Goal: Register for event/course: Sign up to attend an event or enroll in a course

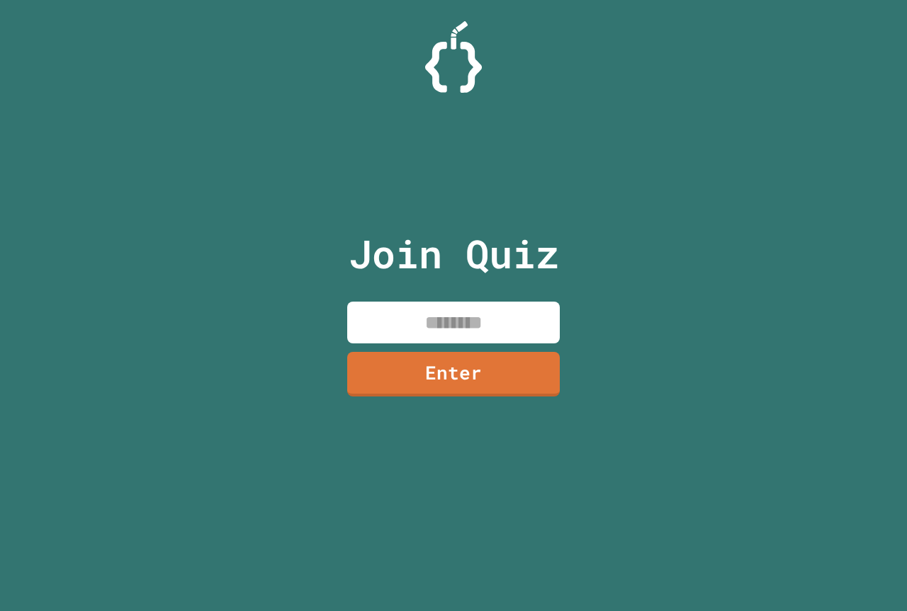
click at [520, 327] on input at bounding box center [453, 323] width 213 height 42
type input "********"
click at [433, 380] on link "Enter" at bounding box center [454, 372] width 210 height 47
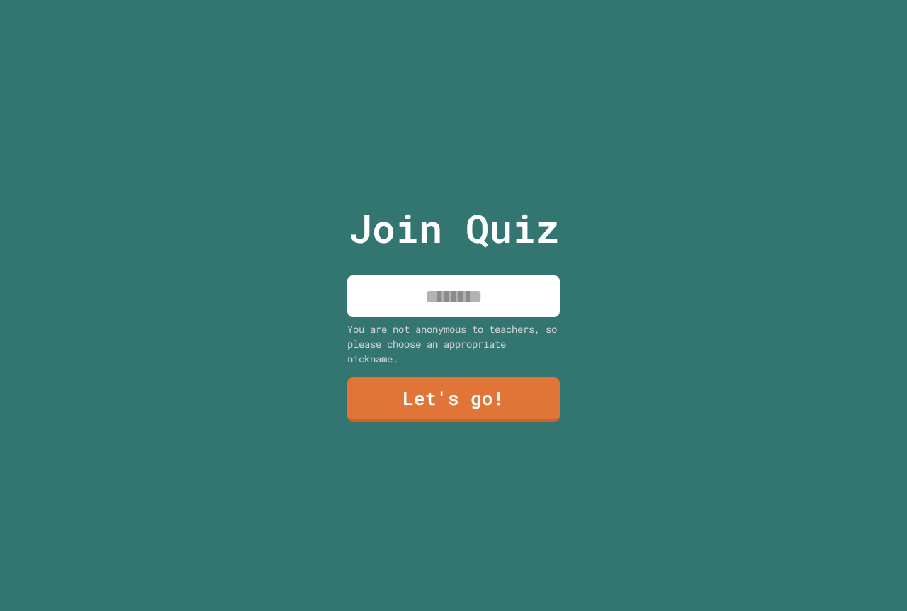
click at [480, 283] on input at bounding box center [453, 297] width 213 height 42
type input "*"
click at [460, 305] on input "**********" at bounding box center [453, 297] width 213 height 42
click at [539, 293] on input "**********" at bounding box center [453, 297] width 213 height 42
click at [392, 294] on input "**********" at bounding box center [453, 297] width 213 height 42
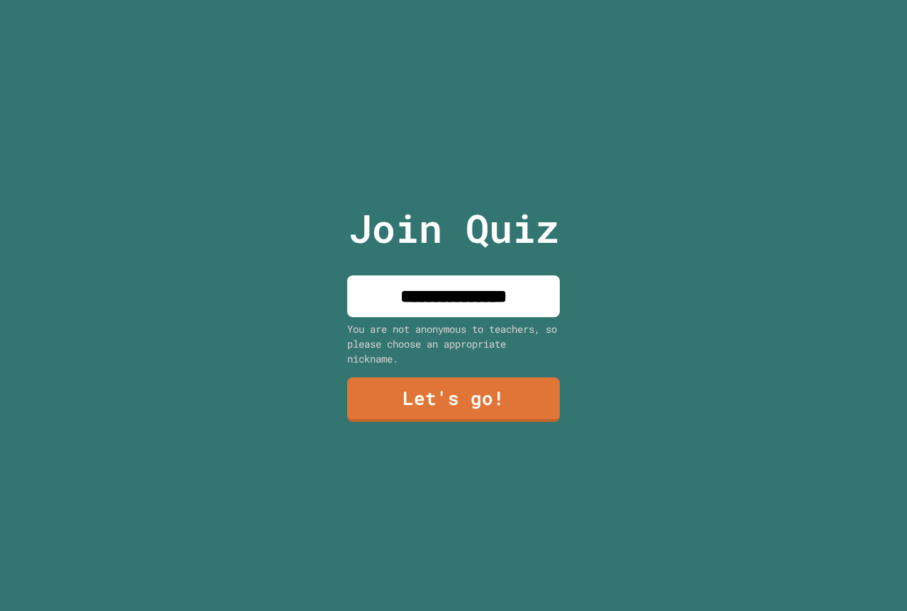
click at [392, 294] on input "**********" at bounding box center [453, 297] width 213 height 42
click at [397, 297] on input "**********" at bounding box center [453, 297] width 213 height 42
click at [524, 280] on input "**********" at bounding box center [453, 297] width 213 height 42
drag, startPoint x: 353, startPoint y: 315, endPoint x: 365, endPoint y: 296, distance: 22.2
click at [365, 296] on div "**********" at bounding box center [453, 305] width 239 height 611
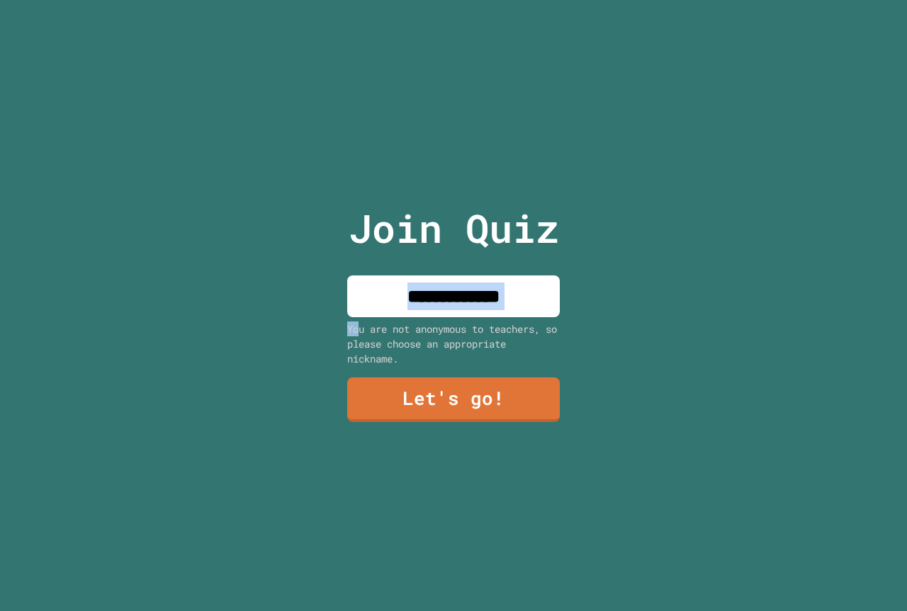
click at [365, 296] on input "**********" at bounding box center [453, 297] width 213 height 42
click at [389, 292] on input "**********" at bounding box center [453, 297] width 213 height 42
click at [385, 292] on input "**********" at bounding box center [453, 297] width 213 height 42
type input "**********"
click at [519, 379] on link "Let's go!" at bounding box center [453, 400] width 214 height 45
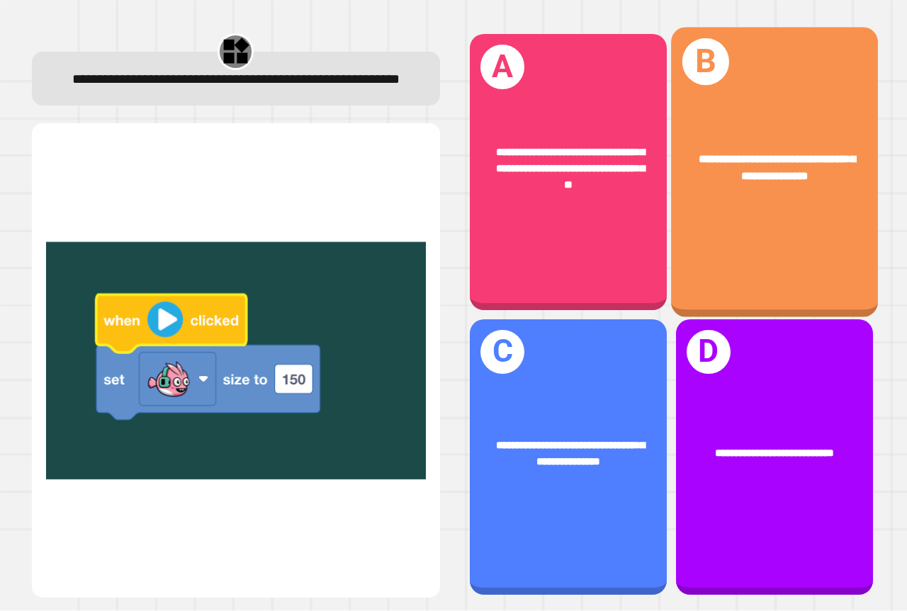
click at [724, 210] on div "**********" at bounding box center [774, 173] width 207 height 290
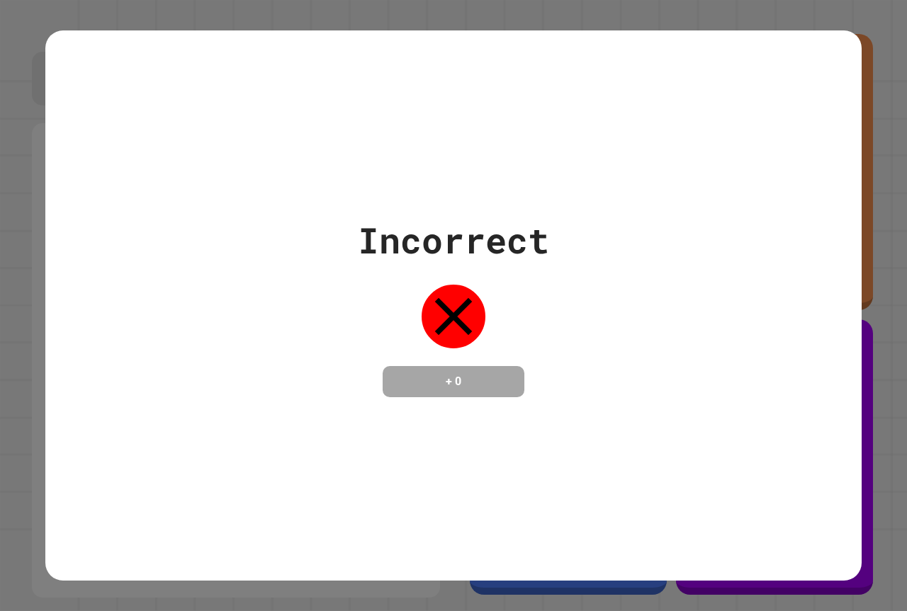
drag, startPoint x: 725, startPoint y: 198, endPoint x: 709, endPoint y: 179, distance: 25.7
click at [711, 182] on div "Incorrect + 0" at bounding box center [453, 305] width 816 height 550
drag, startPoint x: 349, startPoint y: 318, endPoint x: 360, endPoint y: 291, distance: 28.9
click at [349, 317] on div "Incorrect + 0" at bounding box center [453, 305] width 816 height 183
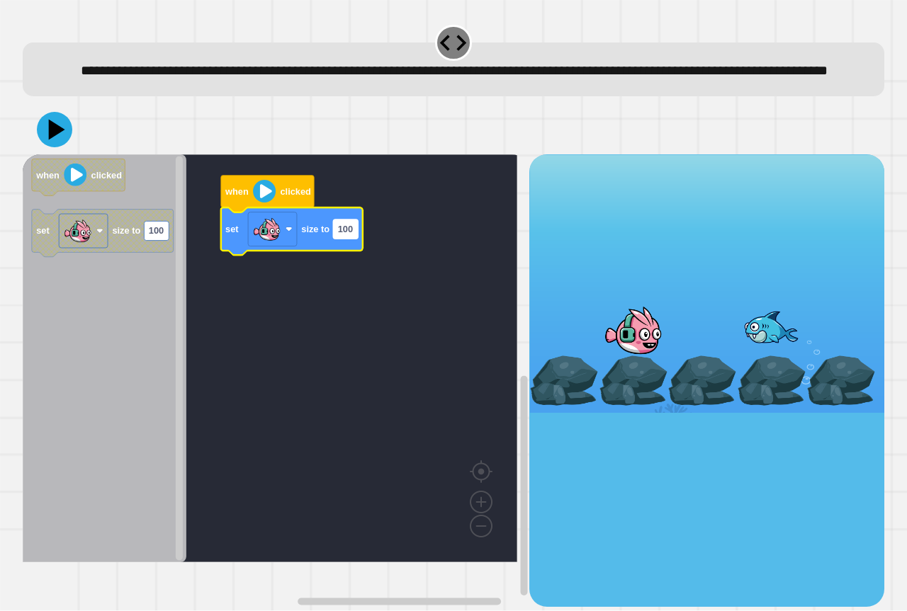
click at [338, 235] on text "100" at bounding box center [345, 230] width 15 height 11
click at [354, 257] on input "***" at bounding box center [345, 252] width 25 height 19
type input "***"
click at [33, 147] on div at bounding box center [453, 130] width 861 height 50
click at [45, 148] on icon at bounding box center [54, 130] width 38 height 38
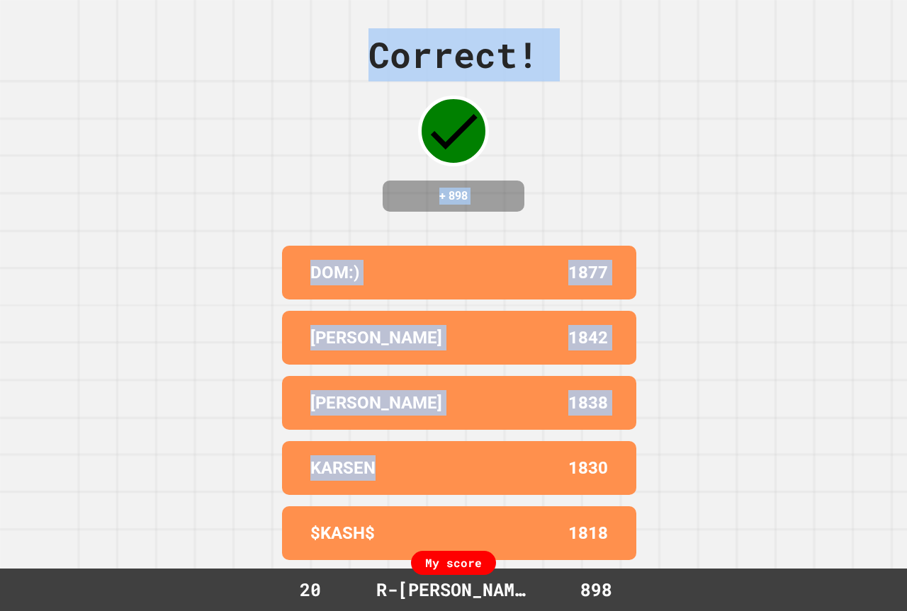
drag, startPoint x: 681, startPoint y: 422, endPoint x: 496, endPoint y: 446, distance: 187.2
click at [697, 404] on div "Correct! + 898 DOM:) 1877 PRESTON WILLOUG 1842 AVA K 1838 KARSEN 1830 $KASH$ 18…" at bounding box center [453, 305] width 907 height 611
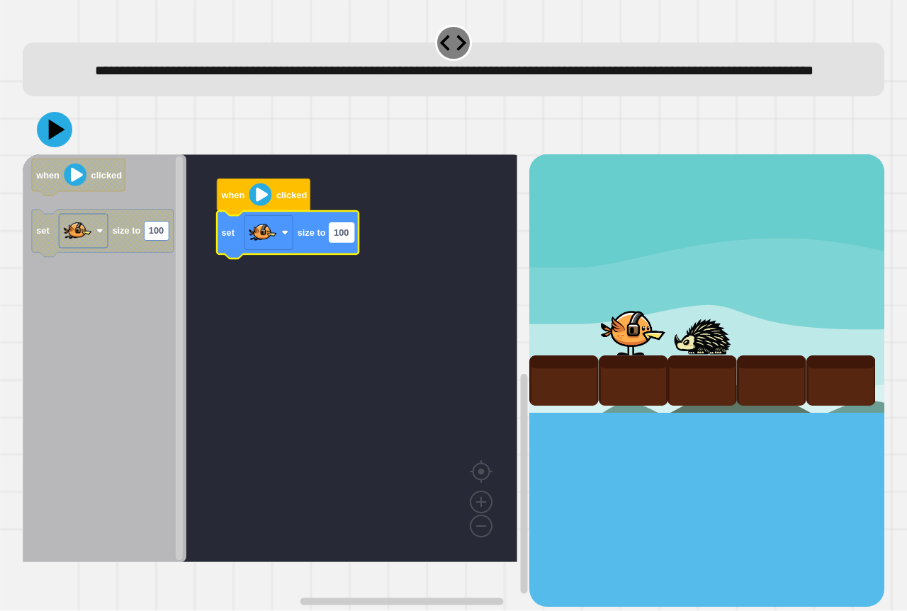
click at [336, 238] on text "100" at bounding box center [341, 232] width 15 height 11
click at [347, 258] on input "***" at bounding box center [341, 255] width 25 height 19
type input "***"
click at [52, 142] on icon at bounding box center [57, 130] width 20 height 25
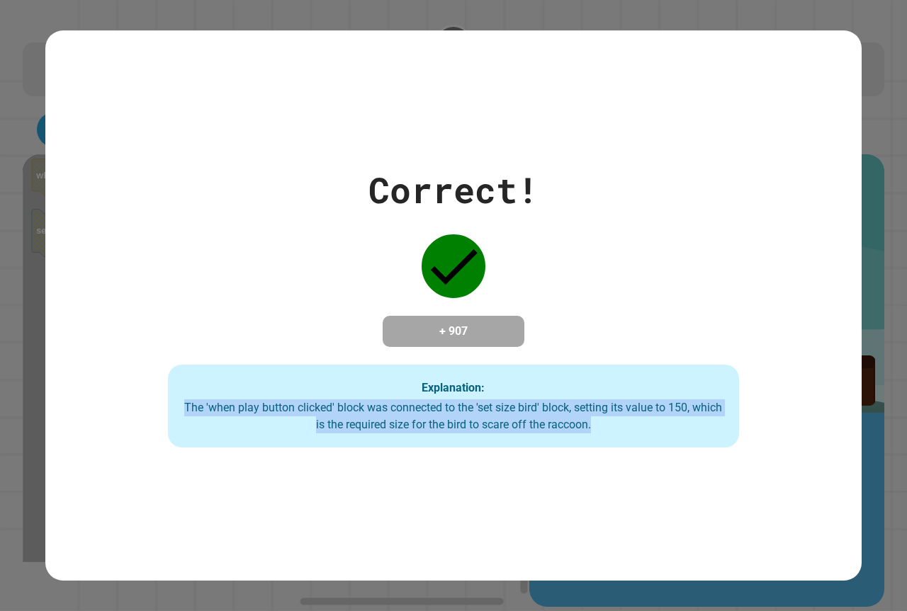
drag, startPoint x: 189, startPoint y: 418, endPoint x: 759, endPoint y: 481, distance: 573.0
click at [759, 481] on div "Correct! + 907 Explanation: The 'when play button clicked' block was connected …" at bounding box center [453, 305] width 816 height 550
click at [759, 478] on div "Correct! + 907 Explanation: The 'when play button clicked' block was connected …" at bounding box center [453, 305] width 816 height 550
click at [650, 427] on div "The 'when play button clicked' block was connected to the 'set size bird' block…" at bounding box center [453, 417] width 543 height 34
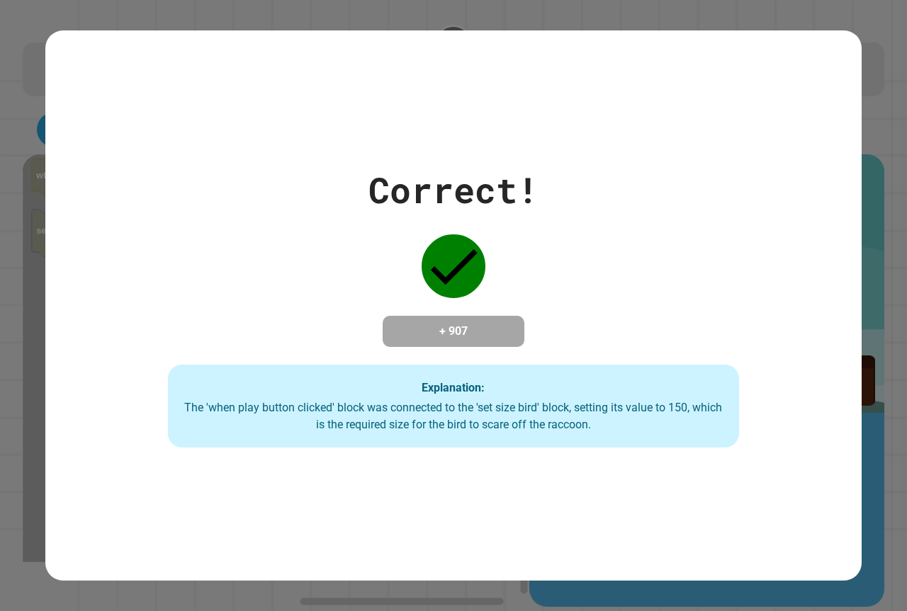
click at [650, 427] on div "The 'when play button clicked' block was connected to the 'set size bird' block…" at bounding box center [453, 417] width 543 height 34
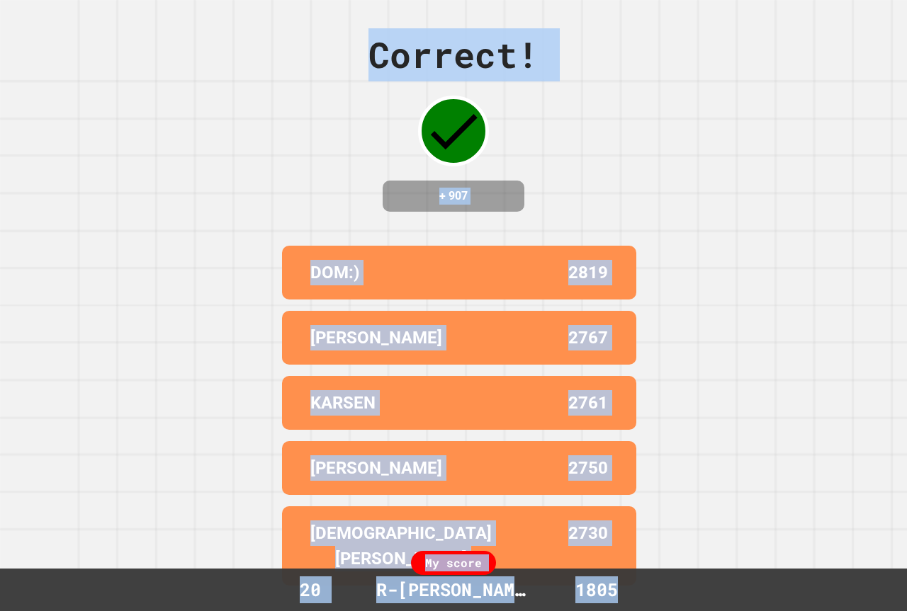
click at [555, 340] on div "2767" at bounding box center [533, 338] width 149 height 26
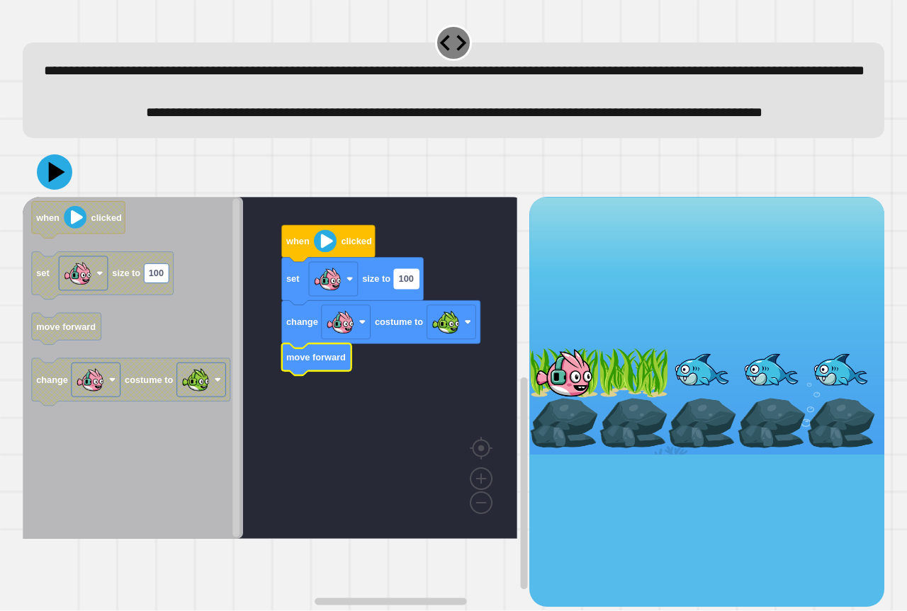
click at [417, 288] on rect "Blockly Workspace" at bounding box center [406, 278] width 25 height 19
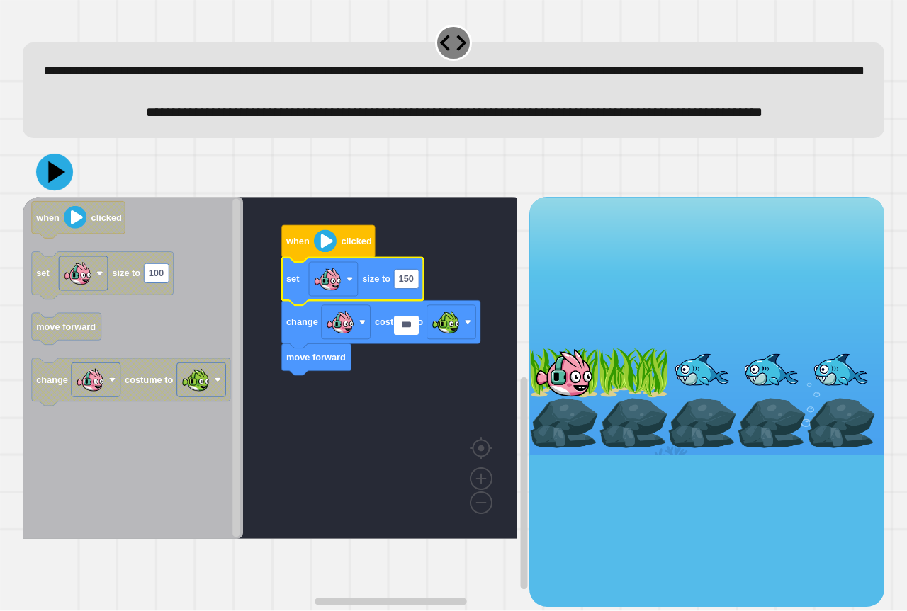
click at [67, 191] on icon at bounding box center [54, 172] width 37 height 37
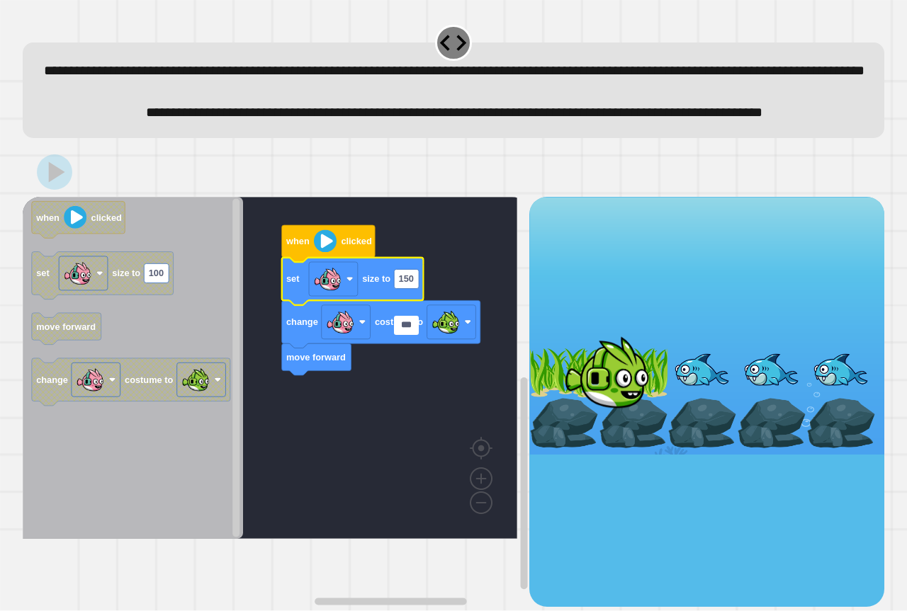
click at [412, 324] on input "***" at bounding box center [406, 325] width 25 height 19
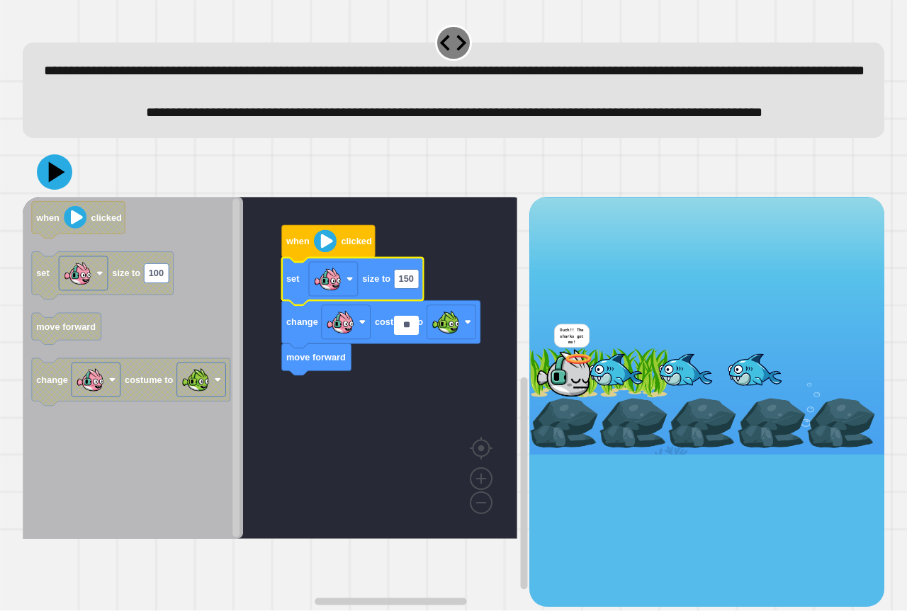
type input "*"
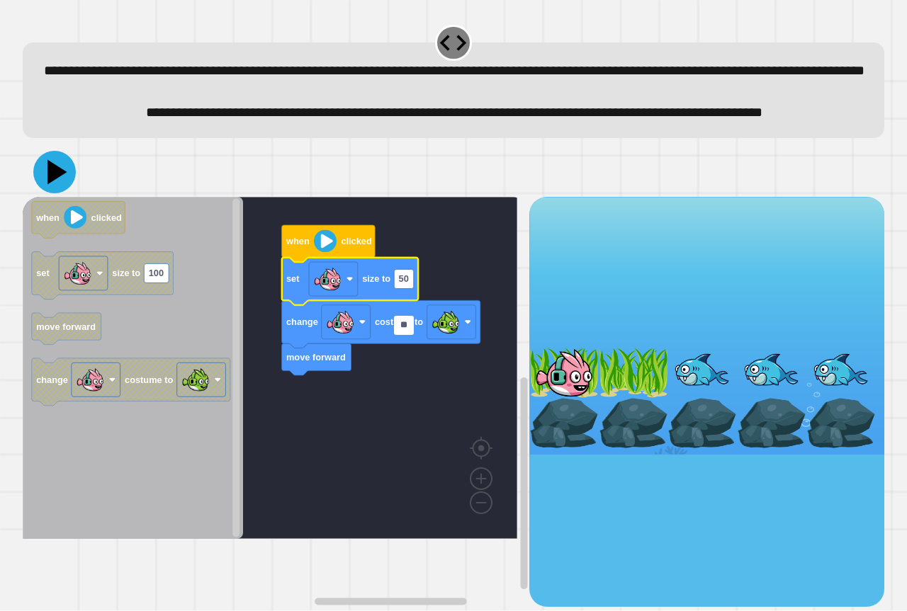
type input "**"
click at [52, 193] on icon at bounding box center [54, 172] width 43 height 43
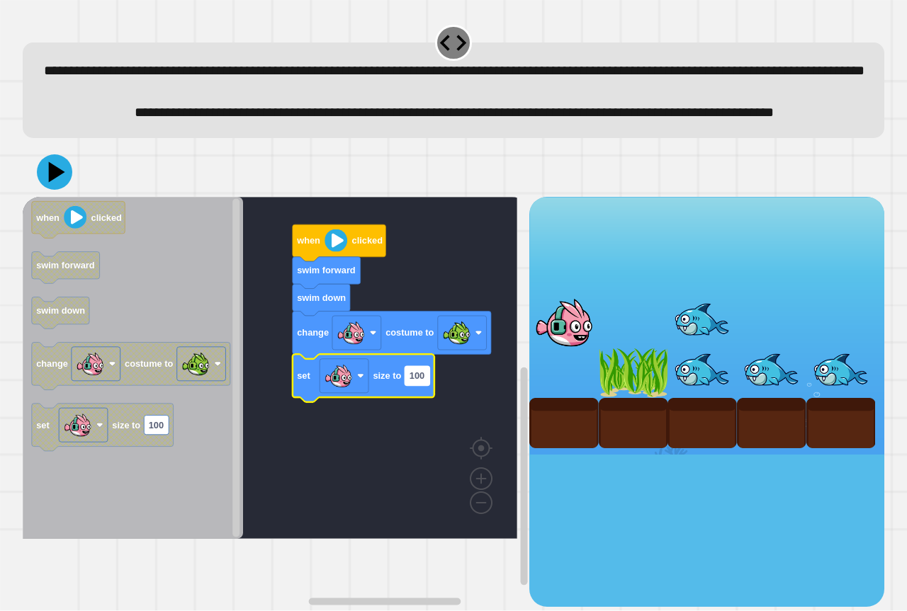
click at [414, 385] on rect "Blockly Workspace" at bounding box center [416, 375] width 25 height 19
type input "**"
click at [65, 191] on icon at bounding box center [54, 172] width 38 height 38
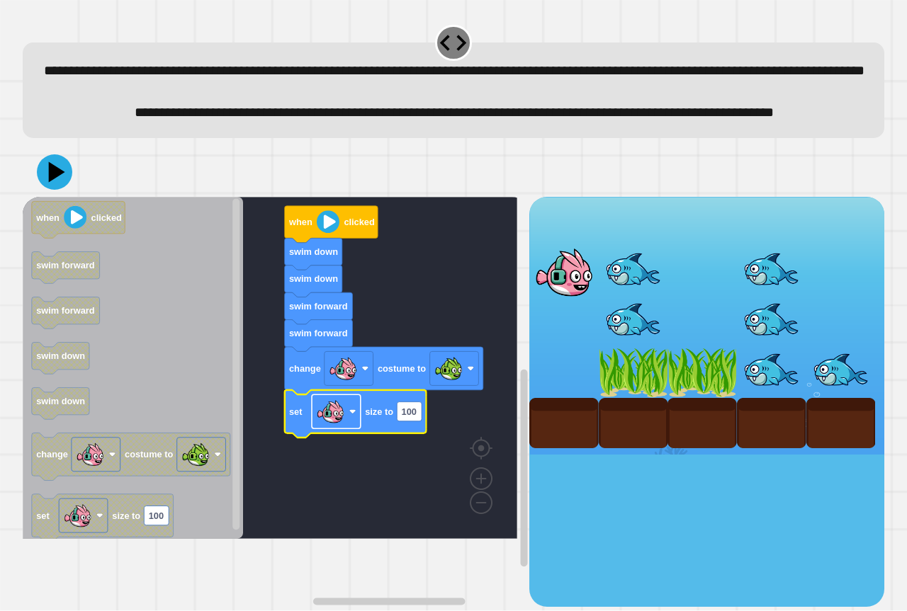
click at [336, 426] on image "Blockly Workspace" at bounding box center [330, 411] width 28 height 28
click at [418, 421] on rect "Blockly Workspace" at bounding box center [409, 411] width 25 height 19
type input "**"
click at [67, 193] on icon at bounding box center [54, 172] width 43 height 43
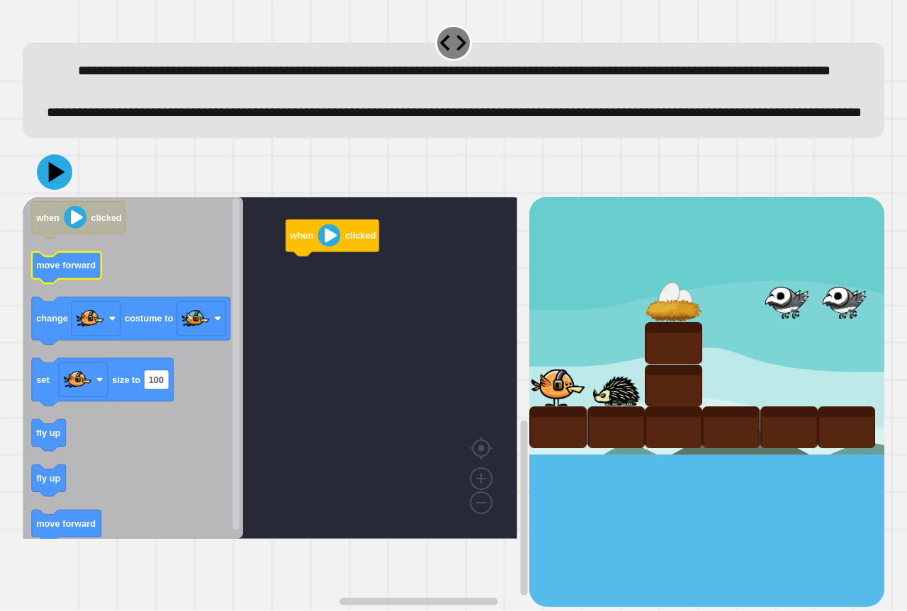
click at [83, 271] on text "move forward" at bounding box center [66, 265] width 60 height 11
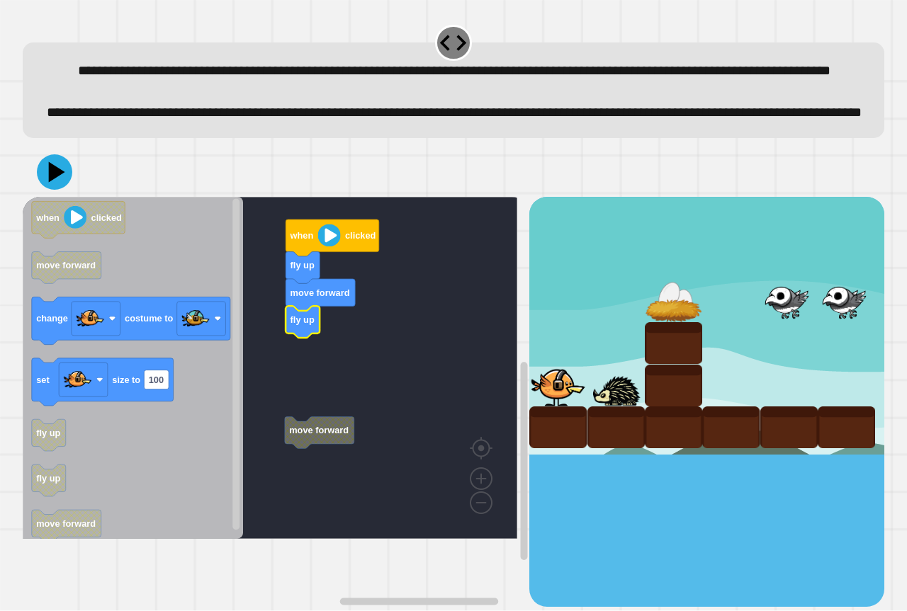
click at [340, 497] on rect "Blockly Workspace" at bounding box center [270, 368] width 494 height 342
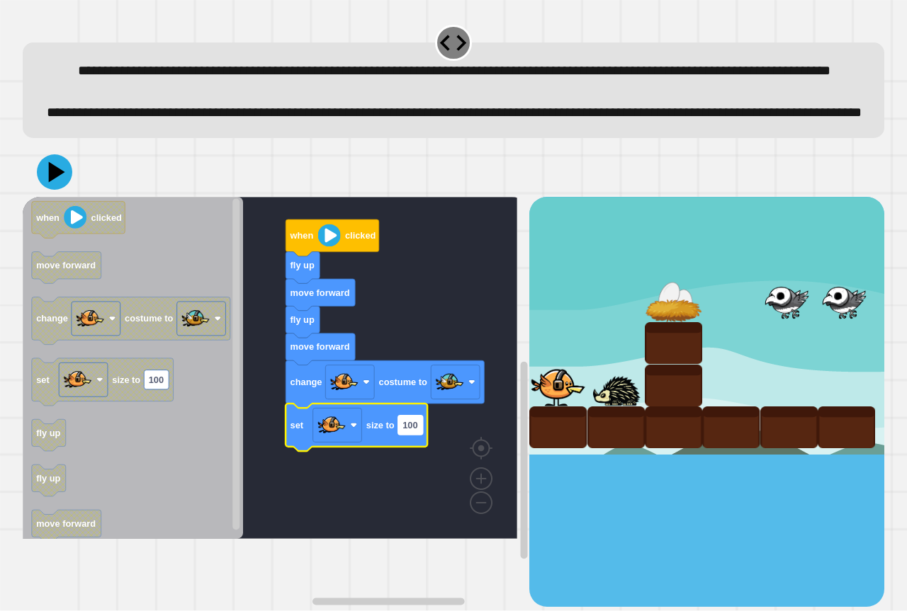
click at [412, 431] on text "100" at bounding box center [409, 425] width 15 height 11
type input "**"
click at [60, 193] on icon at bounding box center [55, 173] width 42 height 42
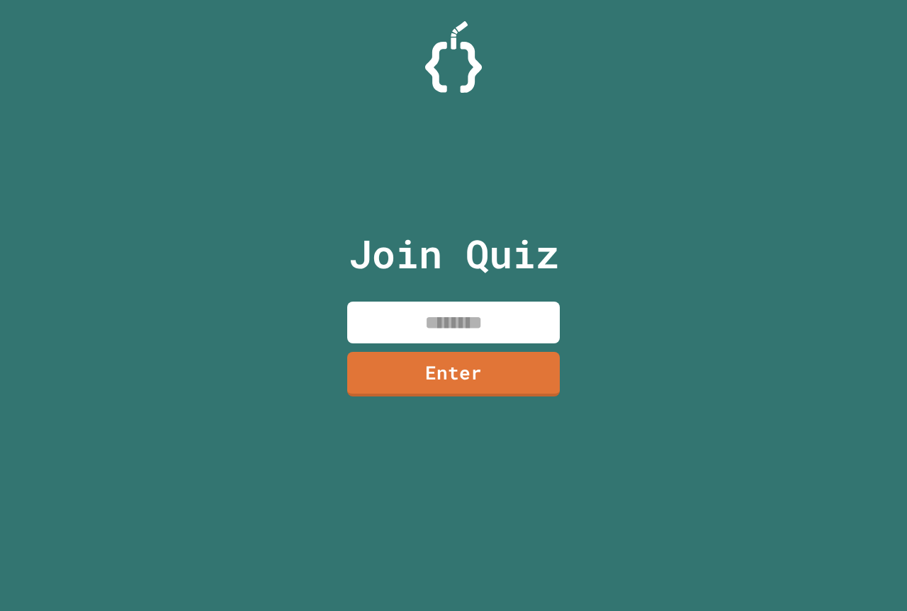
click at [507, 333] on input at bounding box center [453, 323] width 213 height 42
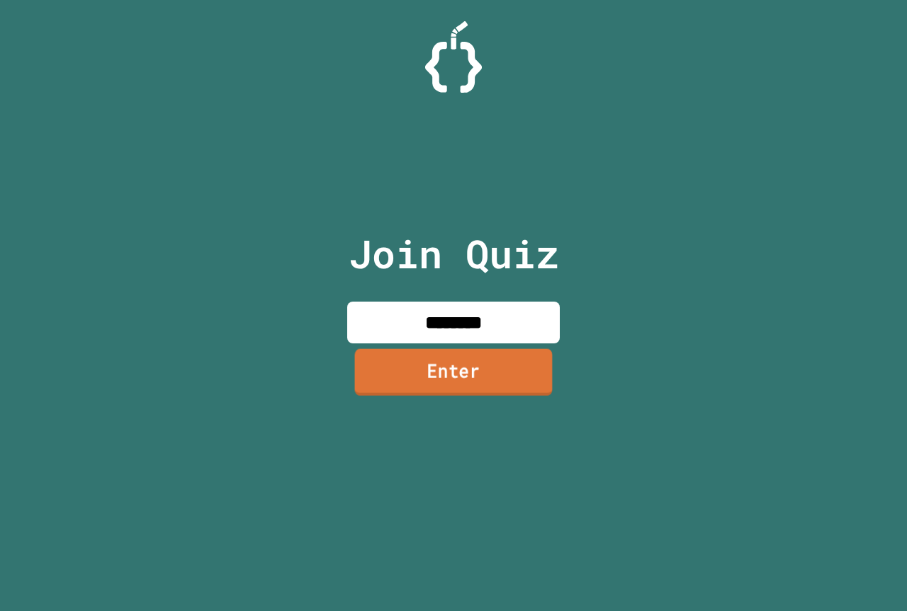
type input "********"
click at [419, 377] on link "Enter" at bounding box center [454, 372] width 198 height 47
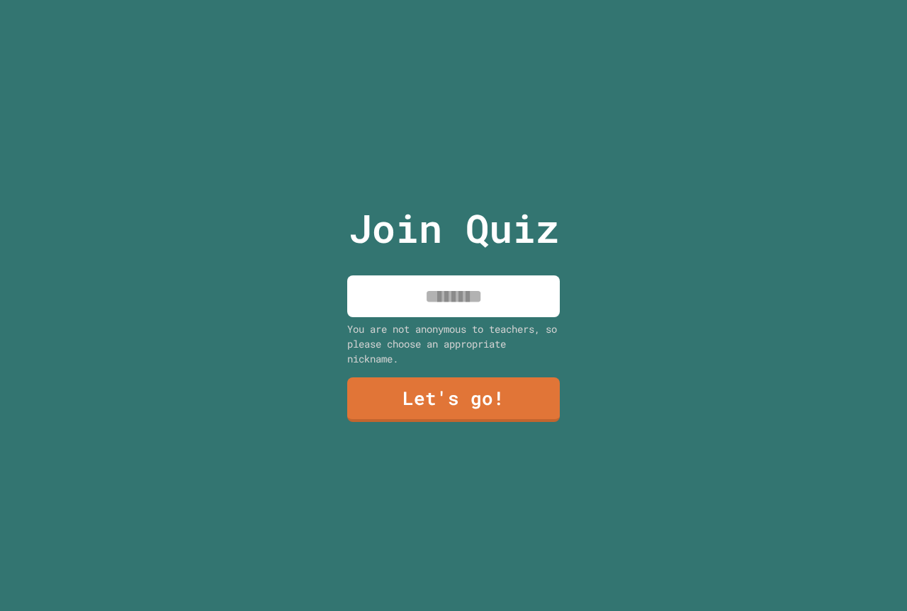
drag, startPoint x: 516, startPoint y: 261, endPoint x: 516, endPoint y: 284, distance: 22.7
click at [517, 265] on div "Join Quiz You are not anonymous to teachers, so please choose an appropriate ni…" at bounding box center [453, 305] width 239 height 611
click at [511, 310] on input at bounding box center [453, 297] width 213 height 42
type input "*"
type input "**********"
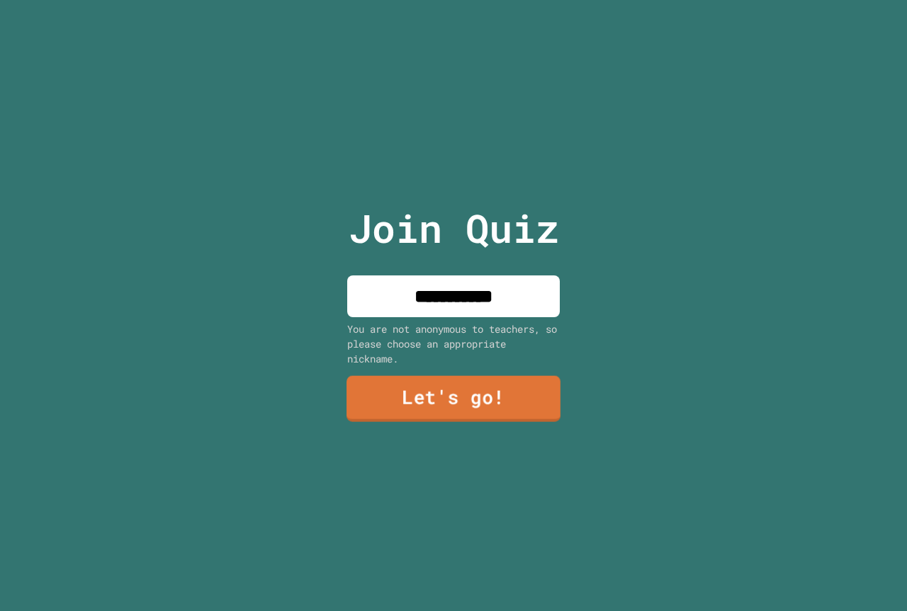
click at [463, 376] on link "Let's go!" at bounding box center [453, 399] width 214 height 46
click at [456, 314] on div "Join Quiz You are not anonymous to teachers, so please choose an appropriate ni…" at bounding box center [453, 305] width 239 height 611
click at [463, 290] on input at bounding box center [453, 297] width 213 height 42
type input "*********"
click at [529, 416] on link "Let's go!" at bounding box center [453, 398] width 213 height 47
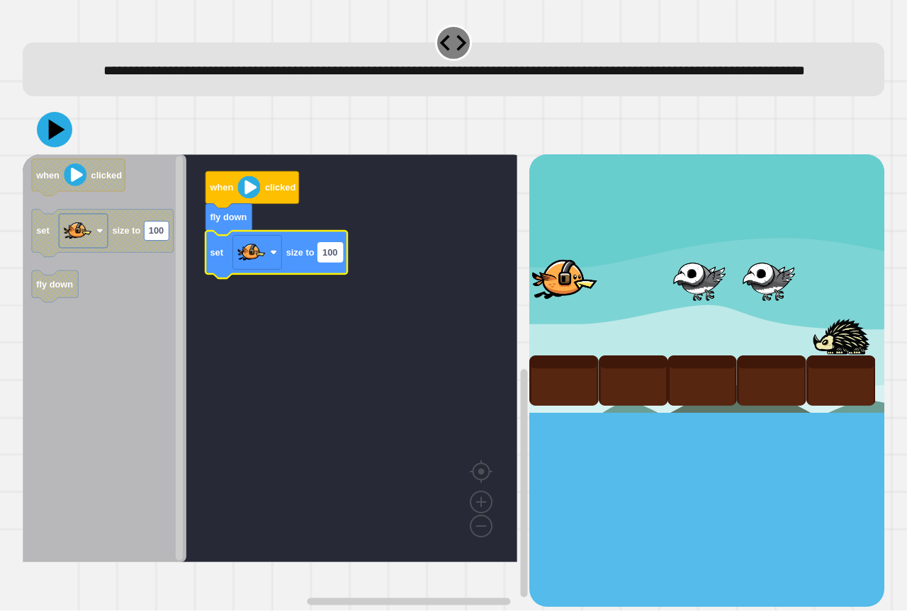
click at [336, 258] on text "100" at bounding box center [329, 252] width 15 height 11
type input "***"
click at [64, 150] on icon at bounding box center [54, 130] width 40 height 40
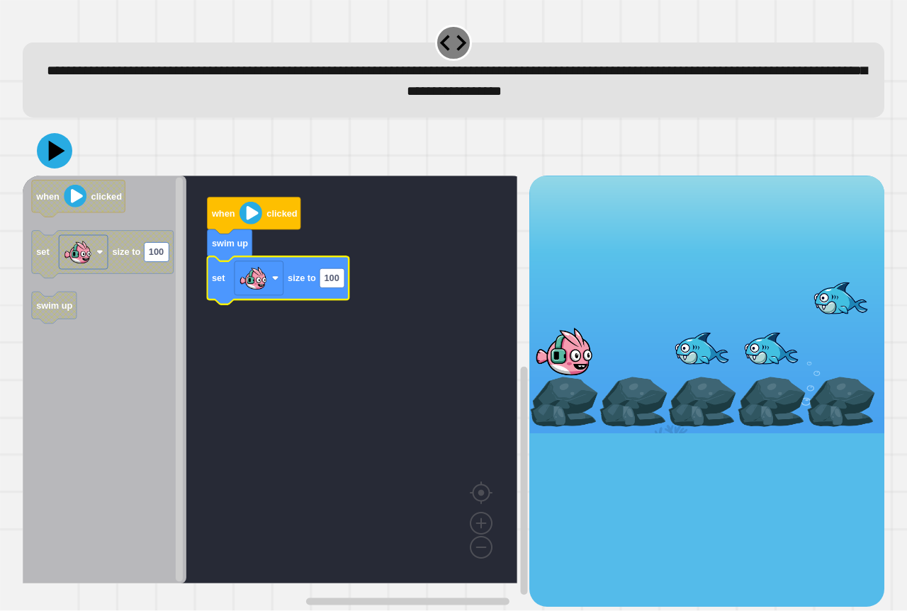
click at [332, 292] on icon "Blockly Workspace" at bounding box center [278, 280] width 142 height 47
click at [334, 287] on rect "Blockly Workspace" at bounding box center [331, 278] width 25 height 19
type input "***"
click at [56, 169] on icon at bounding box center [54, 151] width 43 height 43
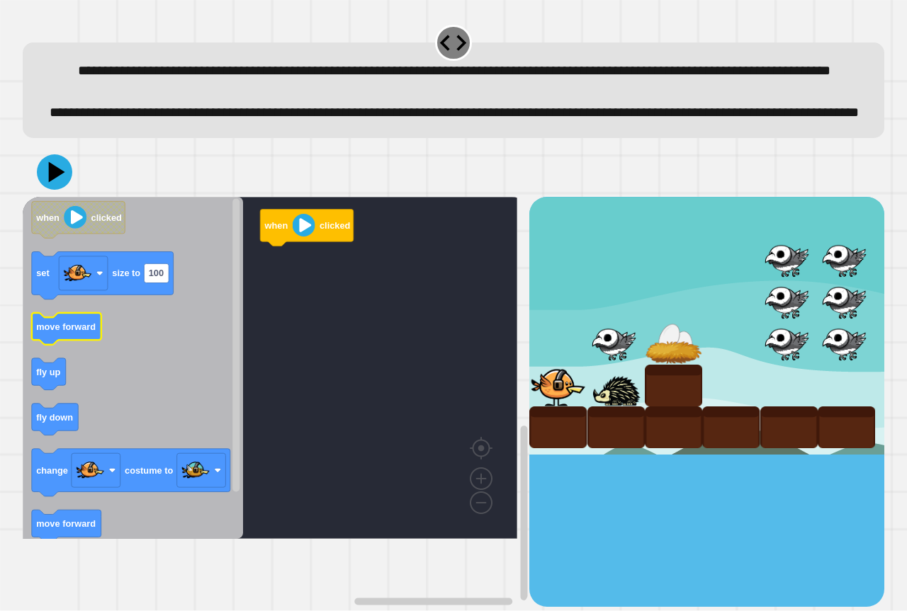
click at [77, 345] on icon "Blockly Workspace" at bounding box center [66, 329] width 69 height 32
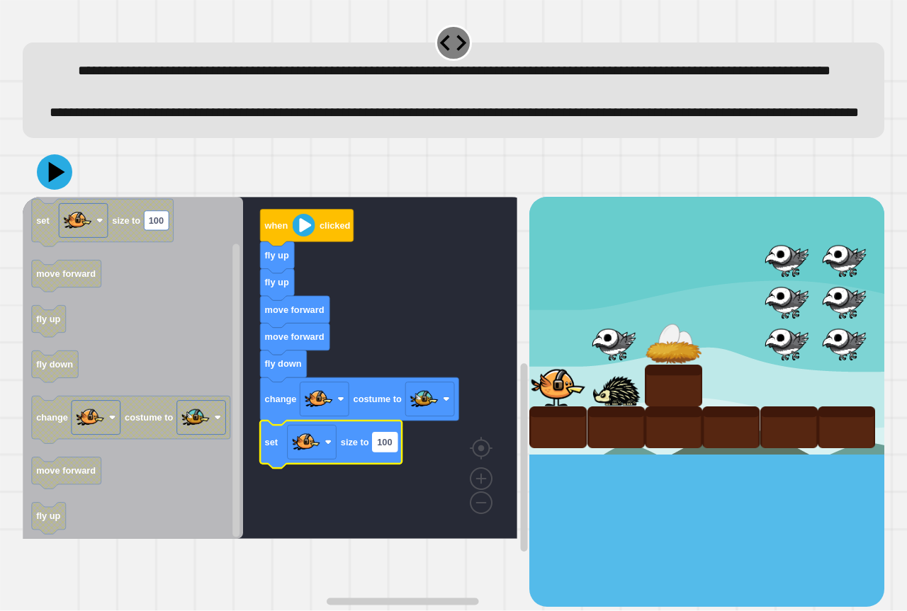
click at [390, 448] on text "100" at bounding box center [384, 442] width 15 height 11
type input "**"
drag, startPoint x: 72, startPoint y: 203, endPoint x: 62, endPoint y: 219, distance: 18.9
click at [67, 197] on div at bounding box center [453, 172] width 861 height 50
click at [60, 185] on icon at bounding box center [57, 172] width 20 height 25
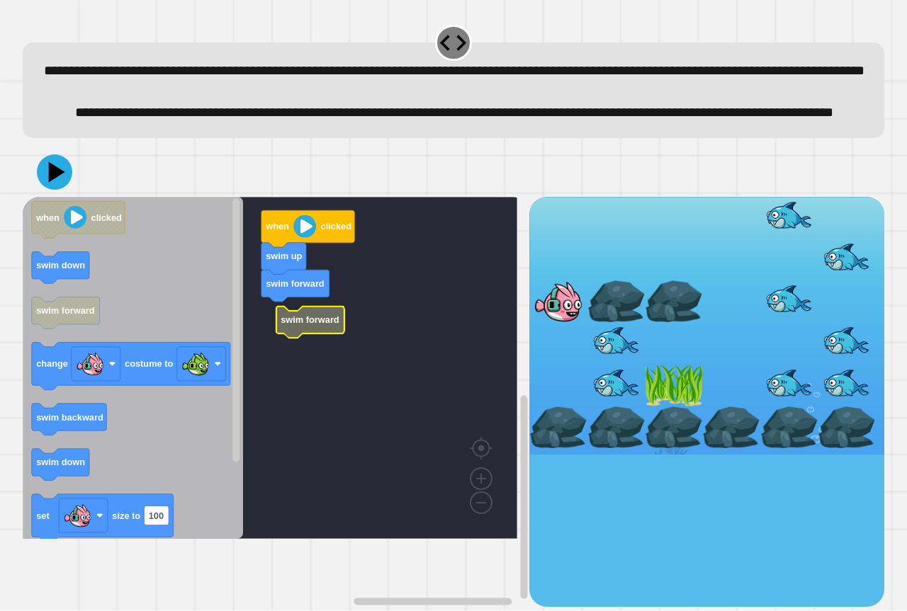
click at [297, 325] on text "swim forward" at bounding box center [310, 320] width 59 height 11
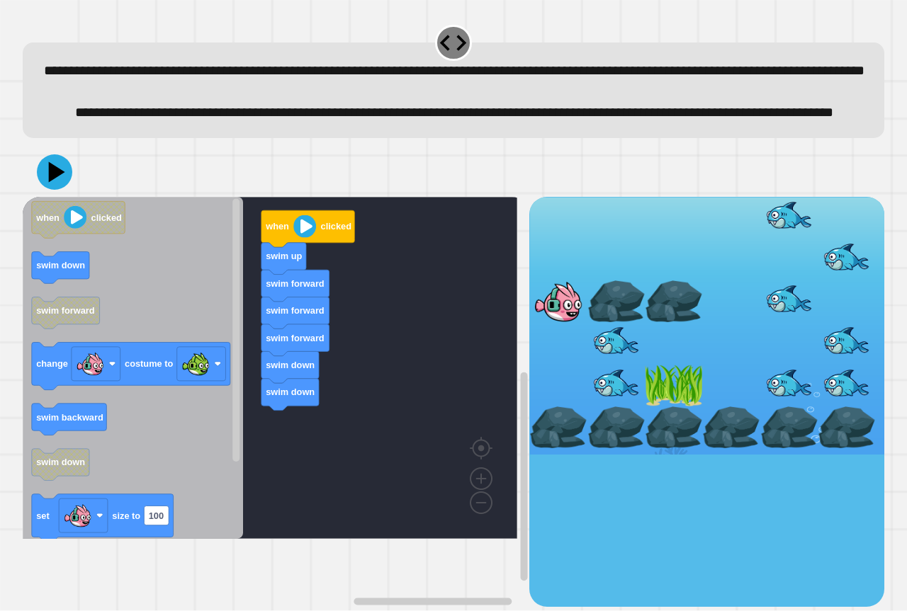
click at [148, 427] on g "when clicked swim down swim forward change costume to swim backward swim down s…" at bounding box center [131, 416] width 198 height 431
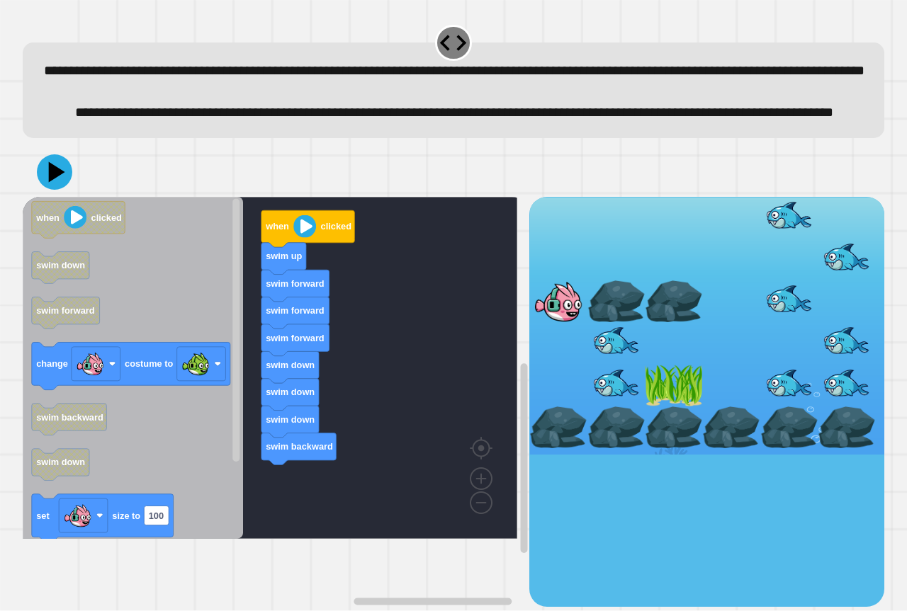
click at [305, 526] on div "swim forward swim forward swim forward swim down swim down swim down swim backw…" at bounding box center [276, 402] width 507 height 410
click at [151, 431] on g "when clicked swim down swim forward change costume to swim backward swim down s…" at bounding box center [131, 416] width 198 height 431
click at [190, 390] on icon "Blockly Workspace" at bounding box center [131, 366] width 198 height 47
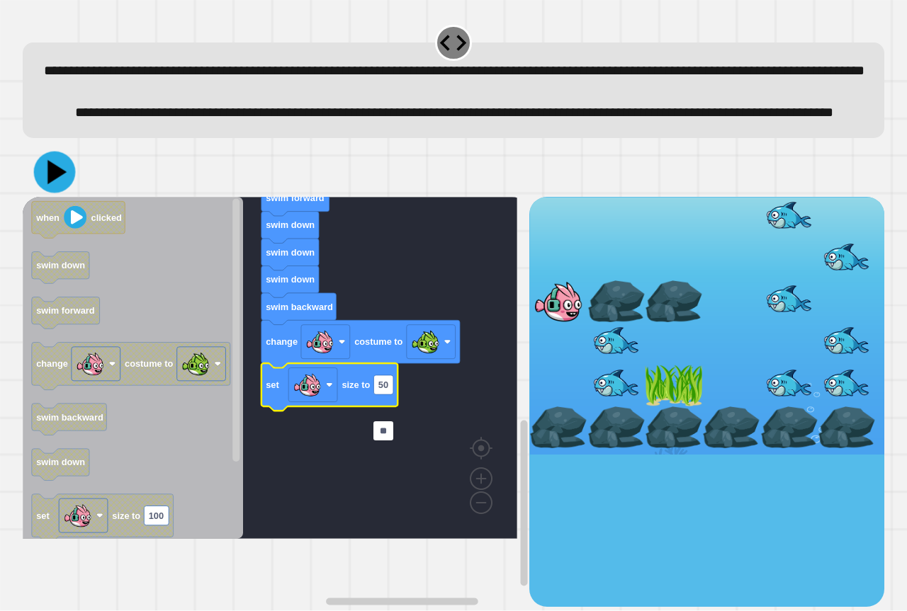
type input "**"
click at [69, 193] on icon at bounding box center [55, 173] width 42 height 42
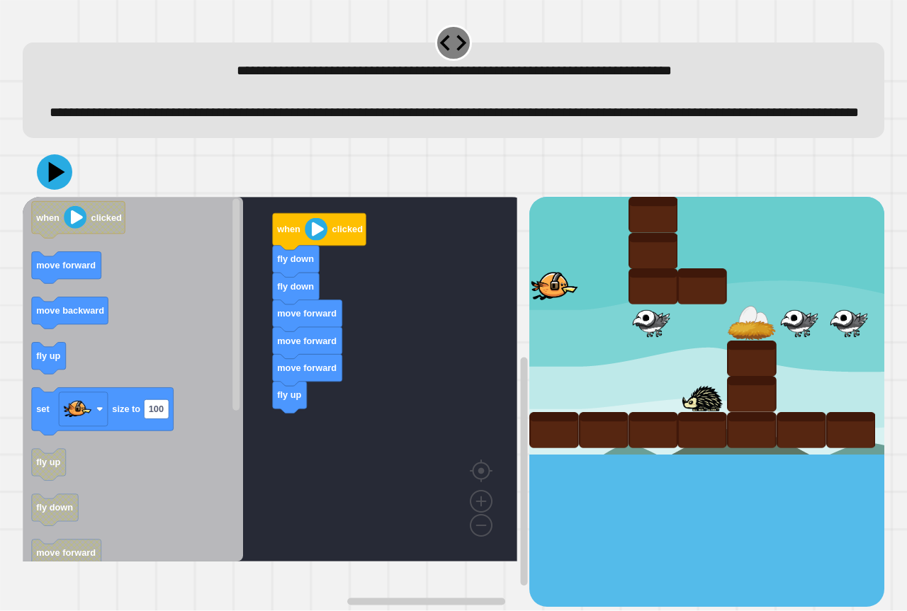
click at [332, 490] on div "when clicked fly down fly down move forward move forward move forward fly up wh…" at bounding box center [276, 402] width 507 height 410
click at [308, 521] on div "when clicked fly down fly down move forward move forward move forward fly up wh…" at bounding box center [276, 402] width 507 height 410
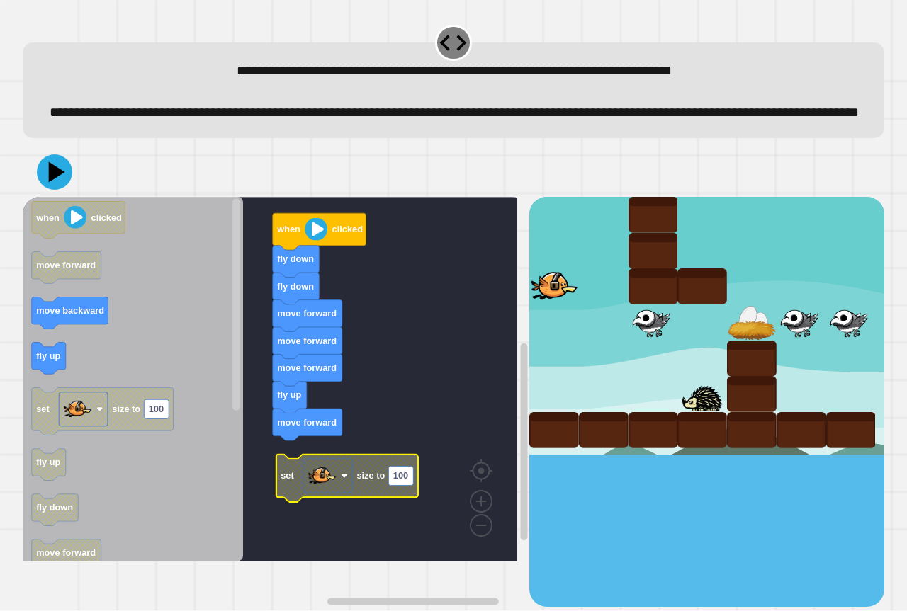
click at [378, 468] on rect "Blockly Workspace" at bounding box center [270, 379] width 494 height 365
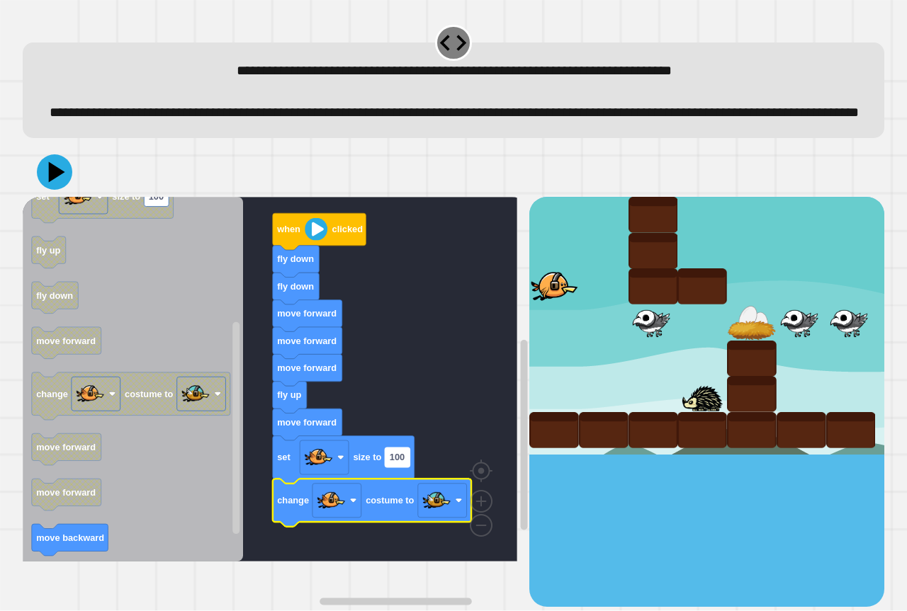
click at [395, 463] on text "100" at bounding box center [397, 458] width 15 height 11
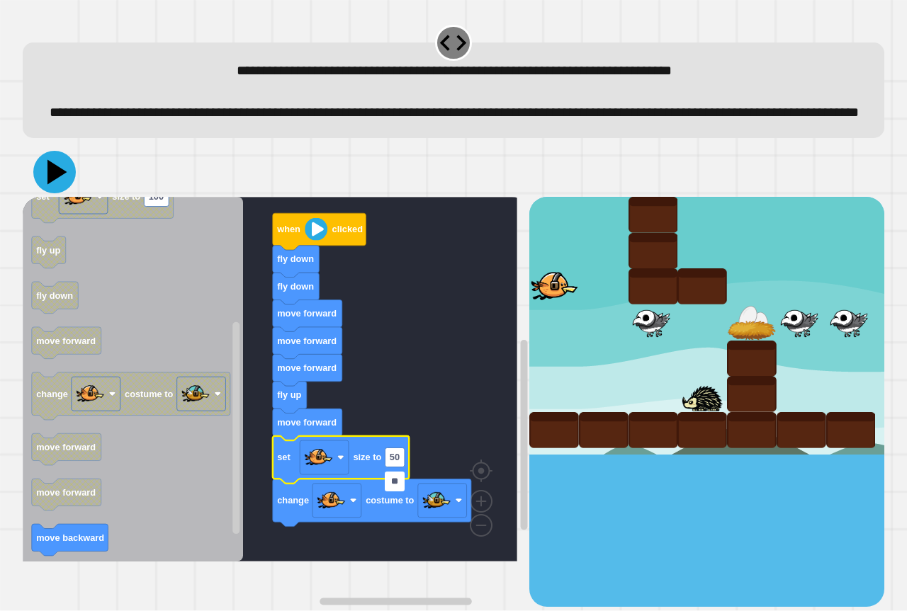
type input "**"
click at [69, 188] on icon at bounding box center [54, 172] width 43 height 43
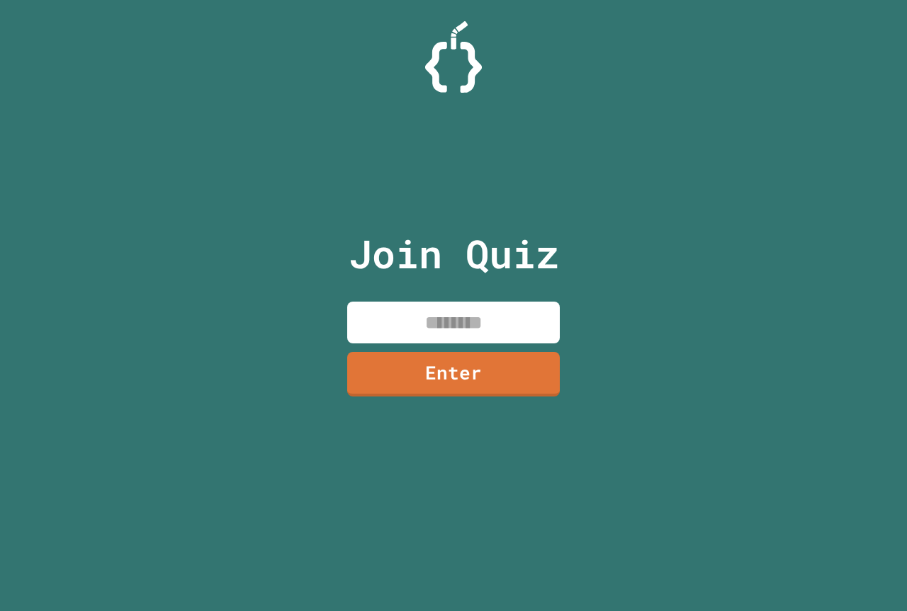
click at [384, 325] on input at bounding box center [453, 323] width 213 height 42
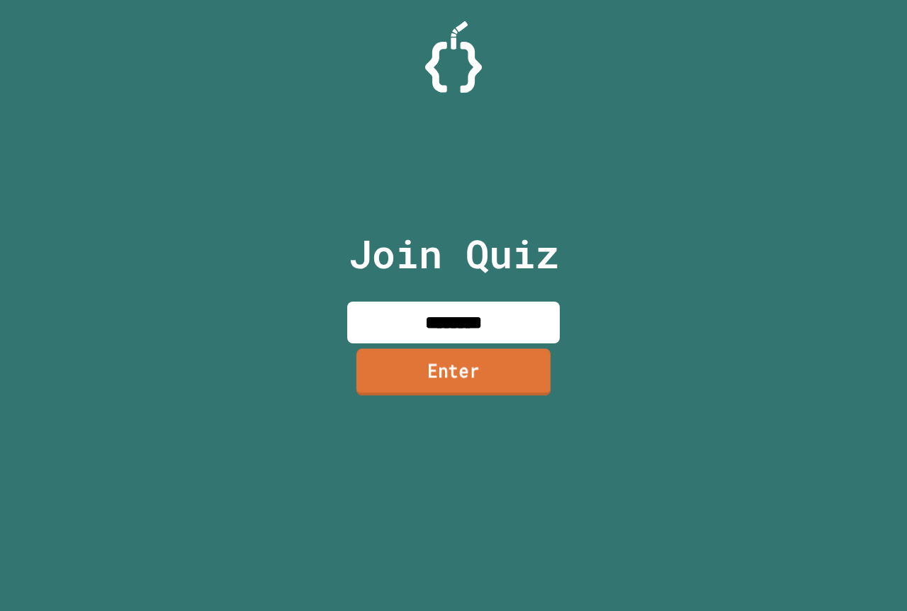
type input "********"
click at [497, 382] on link "Enter" at bounding box center [453, 372] width 194 height 47
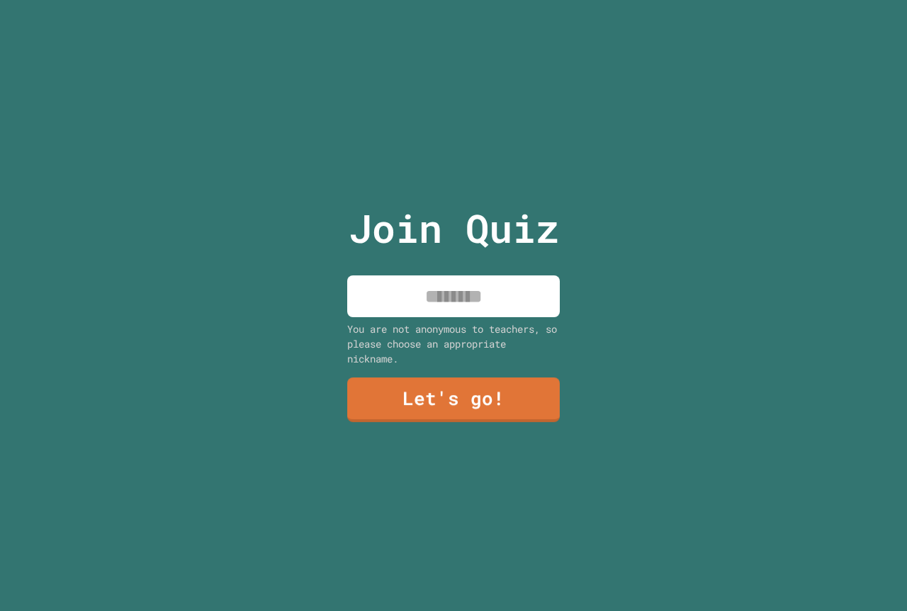
click at [485, 313] on div "Join Quiz You are not anonymous to teachers, so please choose an appropriate ni…" at bounding box center [453, 305] width 239 height 611
click at [498, 292] on input at bounding box center [453, 297] width 213 height 42
type input "*********"
drag, startPoint x: 471, startPoint y: 414, endPoint x: 482, endPoint y: 421, distance: 13.4
click at [482, 421] on div "Join Quiz ********* You are not anonymous to teachers, so please choose an appr…" at bounding box center [453, 305] width 239 height 611
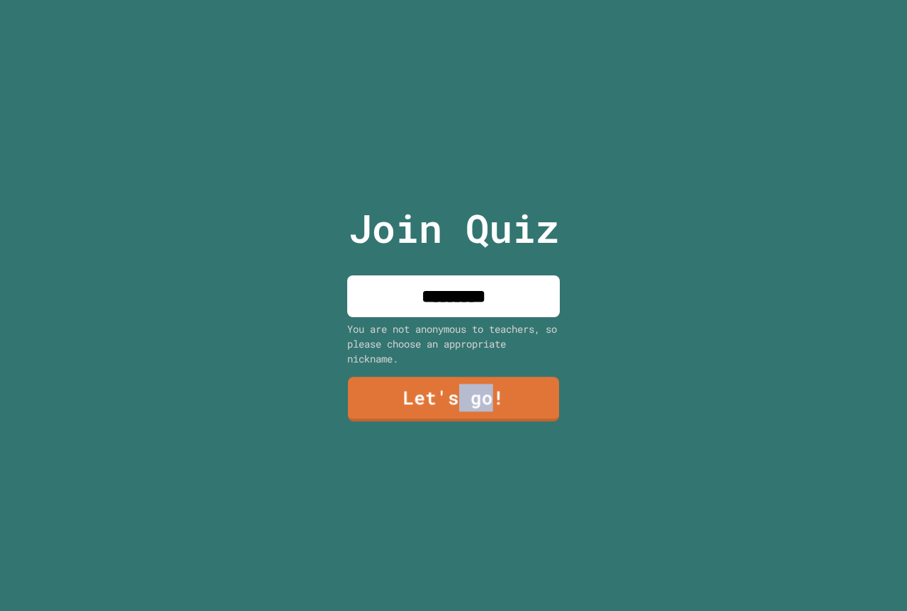
click at [487, 421] on div "Join Quiz ********* You are not anonymous to teachers, so please choose an appr…" at bounding box center [453, 305] width 239 height 611
click at [497, 409] on link "Let's go!" at bounding box center [454, 398] width 216 height 47
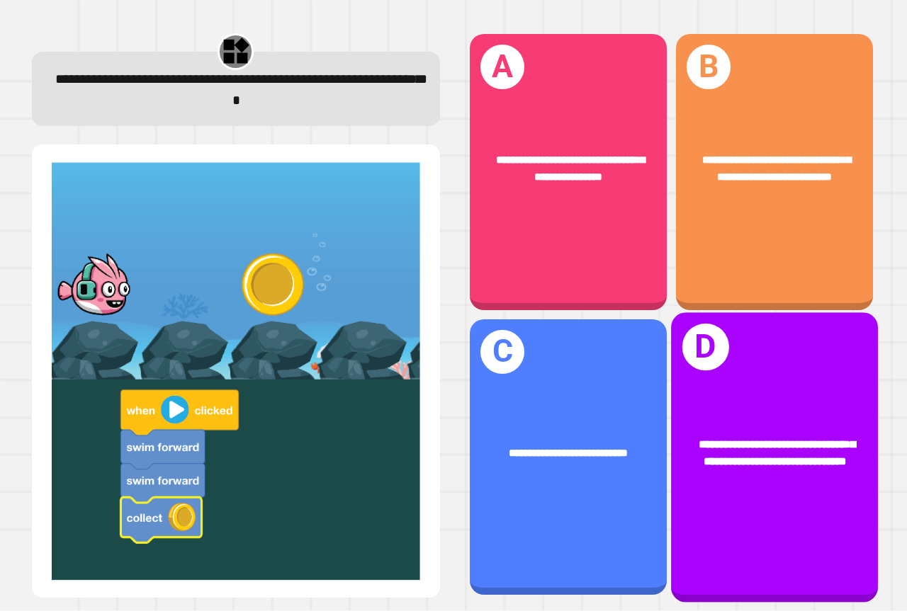
click at [796, 383] on div "**********" at bounding box center [774, 457] width 207 height 290
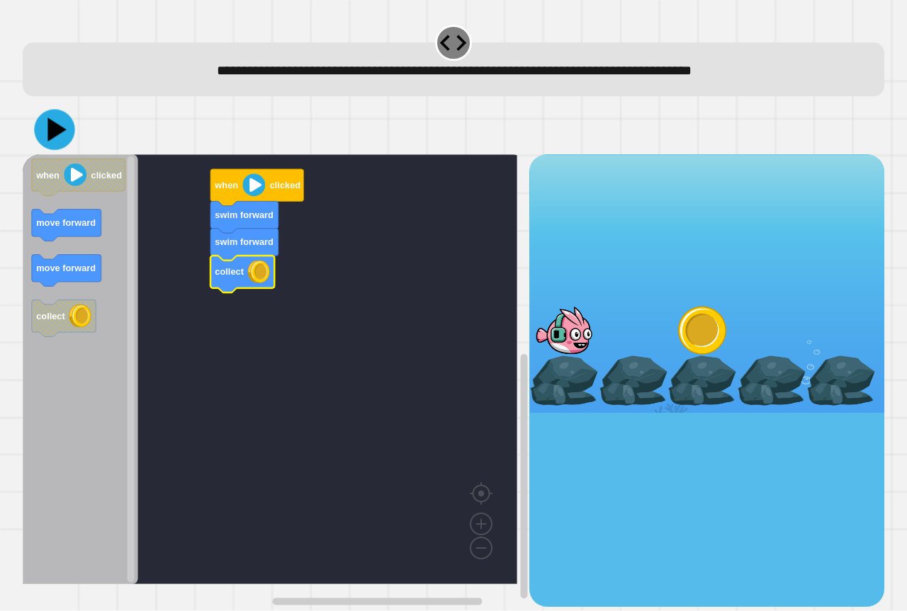
click at [67, 135] on icon at bounding box center [54, 130] width 40 height 40
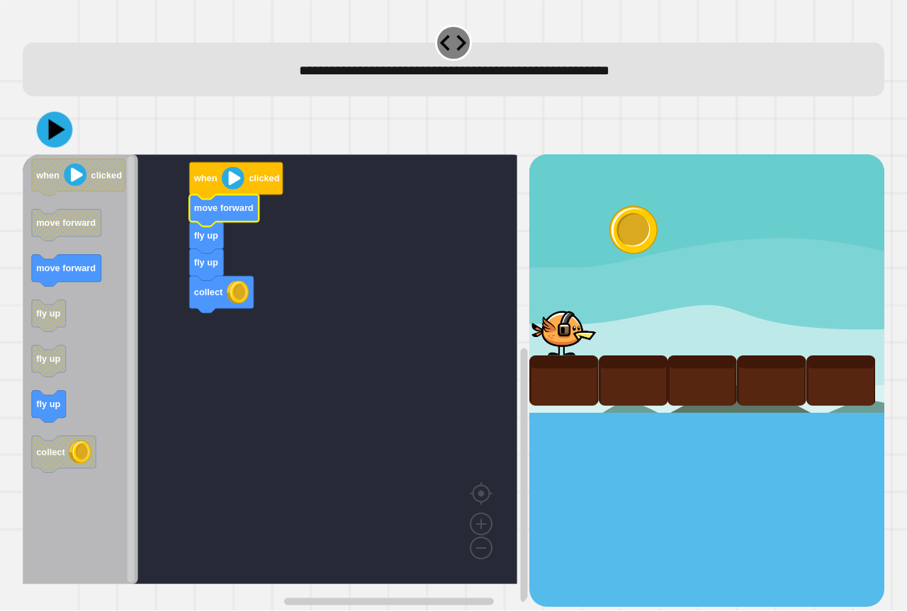
click at [53, 145] on icon at bounding box center [55, 130] width 36 height 36
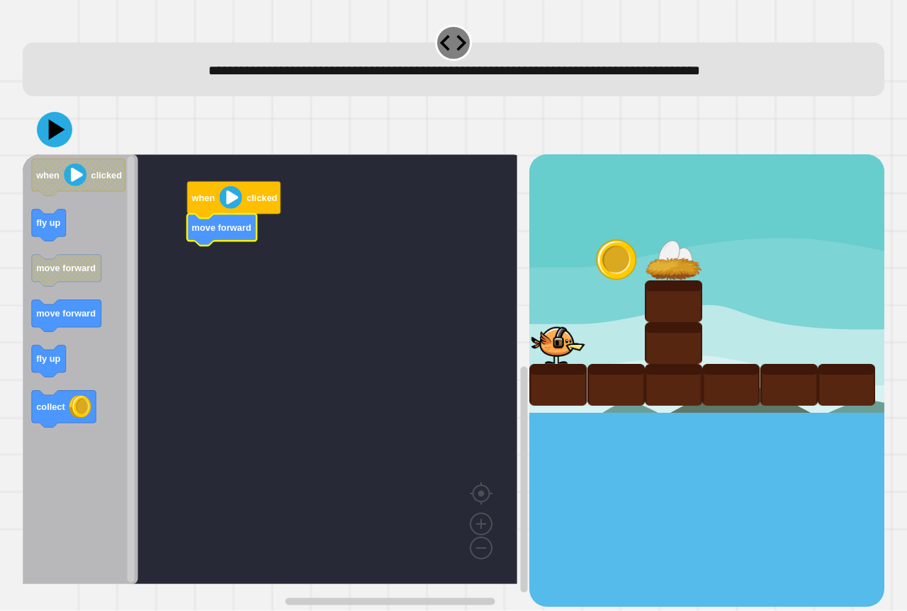
click at [67, 367] on icon "Blockly Workspace" at bounding box center [80, 369] width 115 height 430
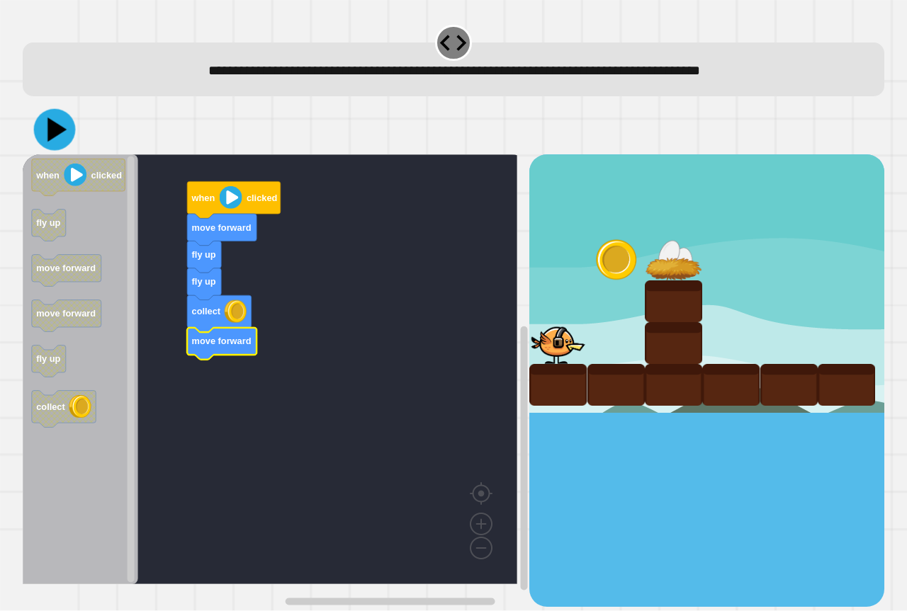
click at [64, 141] on icon at bounding box center [55, 130] width 42 height 42
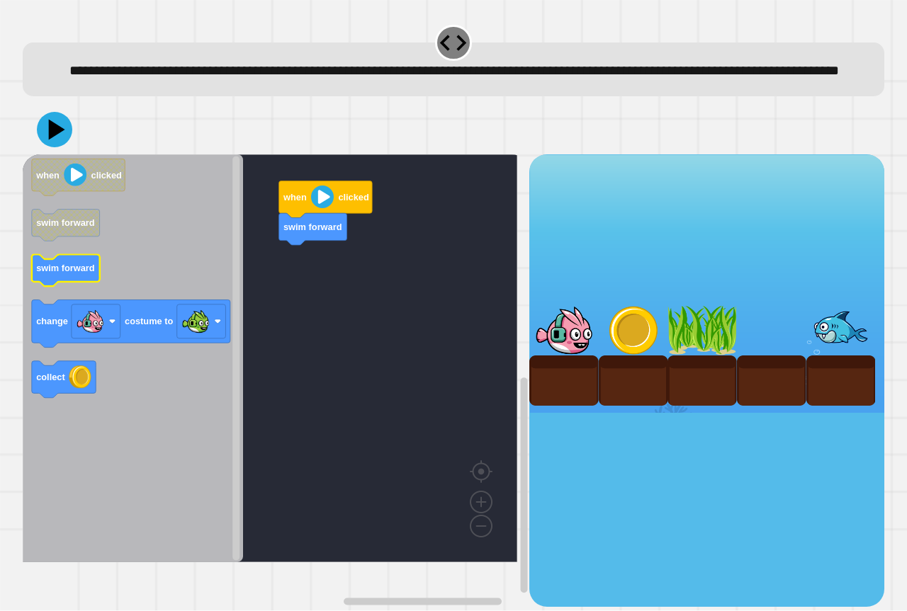
click at [63, 284] on icon "when clicked swim forward swim forward change costume to collect" at bounding box center [133, 358] width 220 height 408
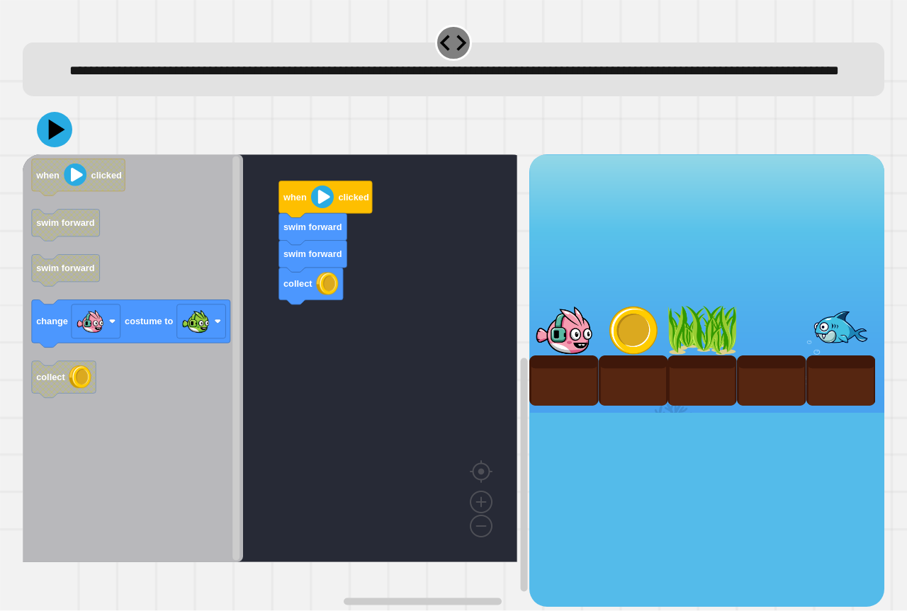
click at [231, 304] on div "swim forward swim forward collect when clicked when clicked swim forward swim f…" at bounding box center [276, 380] width 507 height 452
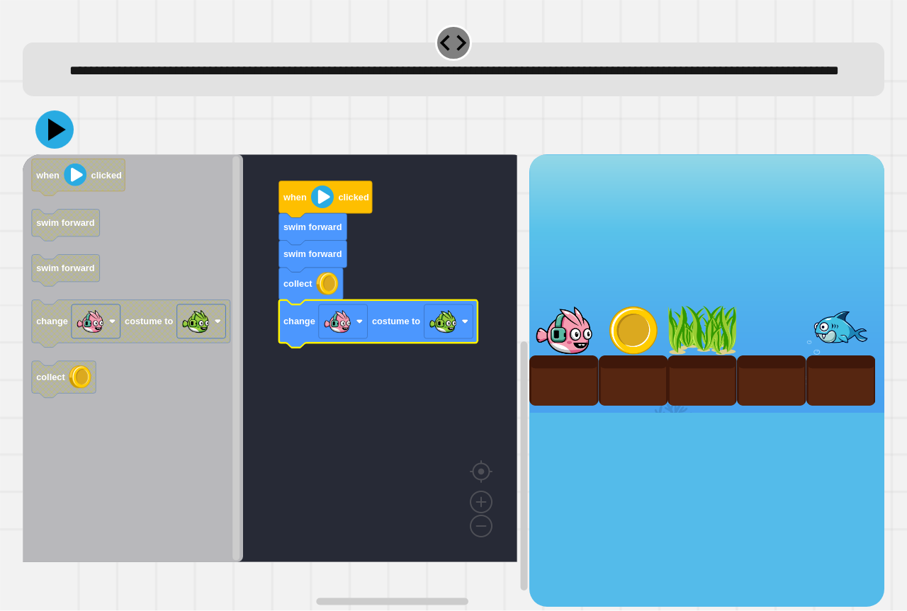
click at [69, 149] on icon at bounding box center [54, 130] width 38 height 38
click at [56, 150] on icon at bounding box center [55, 131] width 40 height 40
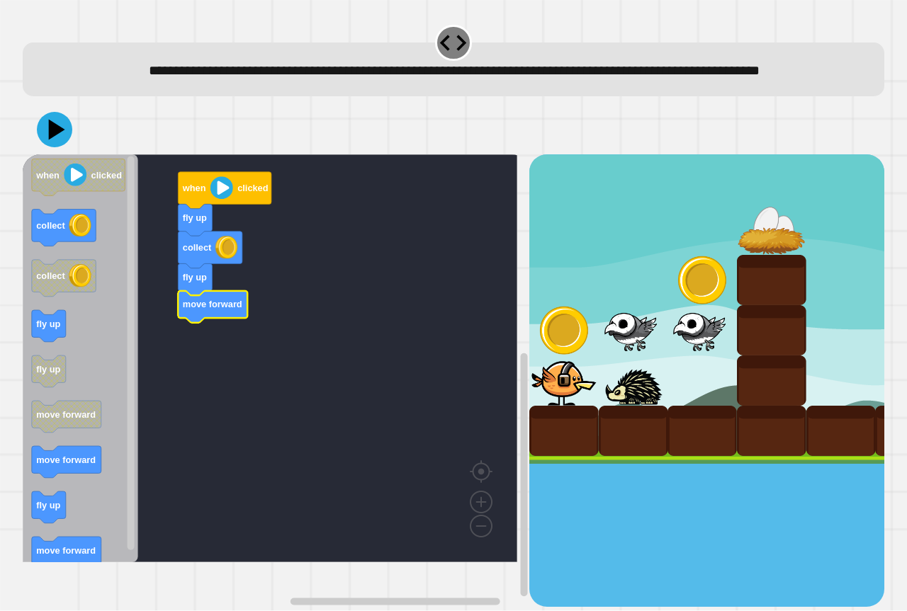
click at [68, 481] on icon "when clicked collect collect fly up fly up move forward move forward fly up mov…" at bounding box center [80, 358] width 115 height 408
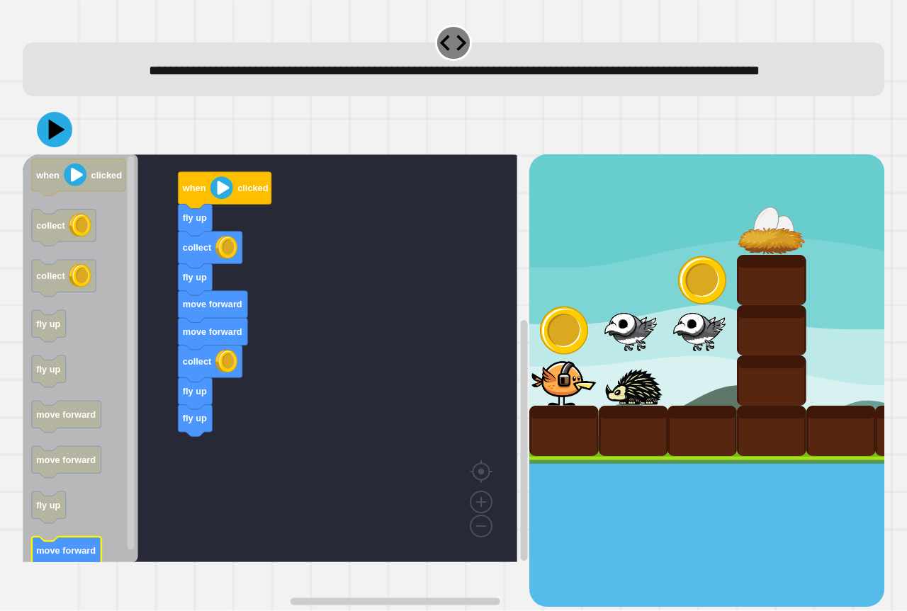
click at [89, 565] on g "move forward" at bounding box center [66, 553] width 69 height 32
click at [66, 147] on icon at bounding box center [54, 129] width 35 height 35
click at [187, 434] on rect "Blockly Workspace" at bounding box center [270, 358] width 494 height 408
click at [46, 148] on icon at bounding box center [54, 129] width 37 height 37
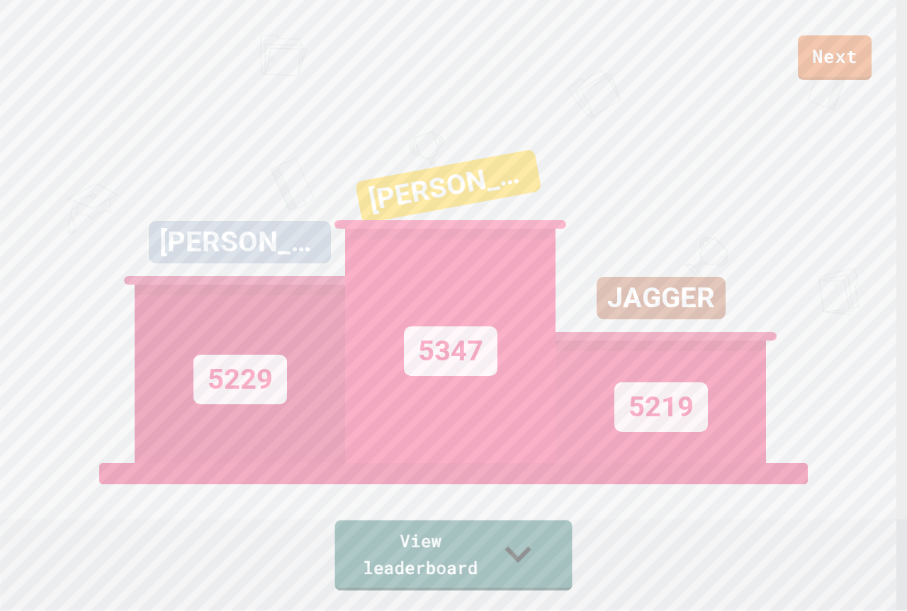
click at [470, 572] on link "View leaderboard" at bounding box center [453, 556] width 237 height 70
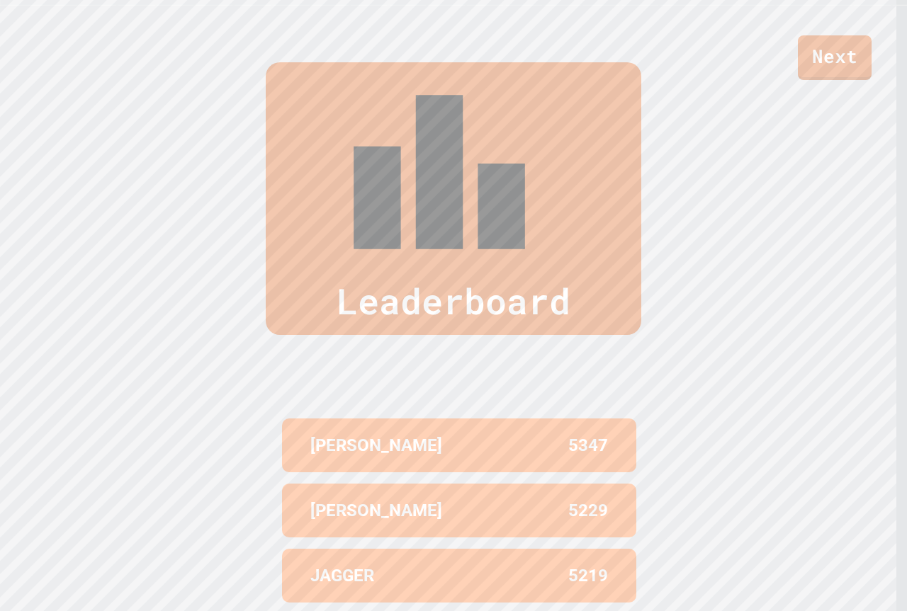
scroll to position [606, 0]
click at [848, 58] on link "Next" at bounding box center [834, 56] width 72 height 47
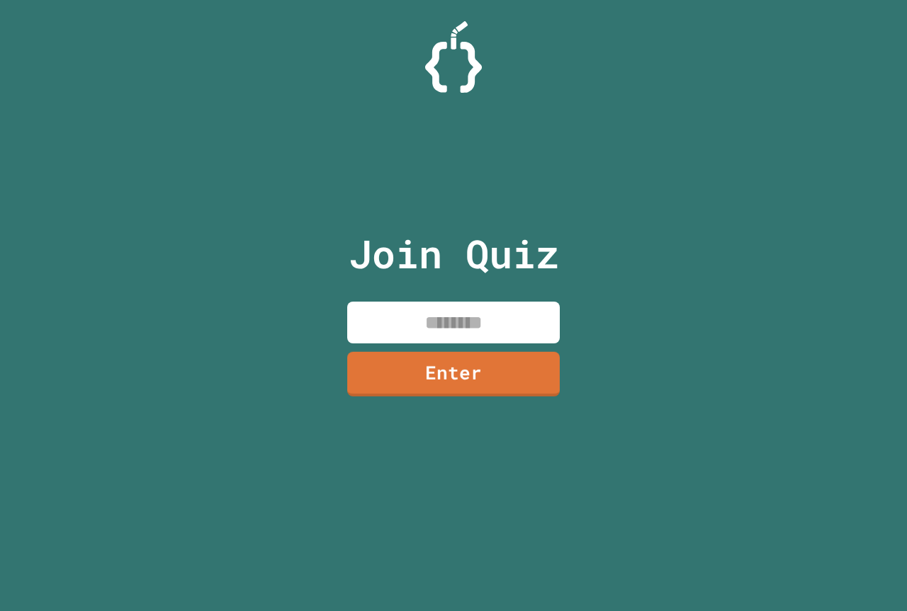
click at [465, 293] on div "Join Quiz Enter" at bounding box center [453, 305] width 239 height 541
click at [488, 317] on input at bounding box center [453, 323] width 213 height 42
type input "********"
click at [555, 393] on div "Join Quiz ******** Enter" at bounding box center [453, 305] width 239 height 541
click at [493, 392] on link "Enter" at bounding box center [453, 372] width 210 height 47
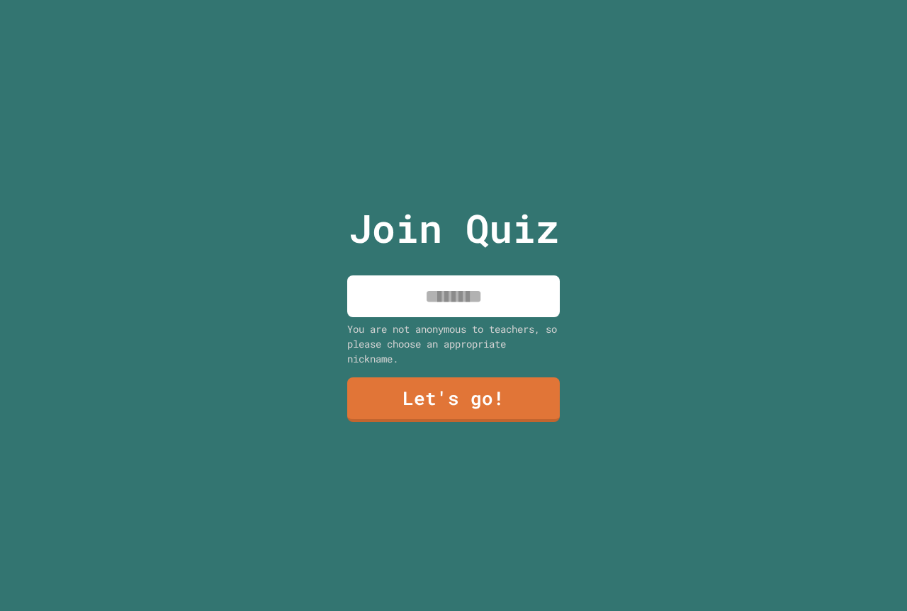
drag, startPoint x: 337, startPoint y: 322, endPoint x: 346, endPoint y: 321, distance: 9.2
click at [340, 320] on div "Join Quiz You are not anonymous to teachers, so please choose an appropriate ni…" at bounding box center [453, 305] width 239 height 611
click at [356, 310] on input at bounding box center [453, 297] width 213 height 42
type input "*********"
click at [463, 390] on link "Let's go!" at bounding box center [453, 398] width 216 height 47
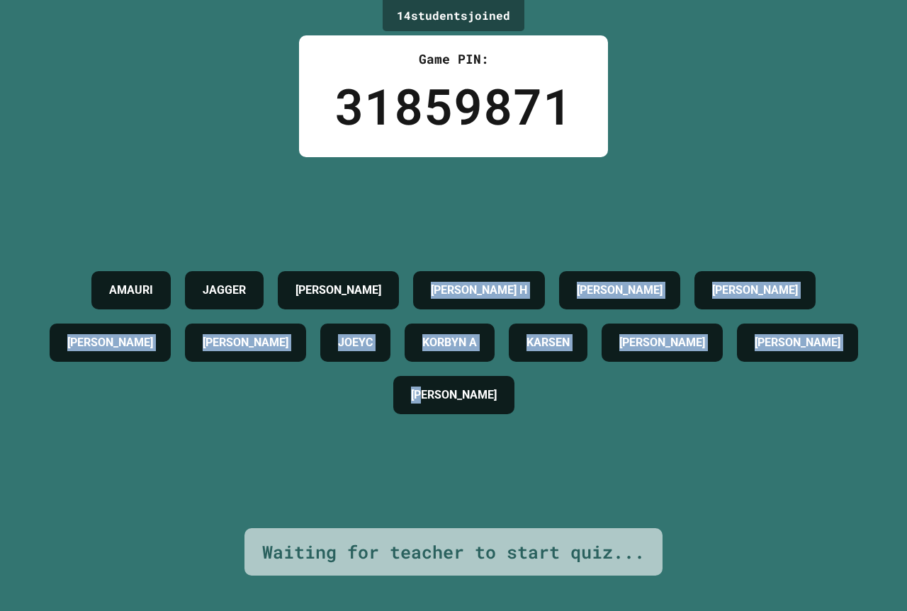
drag, startPoint x: 435, startPoint y: 241, endPoint x: 550, endPoint y: 270, distance: 119.1
click at [623, 339] on div "AMAURI JAGGER DIXIE BREWTON H CARTER STEPHENS JAMES SMITH BRANTLEY JOHNATHAN A …" at bounding box center [453, 342] width 836 height 157
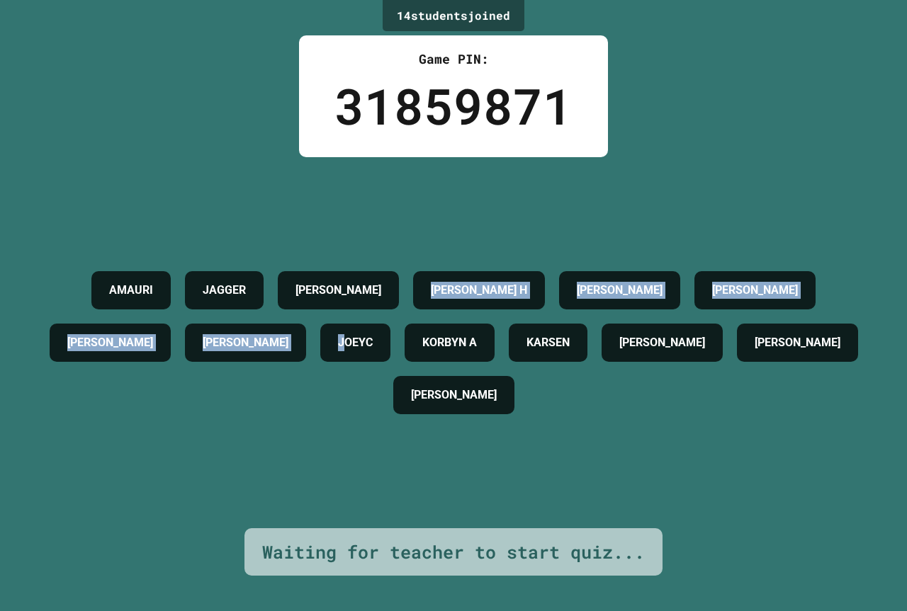
click at [527, 282] on h4 "[PERSON_NAME] H" at bounding box center [479, 290] width 96 height 17
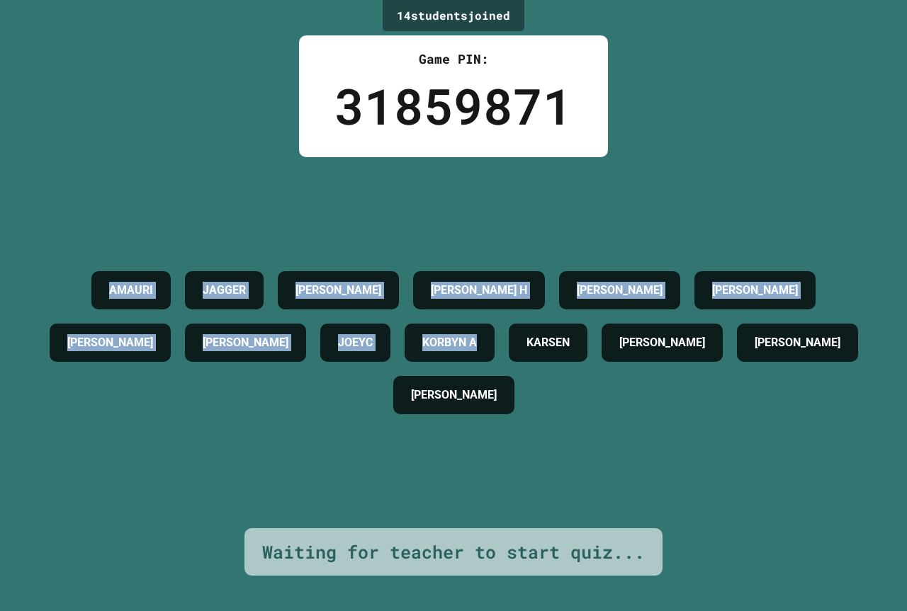
drag, startPoint x: 83, startPoint y: 261, endPoint x: 905, endPoint y: 570, distance: 878.5
click at [905, 570] on div "14 student s joined Game PIN: 31859871 AMAURI JAGGER DIXIE BREWTON H CARTER STE…" at bounding box center [453, 305] width 907 height 611
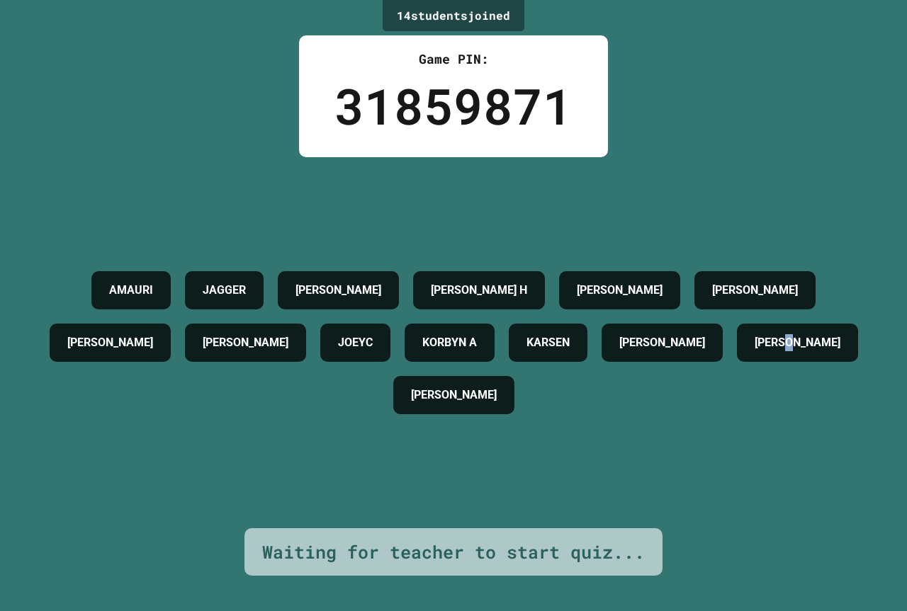
drag, startPoint x: 562, startPoint y: 426, endPoint x: 397, endPoint y: 351, distance: 181.3
click at [397, 351] on div "AMAURI JAGGER DIXIE BREWTON H CARTER STEPHENS JAMES SMITH BRANTLEY JOHNATHAN A …" at bounding box center [453, 342] width 836 height 157
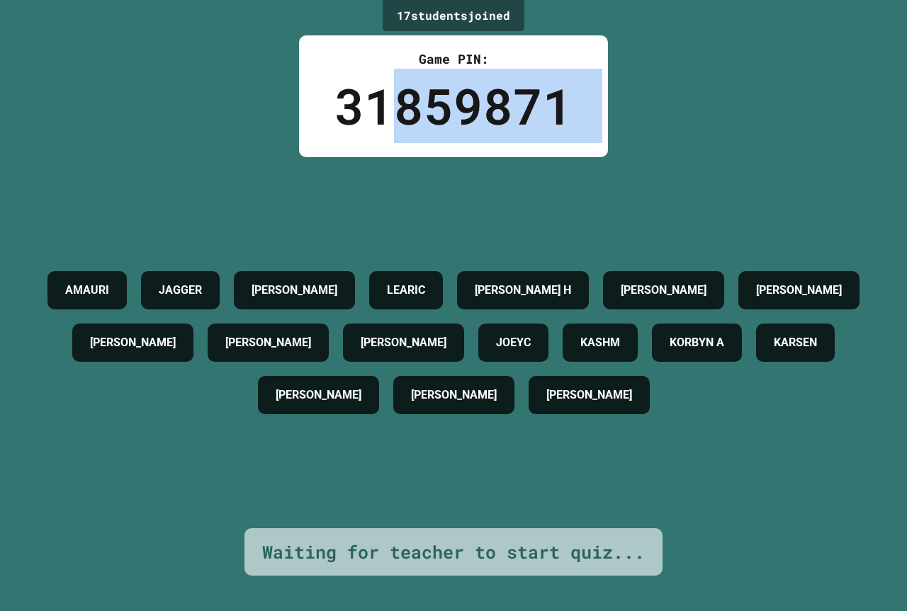
drag, startPoint x: 63, startPoint y: 208, endPoint x: 425, endPoint y: 86, distance: 381.9
click at [425, 86] on div "17 student s joined Game PIN: 31859871 AMAURI JAGGER DIXIE LEARIC BREWTON H CAR…" at bounding box center [453, 305] width 907 height 611
click at [587, 114] on div "Game PIN: 31859871" at bounding box center [453, 96] width 309 height 122
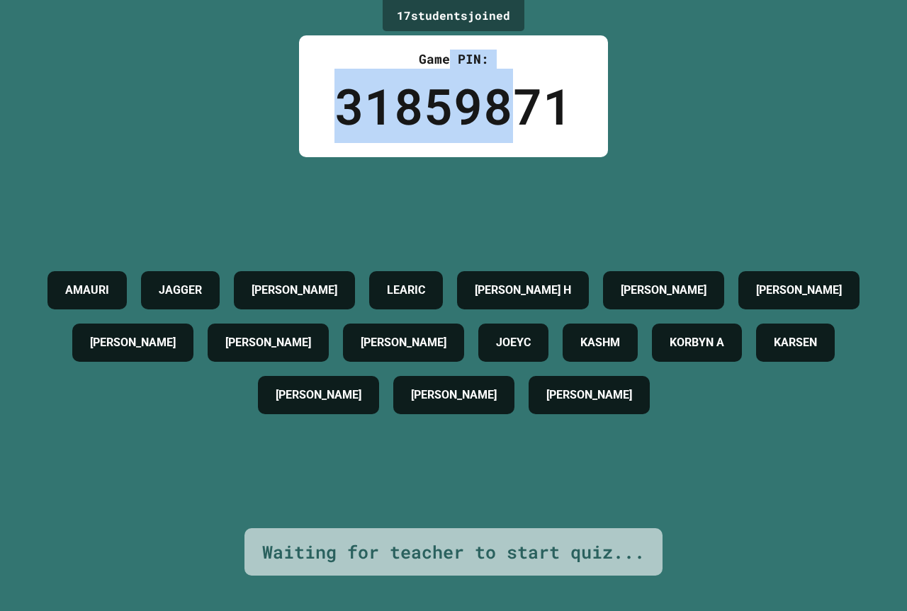
drag, startPoint x: 441, startPoint y: 59, endPoint x: 514, endPoint y: 85, distance: 76.9
click at [514, 85] on div "Game PIN: 31859871" at bounding box center [453, 96] width 309 height 122
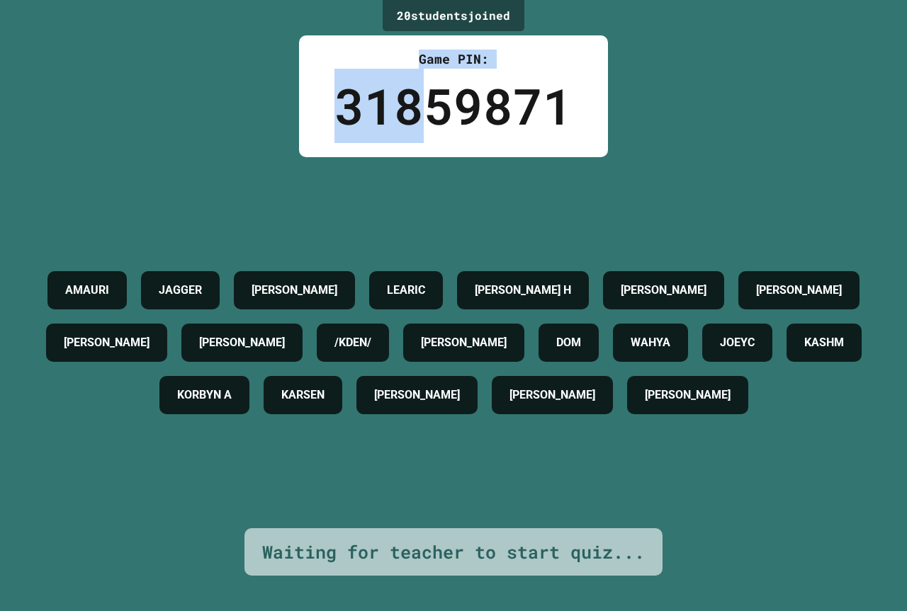
drag, startPoint x: 421, startPoint y: 67, endPoint x: 330, endPoint y: 101, distance: 97.8
click at [406, 75] on div "Game PIN: 31859871" at bounding box center [453, 96] width 309 height 122
click at [327, 99] on div "Game PIN: 31859871" at bounding box center [453, 96] width 309 height 122
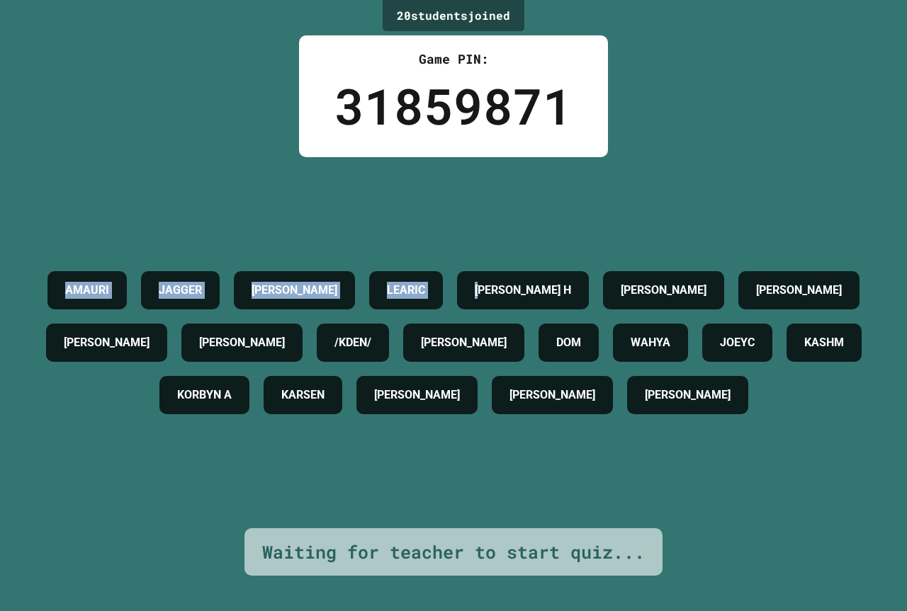
click at [643, 132] on div "20 student s joined Game PIN: 31859871 AMAURI JAGGER DIXIE LEARIC BREWTON H CAR…" at bounding box center [453, 305] width 907 height 611
click at [643, 140] on div "20 student s joined Game PIN: 31859871 AMAURI JAGGER DIXIE LEARIC BREWTON H CAR…" at bounding box center [453, 305] width 907 height 611
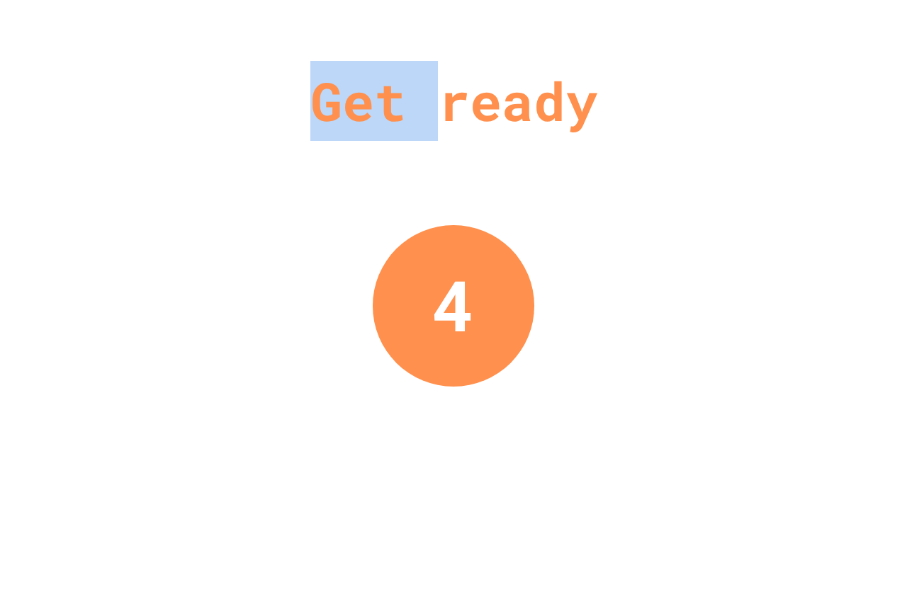
drag, startPoint x: 317, startPoint y: 94, endPoint x: 421, endPoint y: 104, distance: 104.6
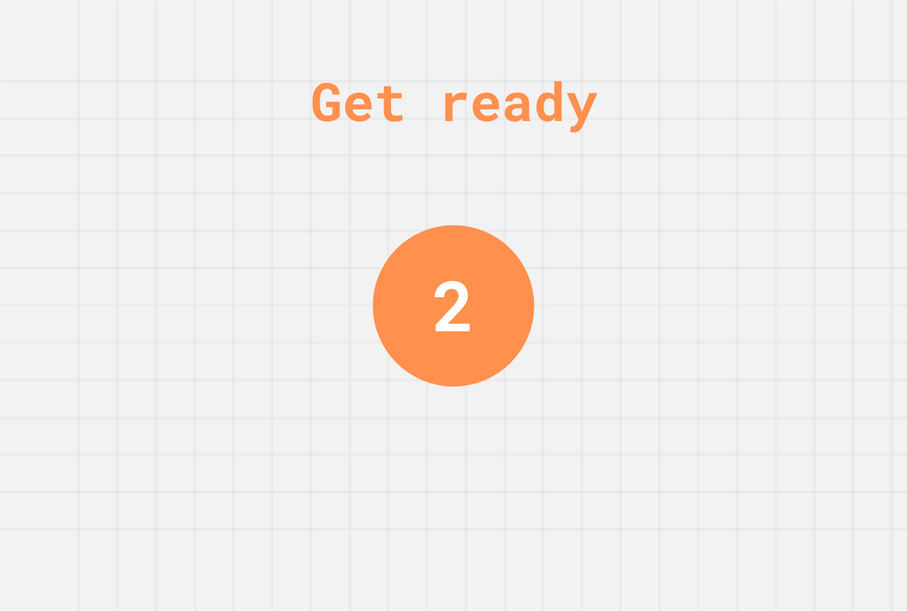
click at [617, 152] on div "Get ready 2" at bounding box center [453, 305] width 907 height 611
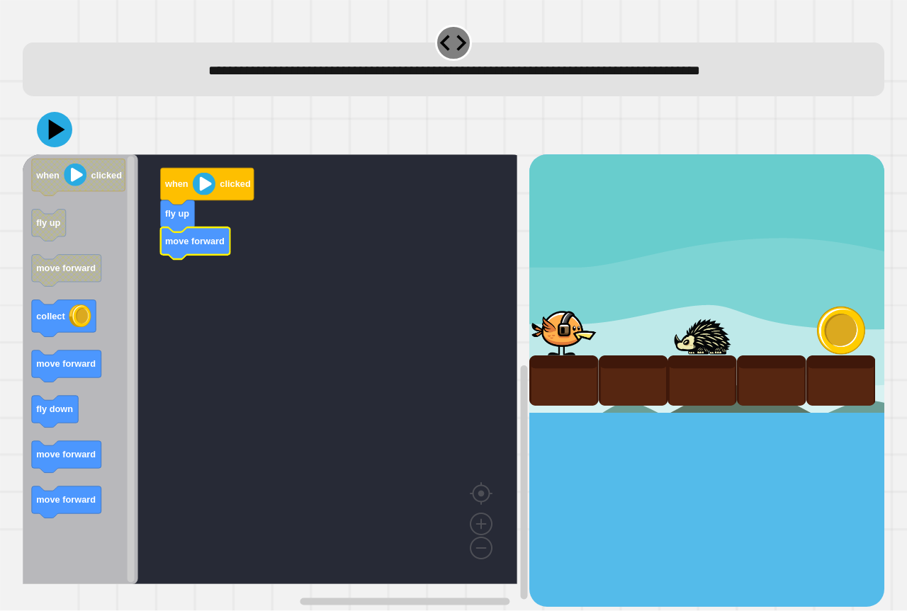
click at [185, 239] on text "move forward" at bounding box center [195, 241] width 60 height 11
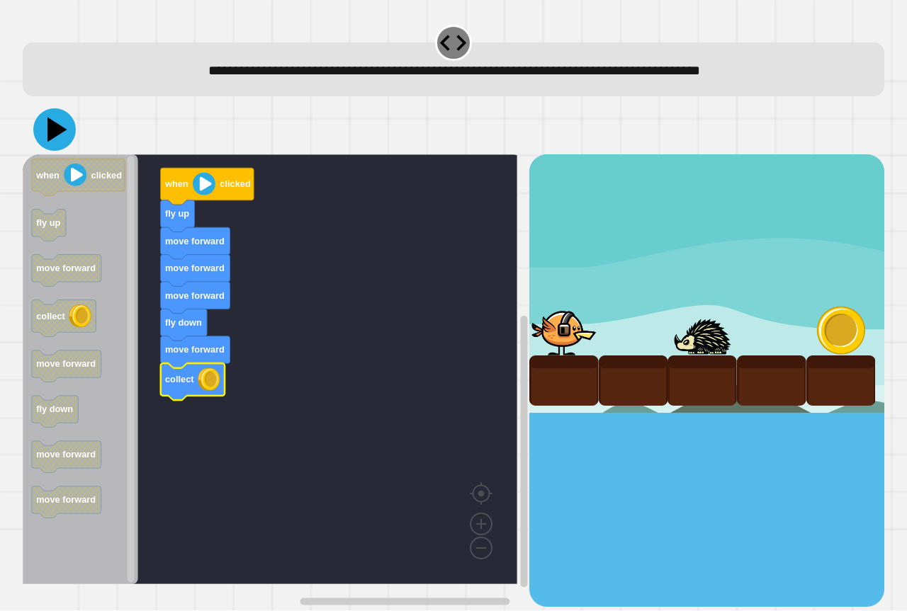
click at [48, 140] on icon at bounding box center [54, 129] width 43 height 43
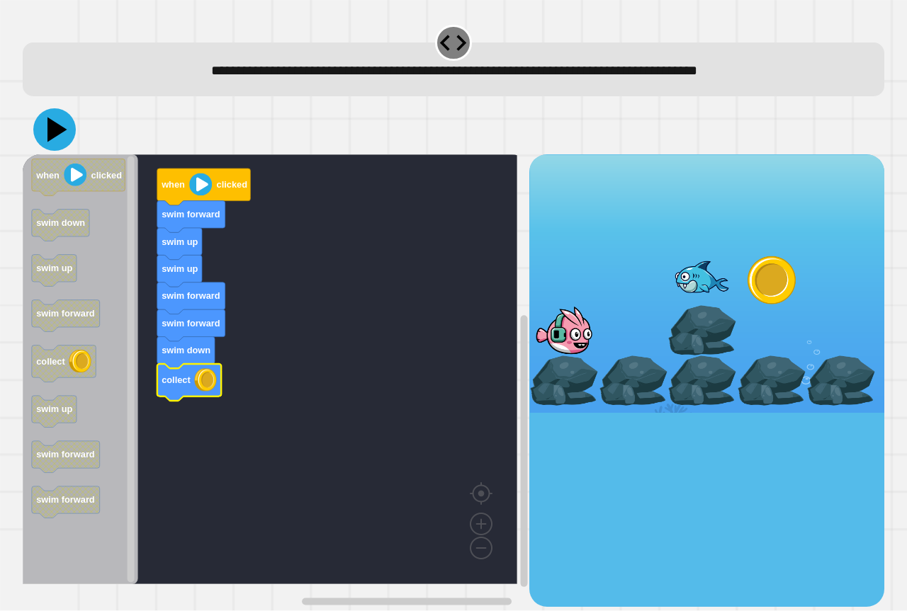
click at [53, 136] on icon at bounding box center [57, 130] width 20 height 25
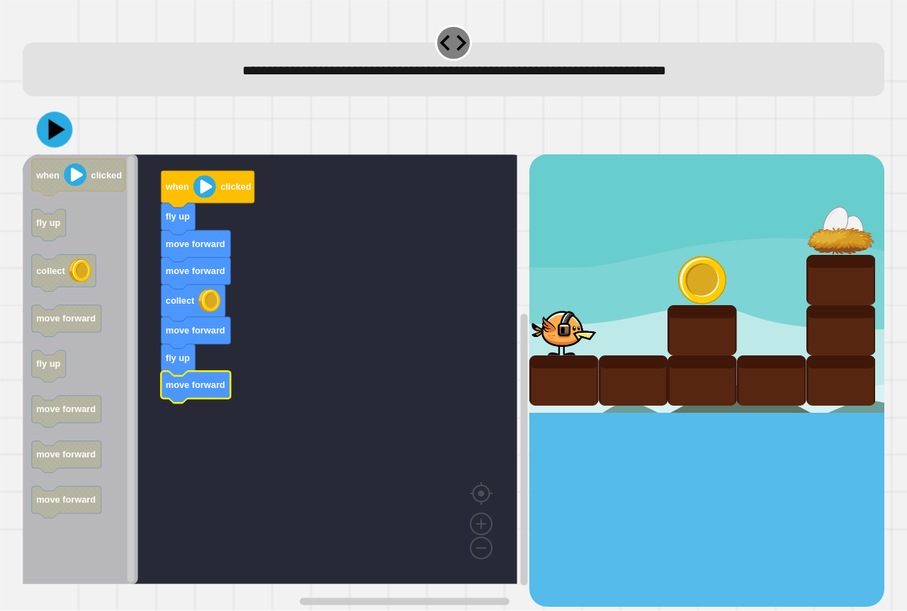
click at [56, 132] on icon at bounding box center [57, 130] width 16 height 21
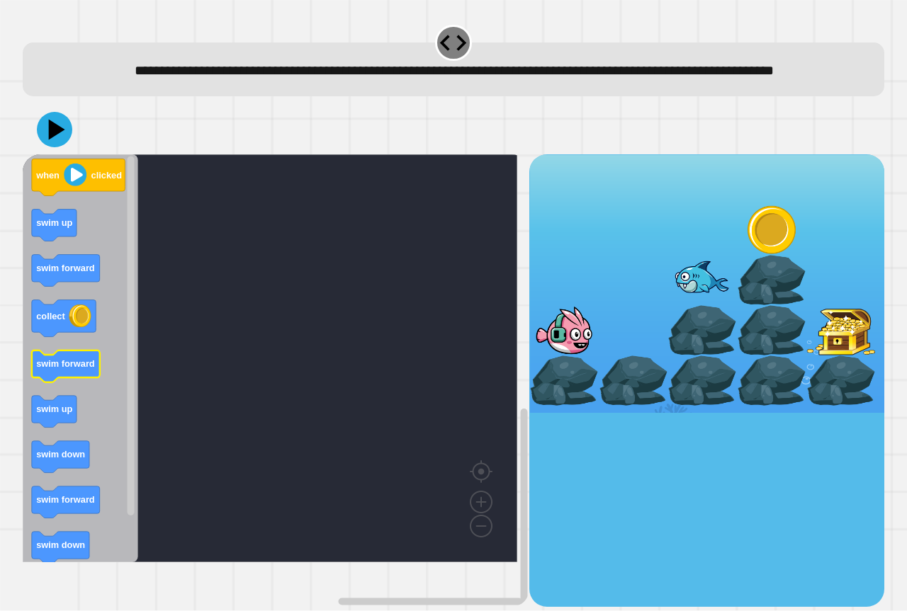
click at [94, 370] on text "swim forward" at bounding box center [65, 364] width 59 height 11
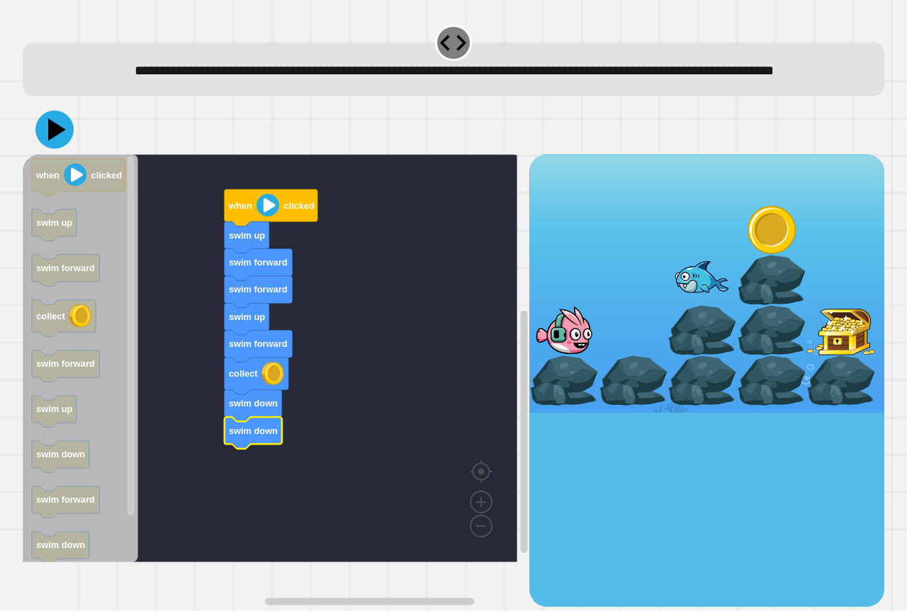
click at [53, 136] on button at bounding box center [54, 130] width 38 height 38
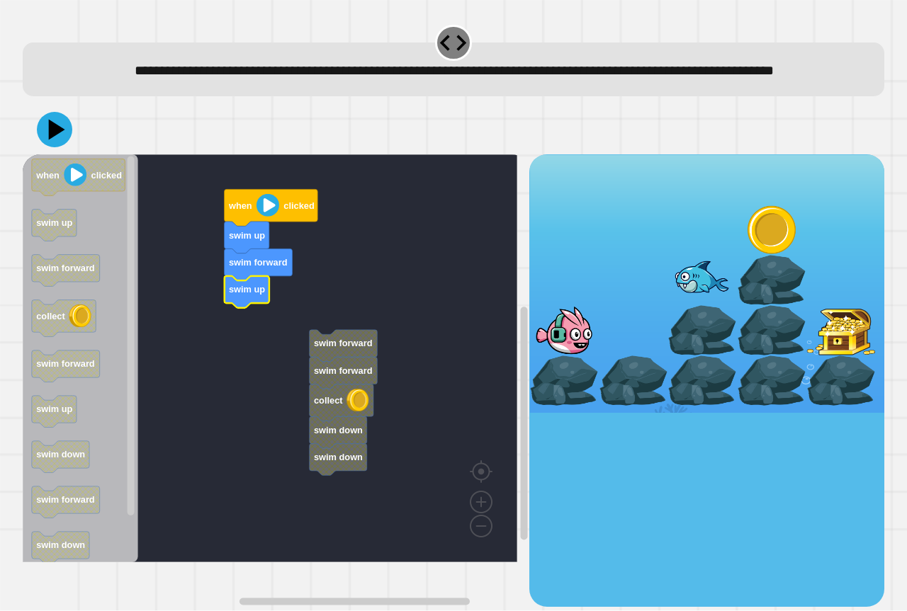
click at [267, 343] on rect "Blockly Workspace" at bounding box center [270, 358] width 494 height 408
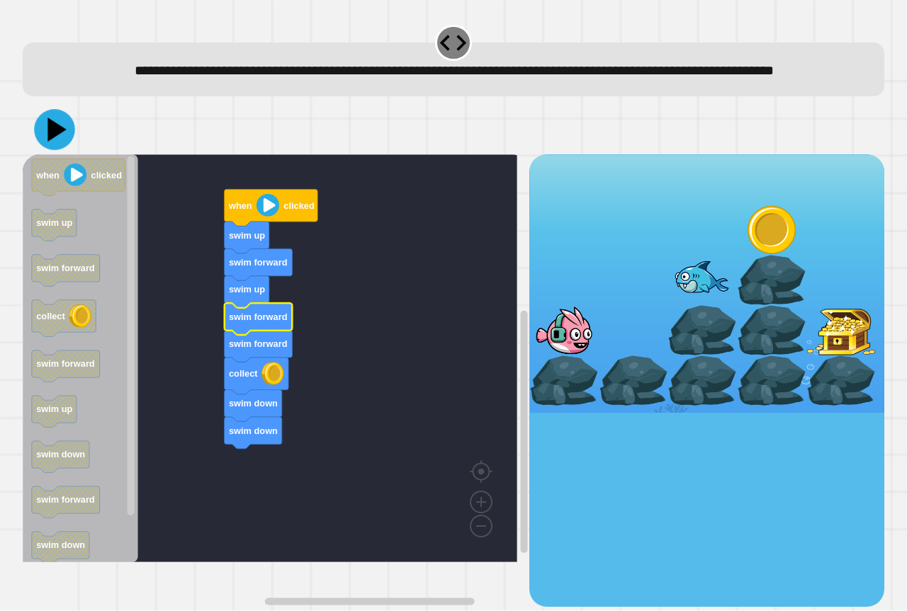
click at [31, 154] on div at bounding box center [453, 130] width 861 height 50
click at [42, 148] on icon at bounding box center [55, 130] width 36 height 36
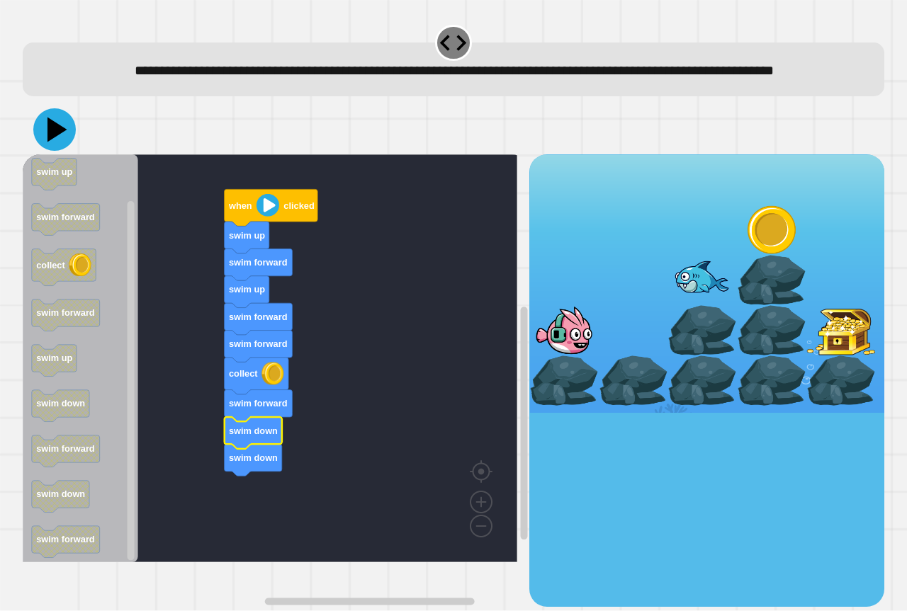
click at [42, 151] on icon at bounding box center [54, 129] width 43 height 43
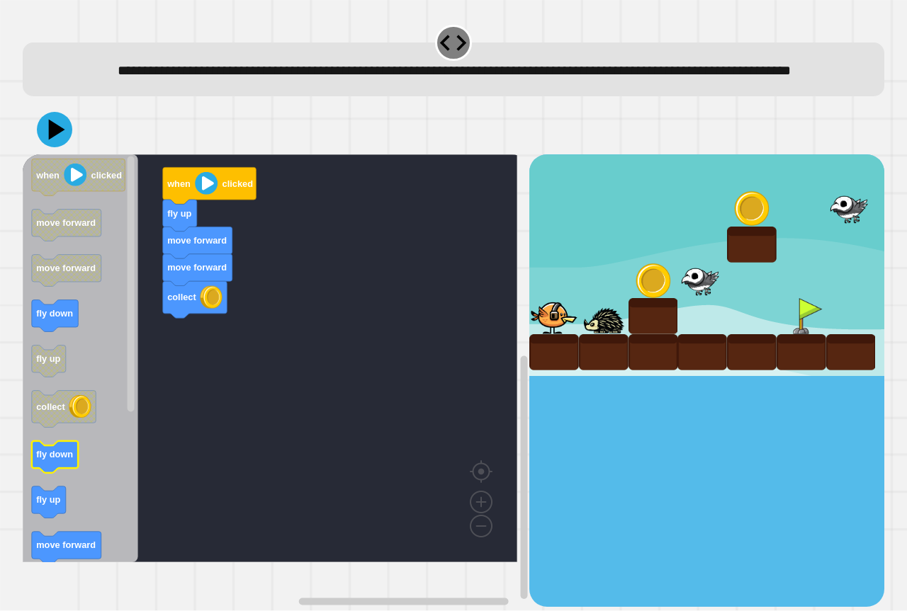
click at [57, 473] on icon "Blockly Workspace" at bounding box center [55, 457] width 47 height 32
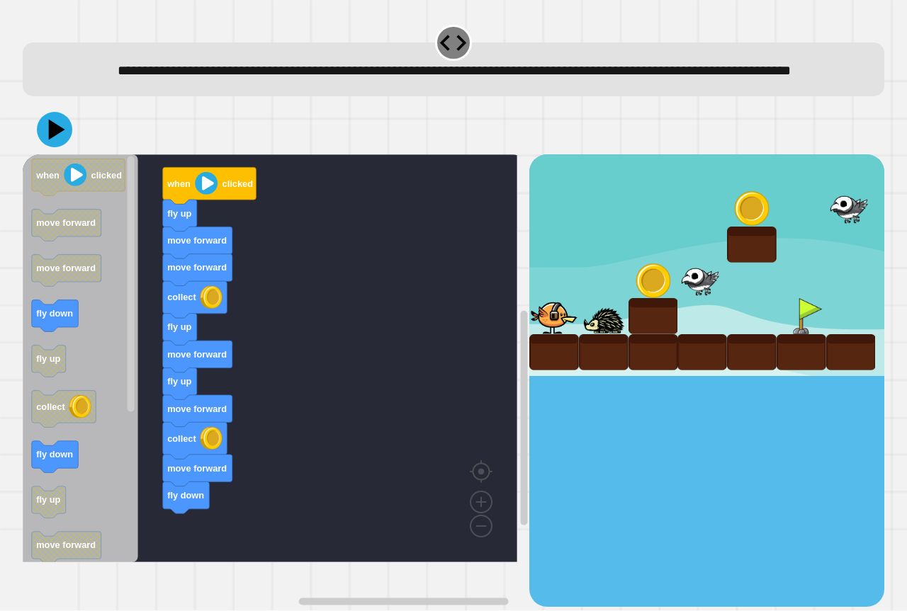
click at [192, 508] on div "when clicked fly up move forward move forward collect fly up move forward fly u…" at bounding box center [276, 380] width 507 height 452
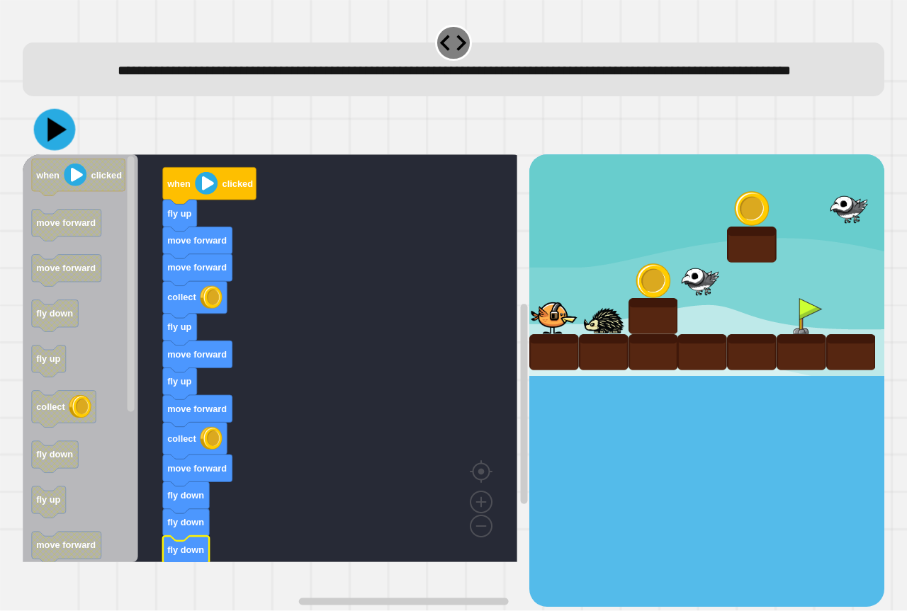
click at [51, 142] on icon at bounding box center [56, 130] width 19 height 24
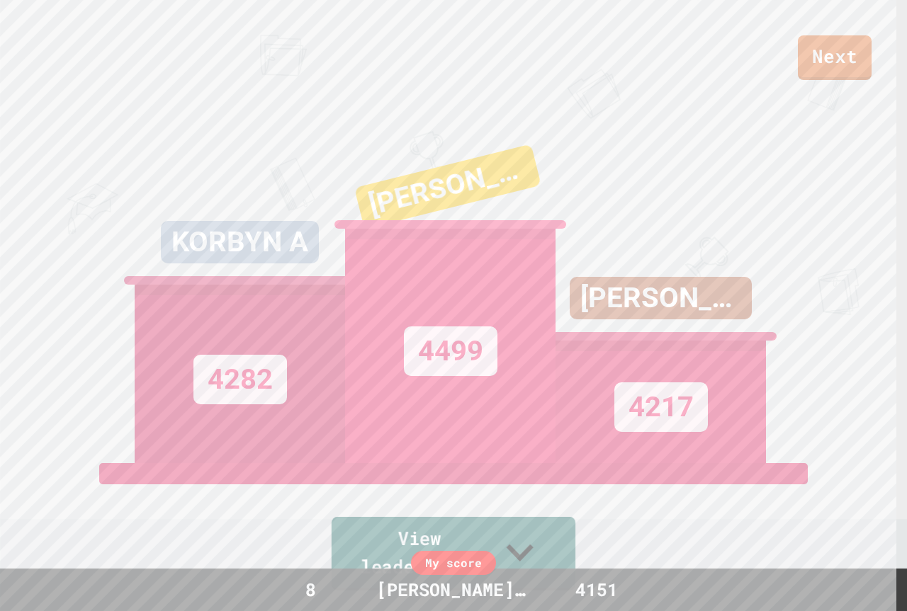
click at [521, 552] on link "View leaderboard" at bounding box center [454, 554] width 244 height 74
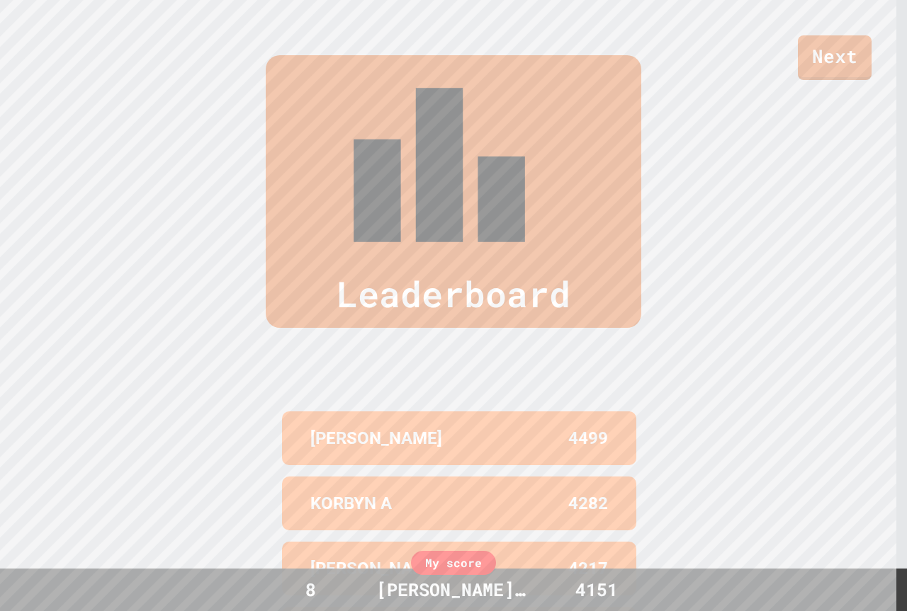
scroll to position [617, 0]
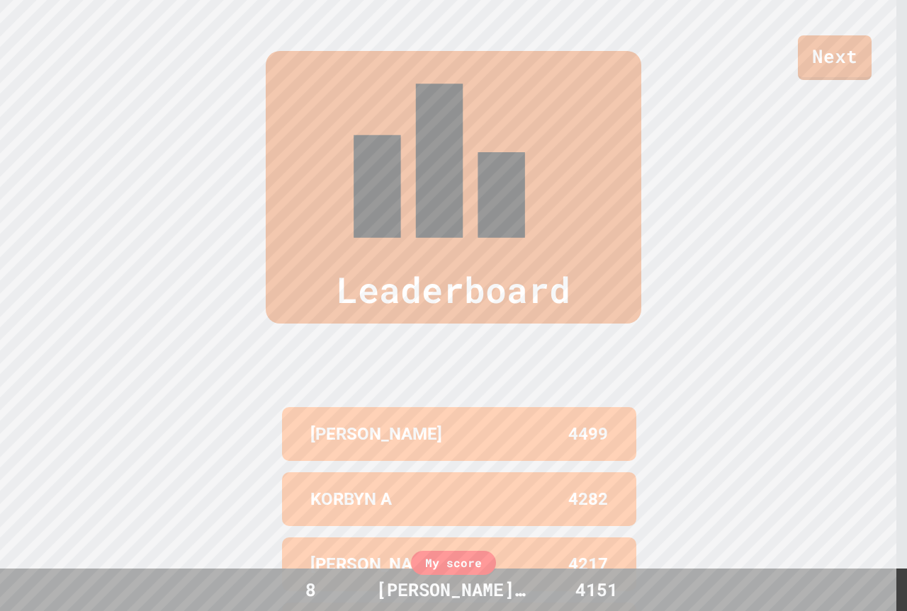
click at [817, 77] on link "Next" at bounding box center [835, 57] width 74 height 45
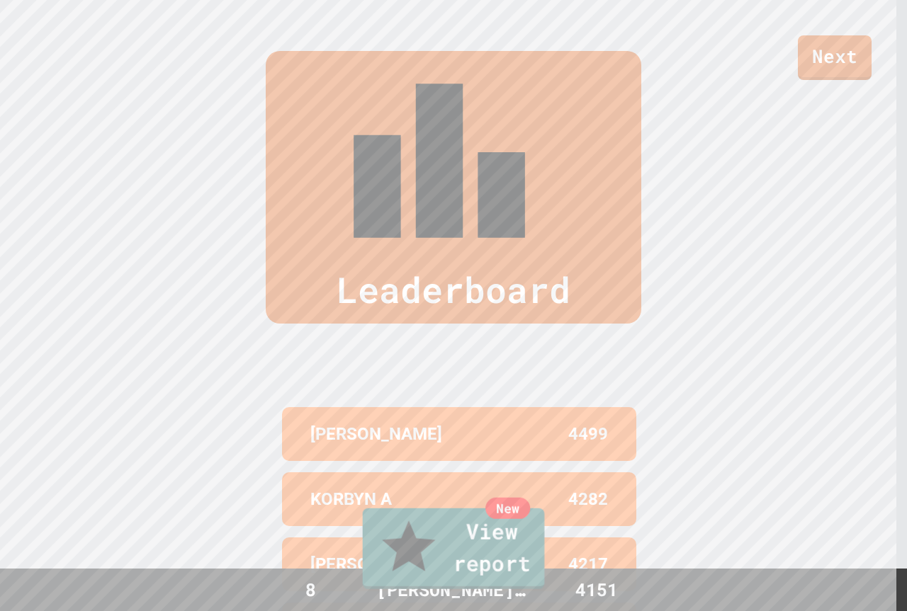
click at [501, 567] on link "New View report" at bounding box center [454, 549] width 182 height 81
drag, startPoint x: 458, startPoint y: 271, endPoint x: 478, endPoint y: 296, distance: 32.2
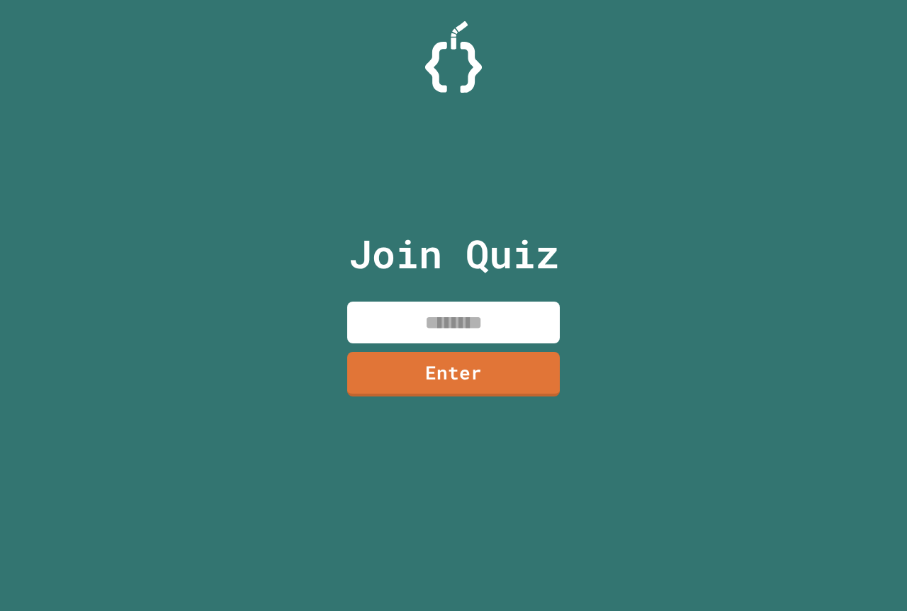
click at [511, 322] on input at bounding box center [453, 323] width 213 height 42
type input "********"
click at [441, 400] on div "Join Quiz ******** Enter" at bounding box center [453, 305] width 239 height 541
click at [480, 354] on link "Enter" at bounding box center [453, 372] width 213 height 47
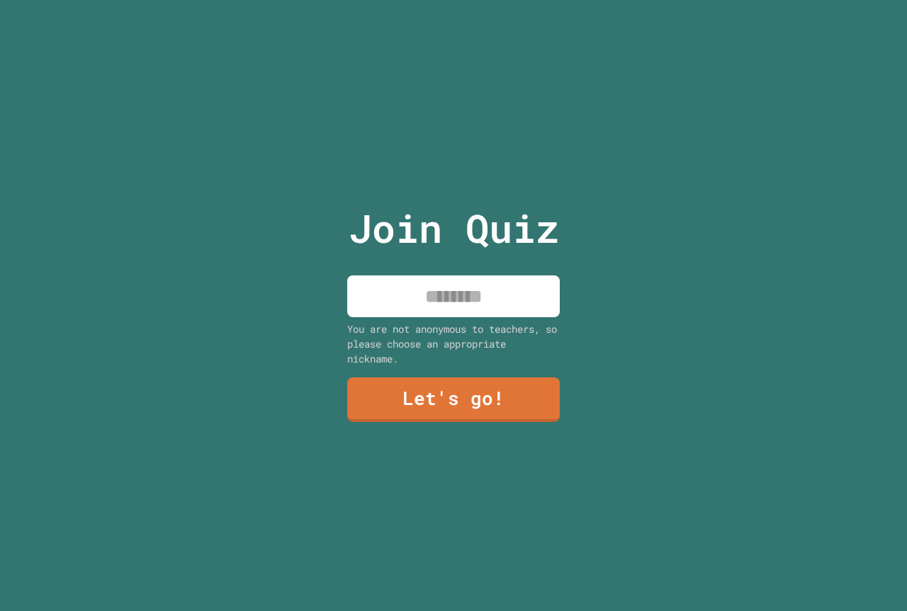
click at [531, 295] on input at bounding box center [453, 297] width 213 height 42
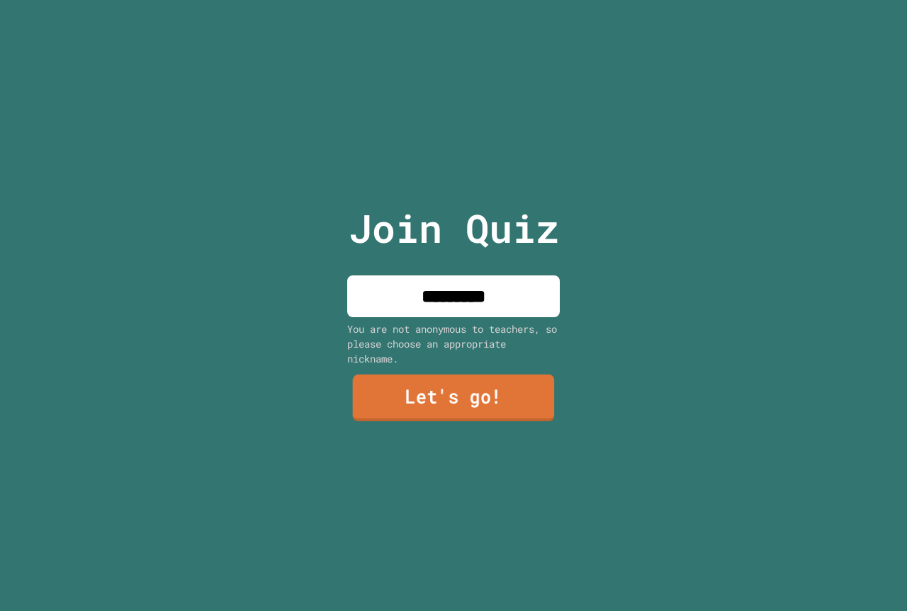
type input "*********"
click at [533, 395] on link "Let's go!" at bounding box center [454, 398] width 202 height 47
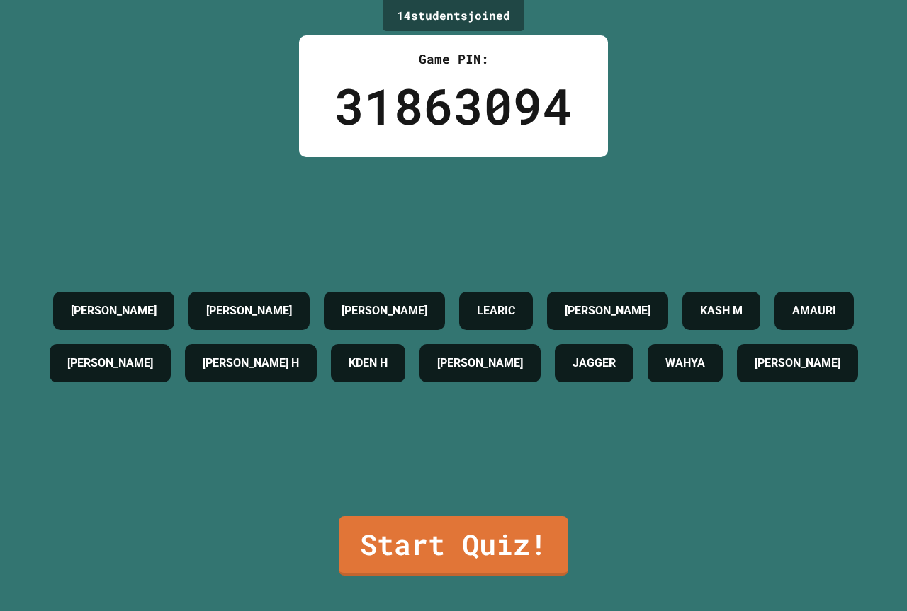
click at [572, 545] on div "14 student s joined Game PIN: 31863094 [PERSON_NAME] [PERSON_NAME] LEARIC [PERS…" at bounding box center [453, 305] width 907 height 611
click at [443, 534] on link "Start Quiz!" at bounding box center [453, 545] width 222 height 62
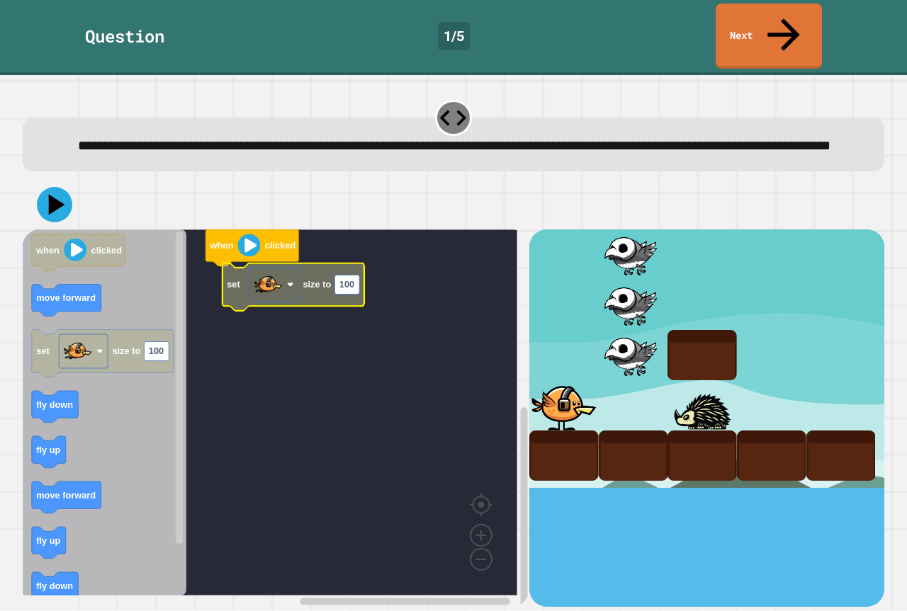
click at [355, 276] on rect "Blockly Workspace" at bounding box center [346, 285] width 25 height 19
type input "***"
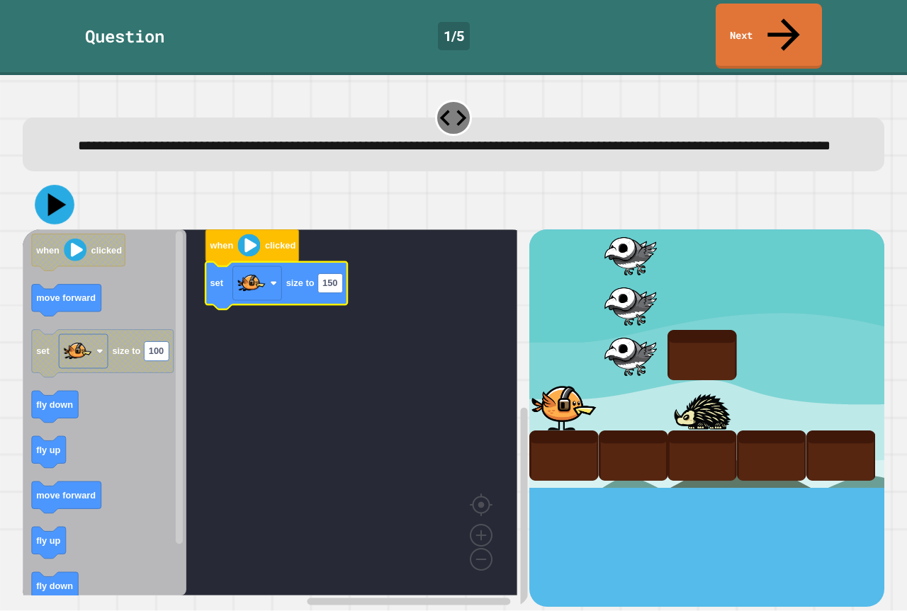
click at [45, 186] on icon at bounding box center [55, 206] width 40 height 40
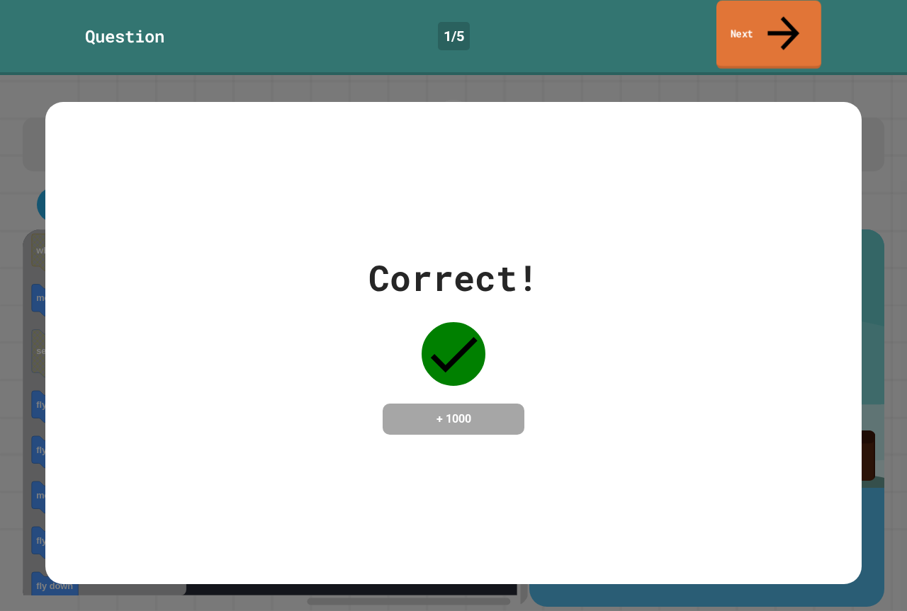
click at [750, 19] on link "Next" at bounding box center [768, 35] width 105 height 69
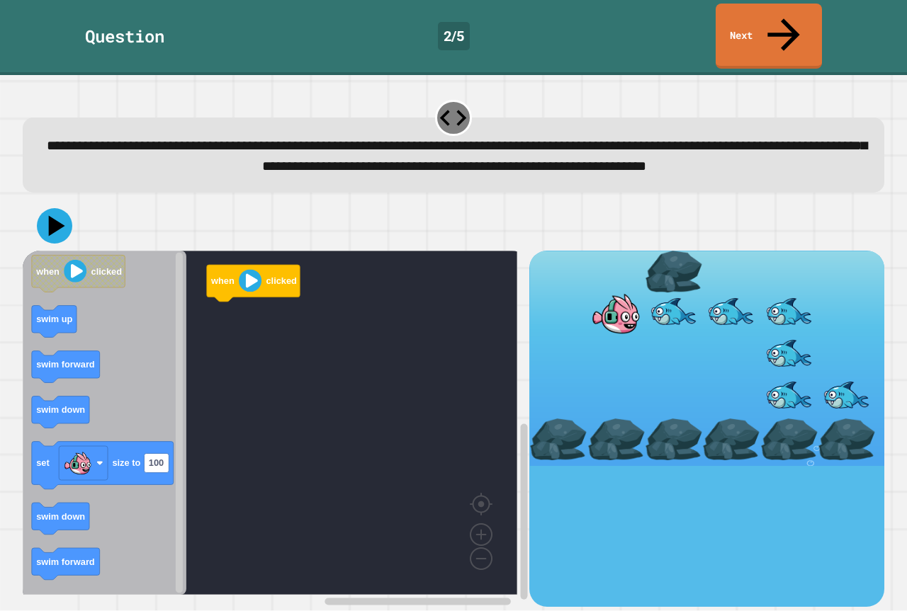
drag, startPoint x: 710, startPoint y: 13, endPoint x: 454, endPoint y: 86, distance: 265.9
click at [454, 100] on div at bounding box center [453, 118] width 36 height 36
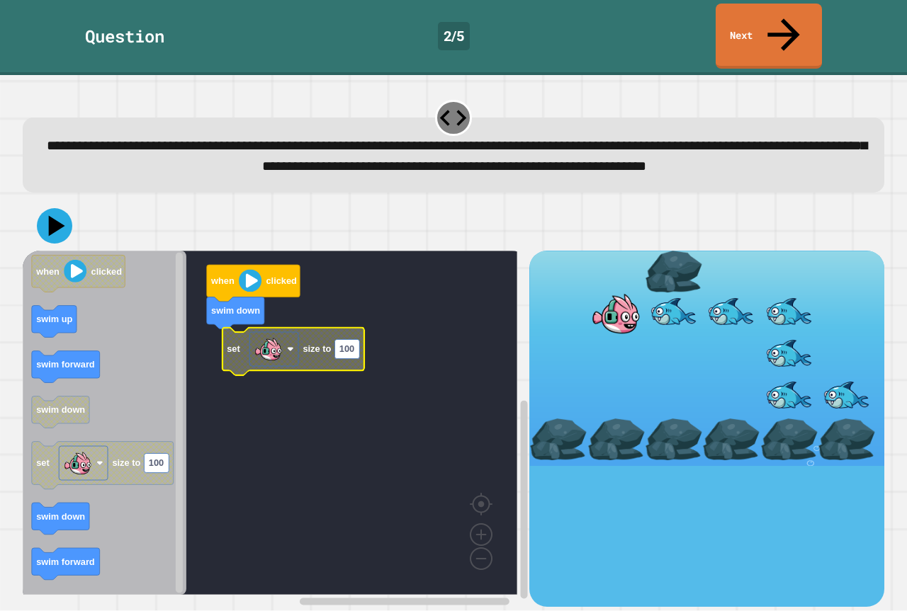
click at [346, 347] on rect "Blockly Workspace" at bounding box center [346, 349] width 25 height 19
type input "***"
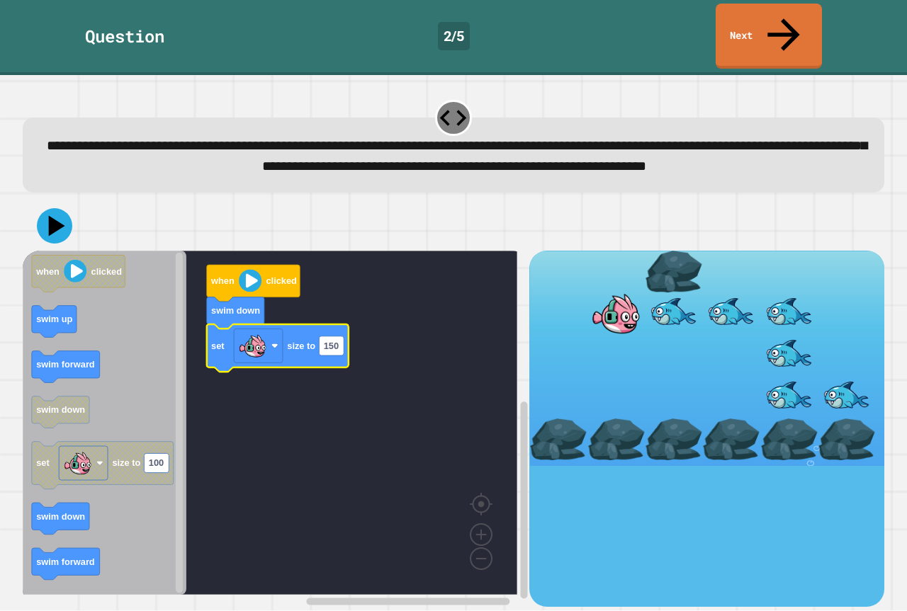
click at [43, 232] on div at bounding box center [453, 226] width 861 height 50
click at [43, 227] on icon at bounding box center [55, 226] width 42 height 42
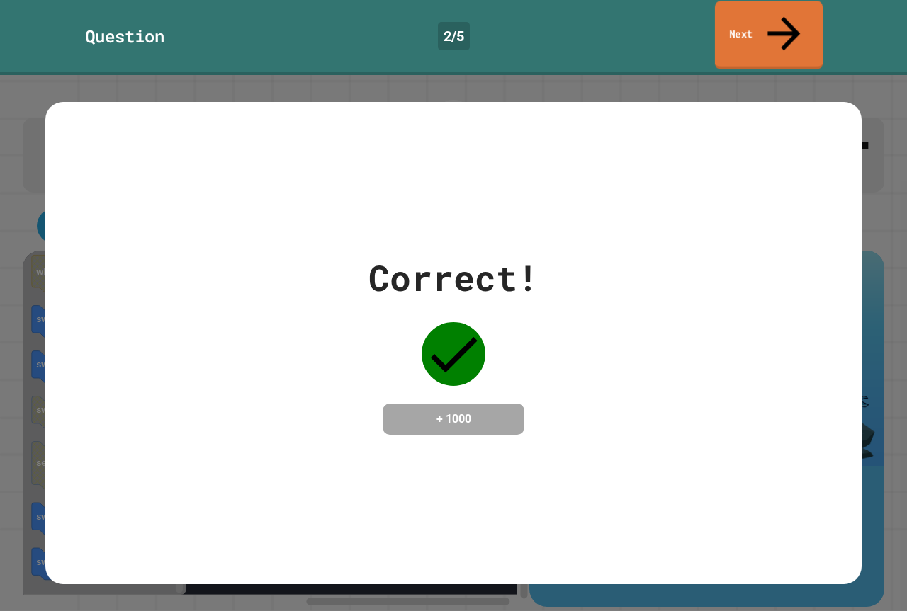
click at [739, 30] on link "Next" at bounding box center [769, 35] width 108 height 69
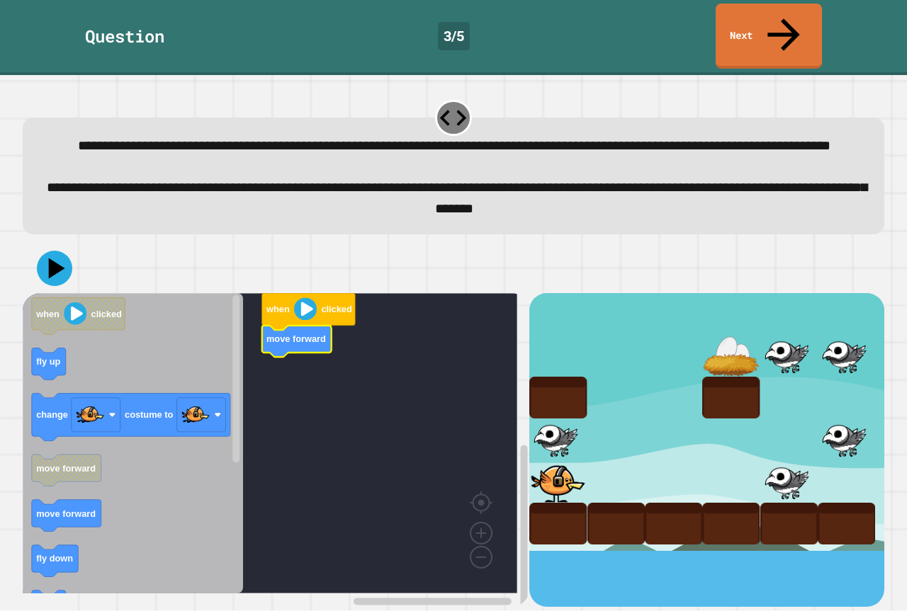
click at [292, 335] on text "move forward" at bounding box center [296, 339] width 60 height 11
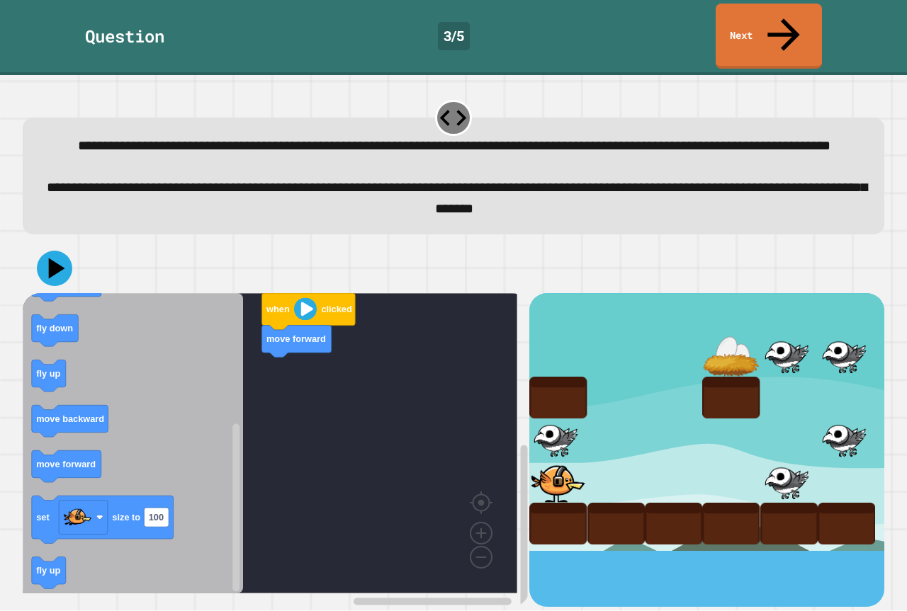
click at [351, 402] on div "when clicked move forward when clicked fly up change costume to move forward mo…" at bounding box center [276, 450] width 507 height 314
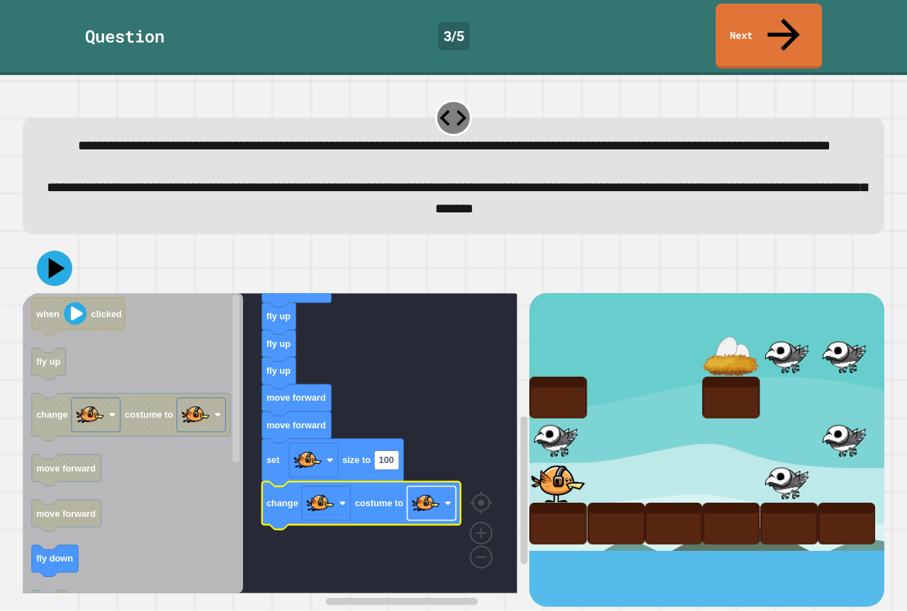
click at [422, 491] on image "Blockly Workspace" at bounding box center [426, 504] width 28 height 28
click at [387, 456] on text "100" at bounding box center [386, 461] width 15 height 11
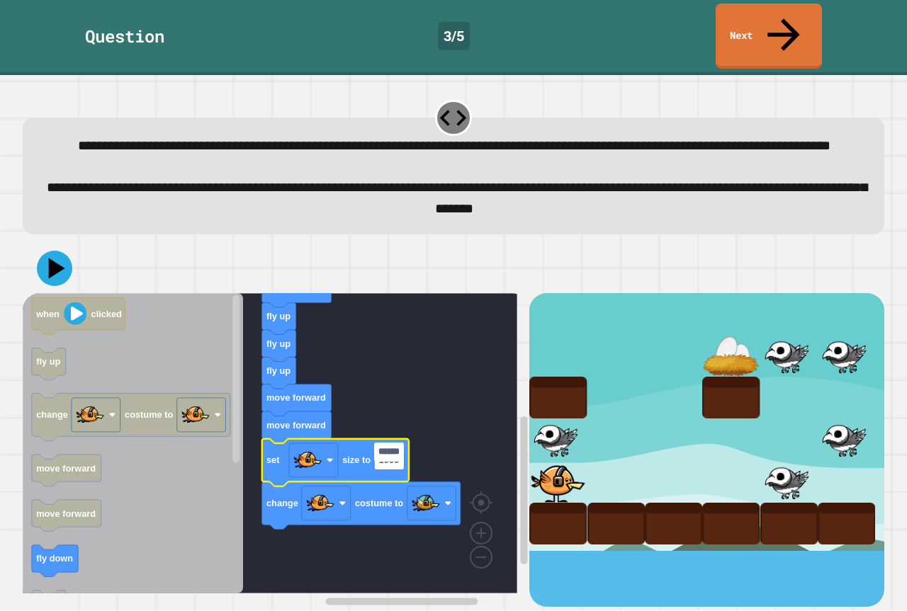
scroll to position [0, 7]
click at [69, 251] on icon at bounding box center [54, 268] width 35 height 35
click at [401, 443] on div "*******" at bounding box center [389, 452] width 30 height 19
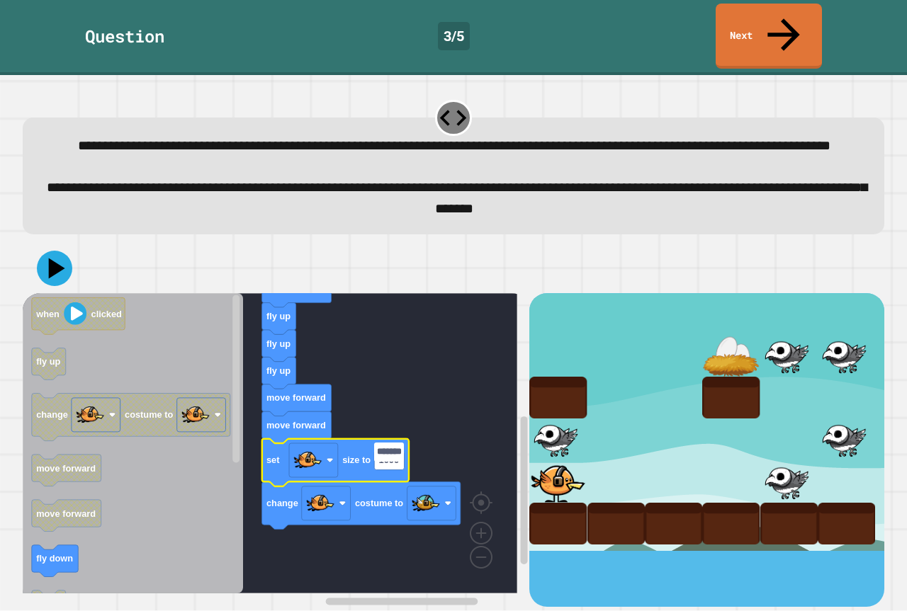
click at [403, 449] on input "*******" at bounding box center [389, 452] width 30 height 19
type input "*"
type input "**"
click at [70, 258] on button at bounding box center [54, 268] width 35 height 35
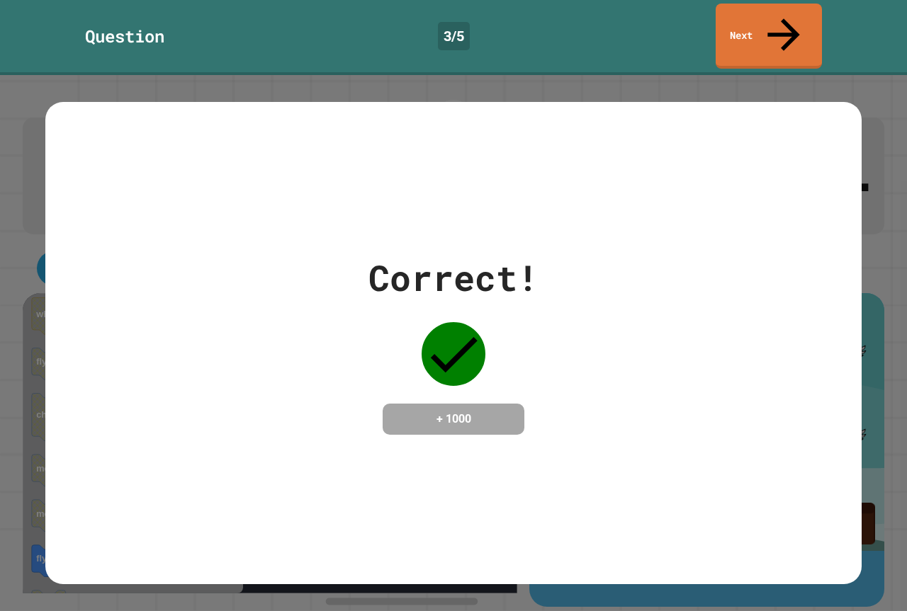
click at [702, 27] on div "Question 3 / 5 Next" at bounding box center [453, 36] width 907 height 65
click at [712, 25] on div "Question 3 / 5 Next" at bounding box center [453, 36] width 907 height 65
click at [717, 23] on div "Question 3 / 5 Next" at bounding box center [453, 36] width 907 height 65
click at [686, 75] on div "Correct! + 1000" at bounding box center [453, 343] width 907 height 536
click at [741, 14] on link "Next" at bounding box center [768, 35] width 103 height 69
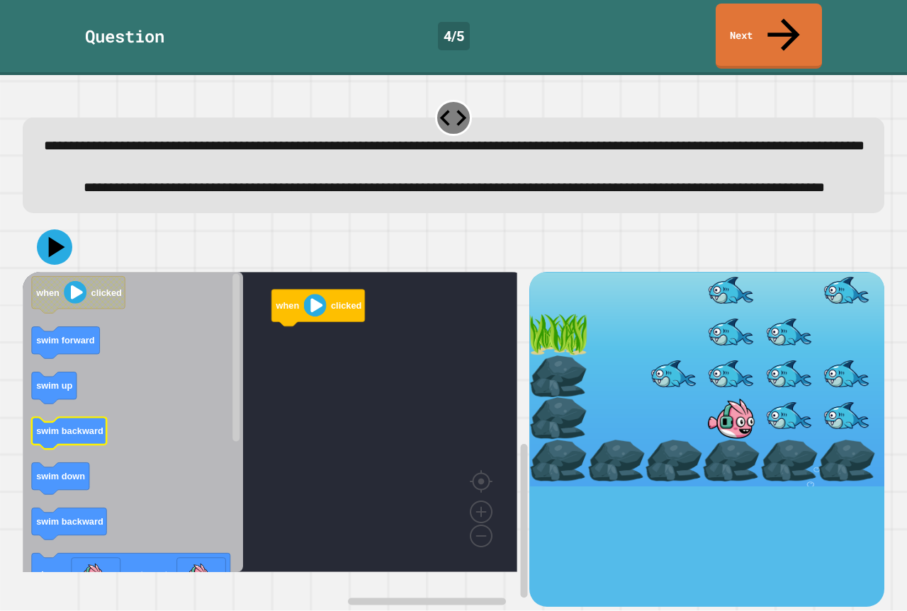
click at [72, 436] on text "swim backward" at bounding box center [69, 431] width 67 height 11
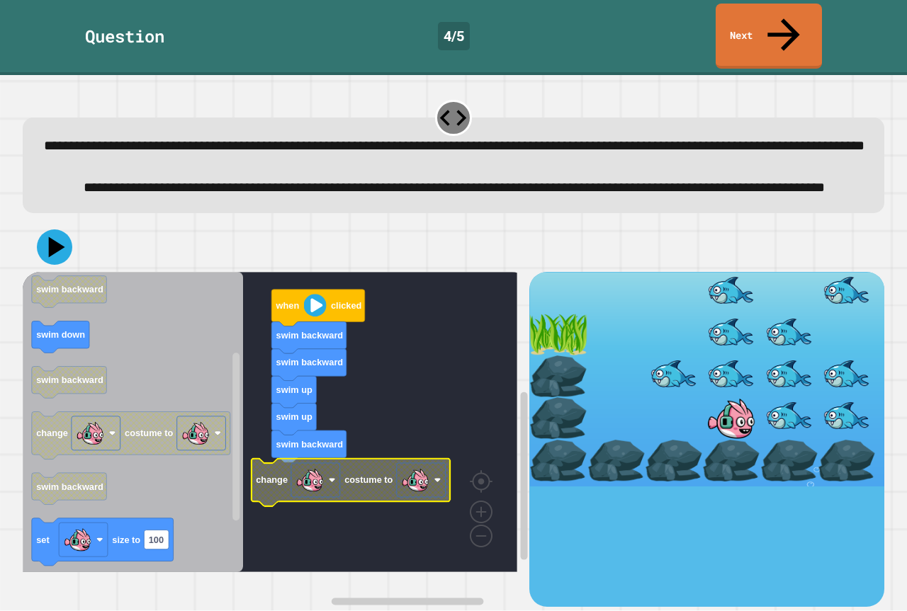
click at [426, 490] on image "Blockly Workspace" at bounding box center [415, 480] width 28 height 28
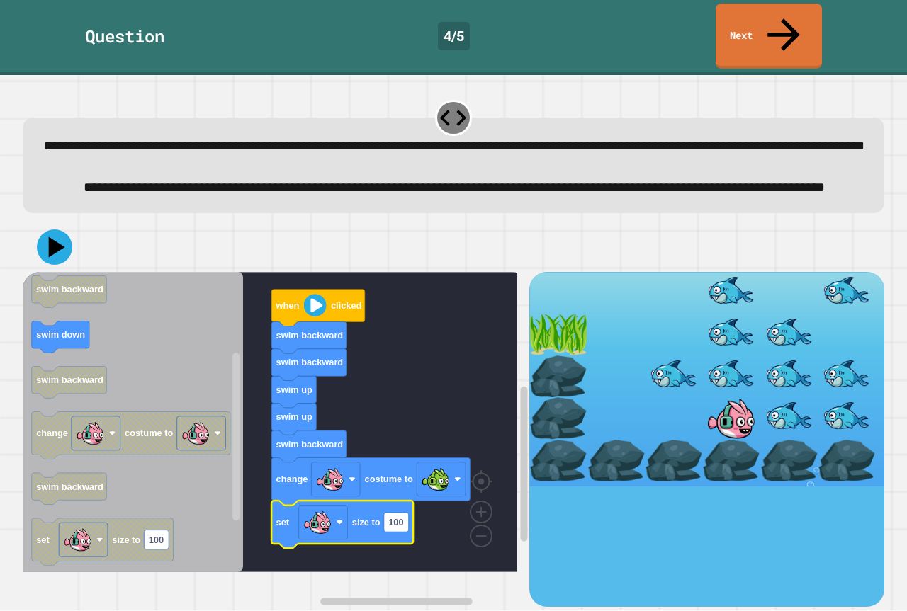
click at [411, 538] on icon "Blockly Workspace" at bounding box center [342, 524] width 142 height 47
click at [405, 545] on icon "Blockly Workspace" at bounding box center [342, 524] width 142 height 47
click at [399, 528] on text "100" at bounding box center [395, 522] width 15 height 11
type input "**"
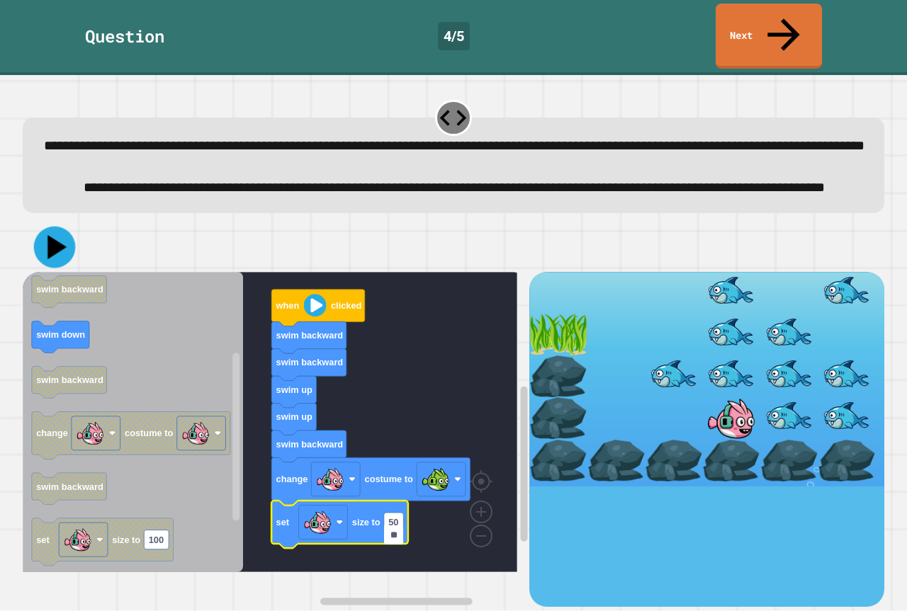
click at [53, 253] on icon at bounding box center [56, 247] width 19 height 24
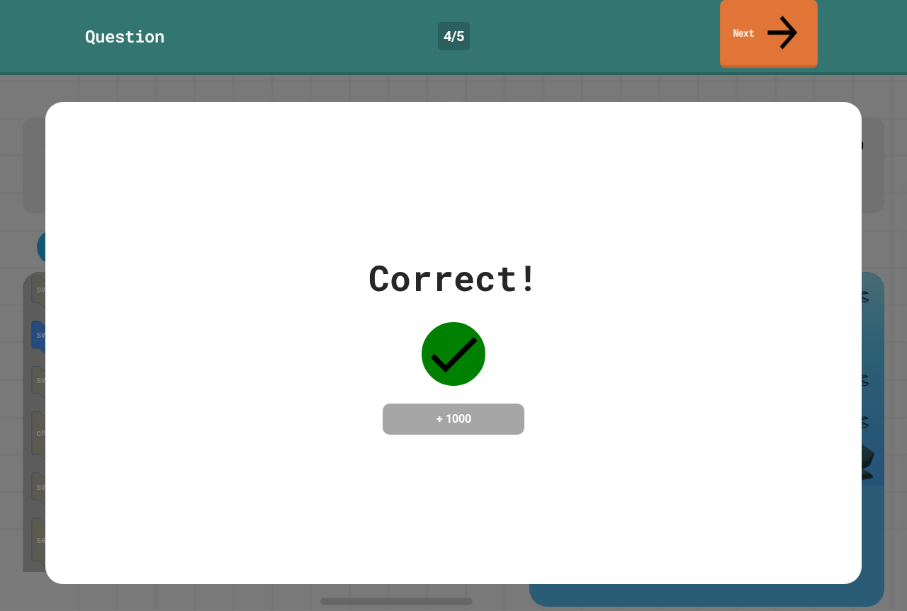
click at [745, 12] on link "Next" at bounding box center [769, 34] width 98 height 69
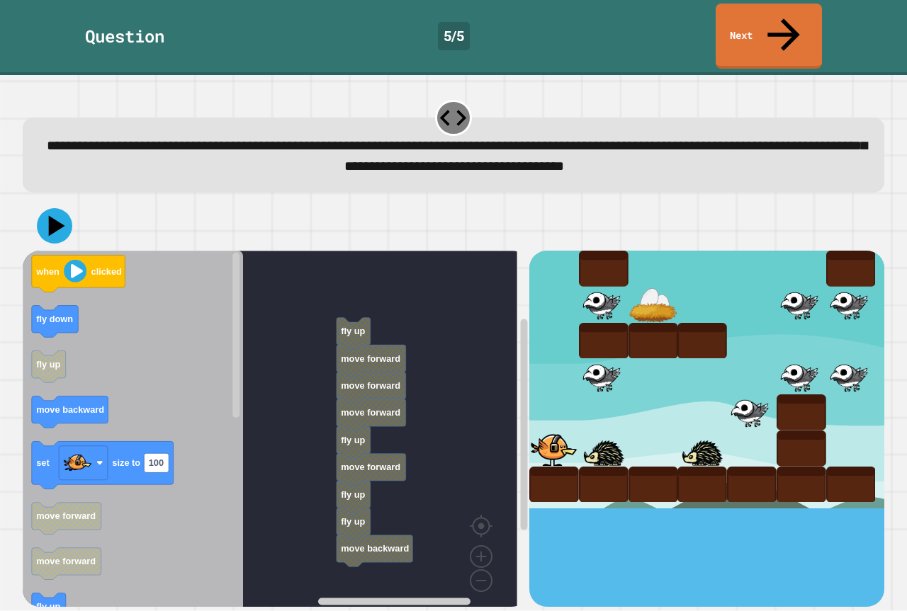
click at [218, 395] on icon "when clicked fly down fly up move backward set size to 100 move forward move fo…" at bounding box center [133, 434] width 220 height 366
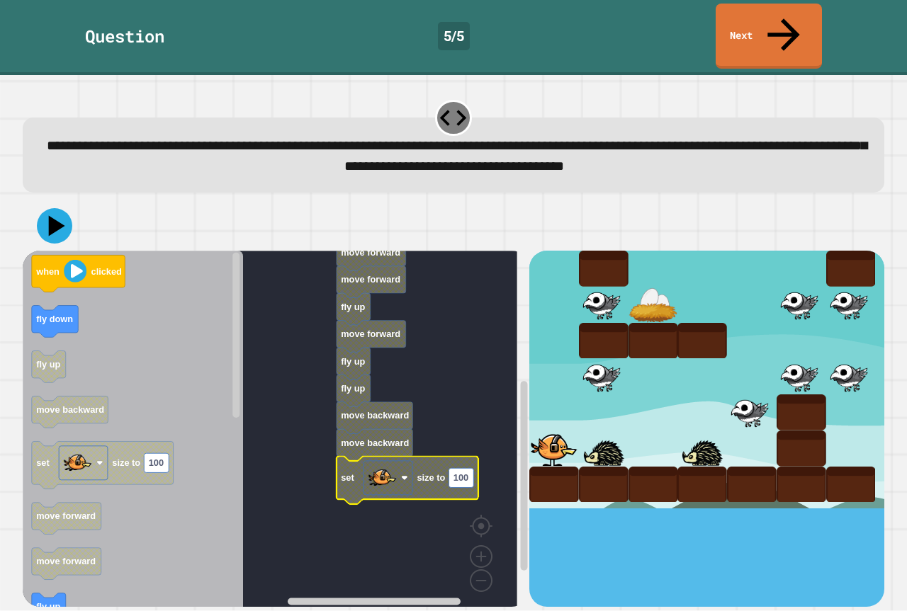
click at [452, 469] on rect "Blockly Workspace" at bounding box center [460, 478] width 25 height 19
type input "**"
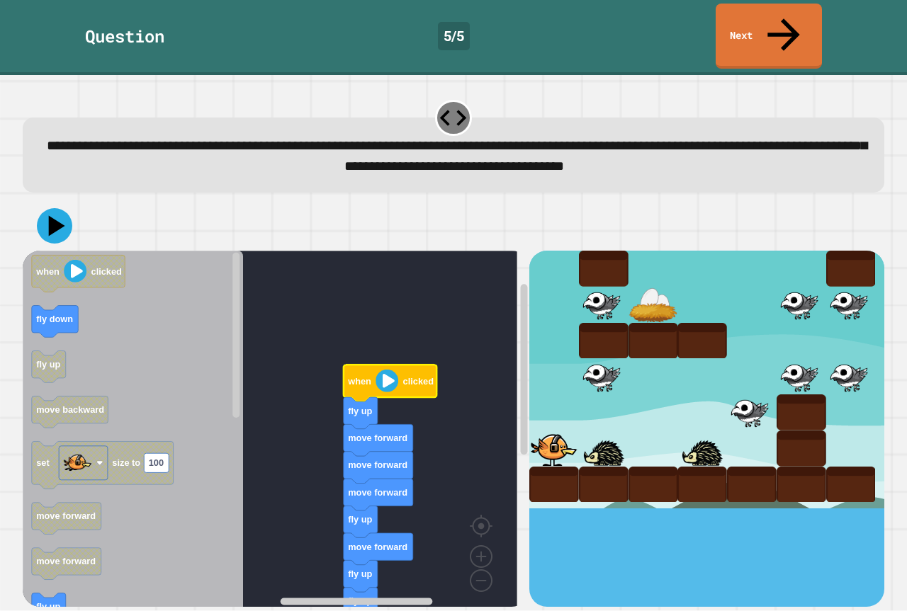
click at [73, 202] on div at bounding box center [453, 226] width 861 height 50
click at [51, 216] on icon at bounding box center [57, 226] width 16 height 21
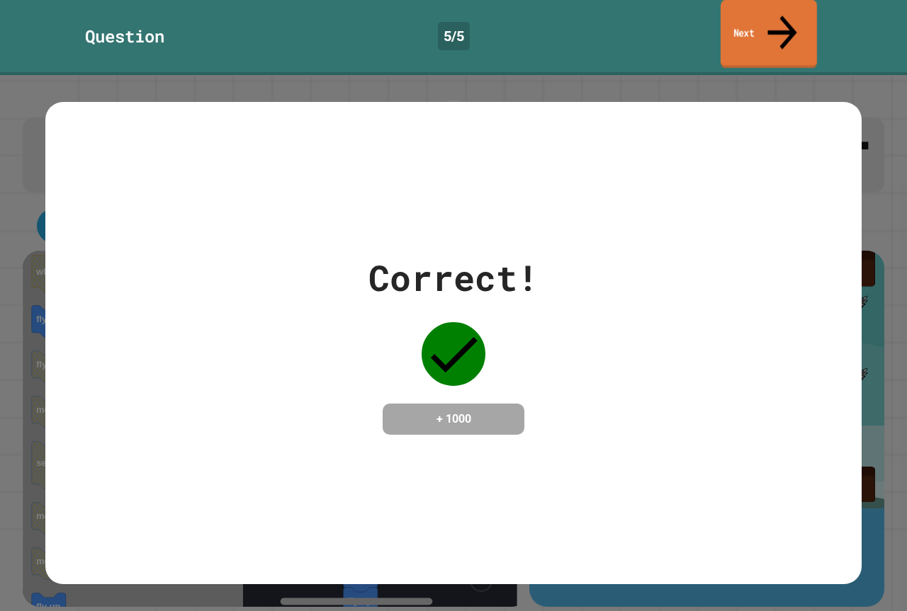
click at [797, 5] on link "Next" at bounding box center [768, 34] width 96 height 69
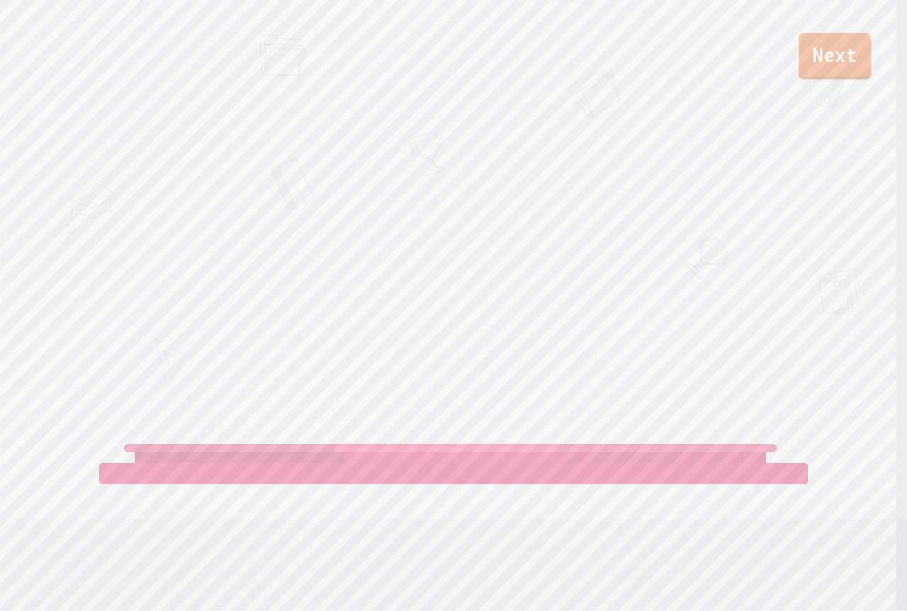
click at [855, 62] on link "Next" at bounding box center [834, 56] width 72 height 47
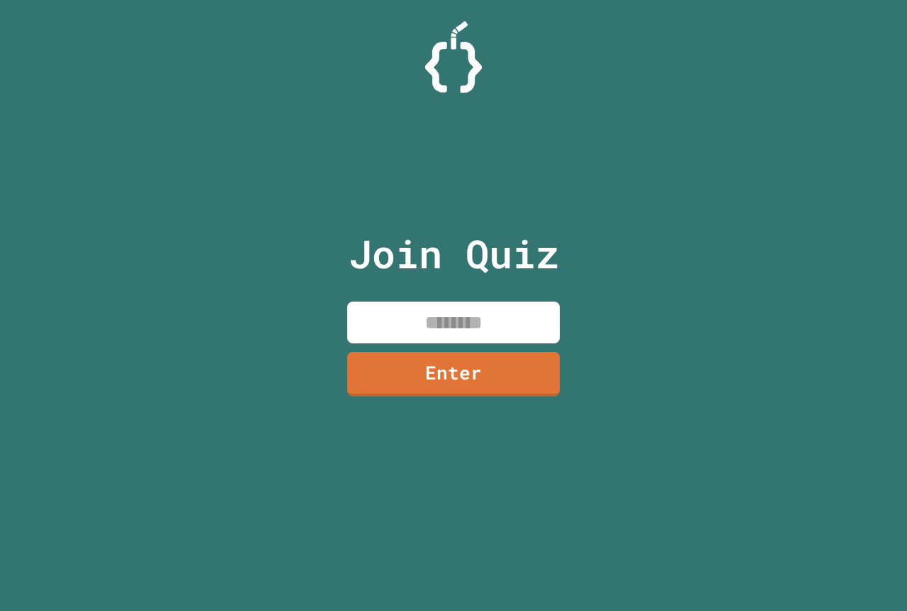
click at [452, 323] on input at bounding box center [453, 323] width 213 height 42
type input "********"
click at [543, 349] on div "Join Quiz ******** Enter" at bounding box center [453, 305] width 239 height 541
click at [532, 368] on link "Enter" at bounding box center [453, 372] width 206 height 47
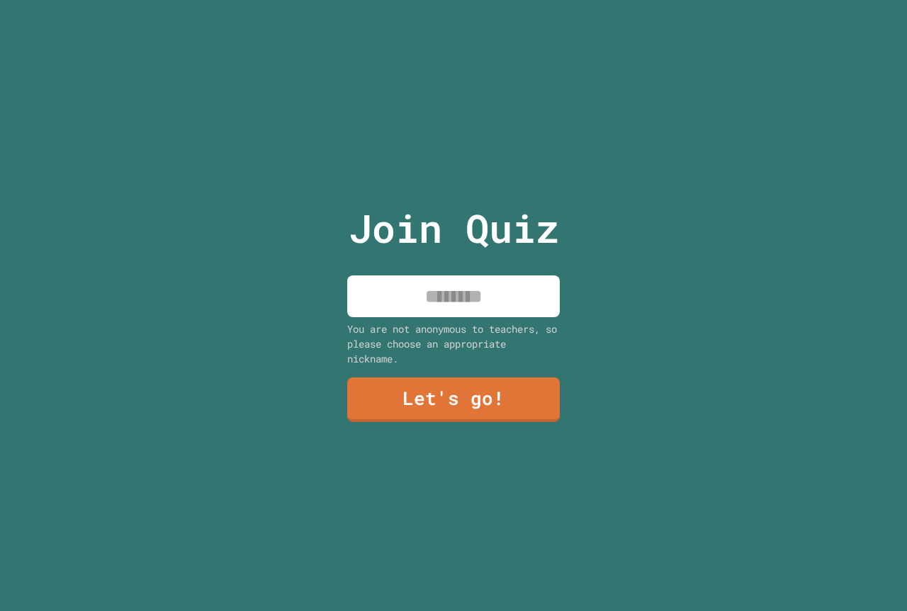
click at [473, 276] on input at bounding box center [453, 297] width 213 height 42
type input "*********"
click at [392, 395] on link "Let's go!" at bounding box center [454, 398] width 206 height 47
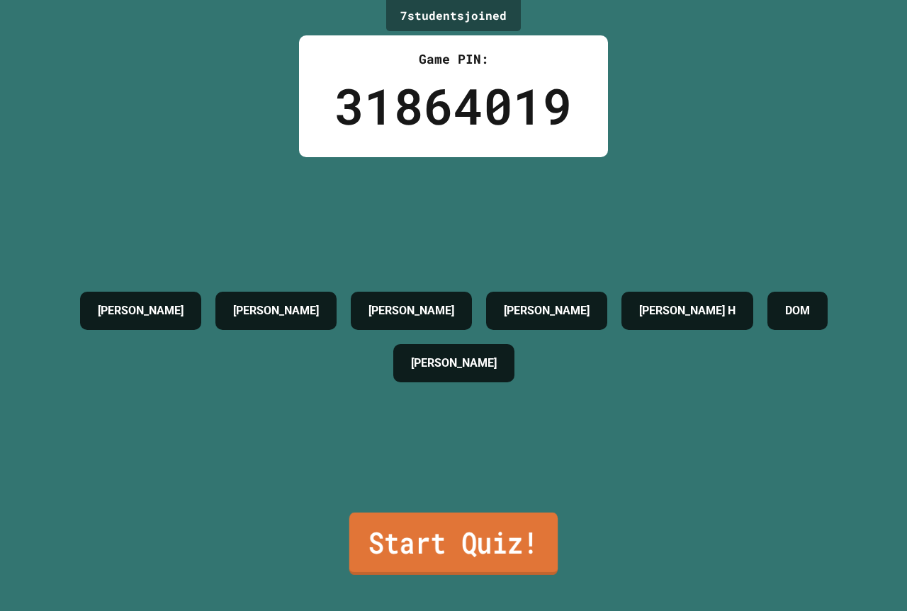
click at [484, 553] on link "Start Quiz!" at bounding box center [453, 544] width 208 height 62
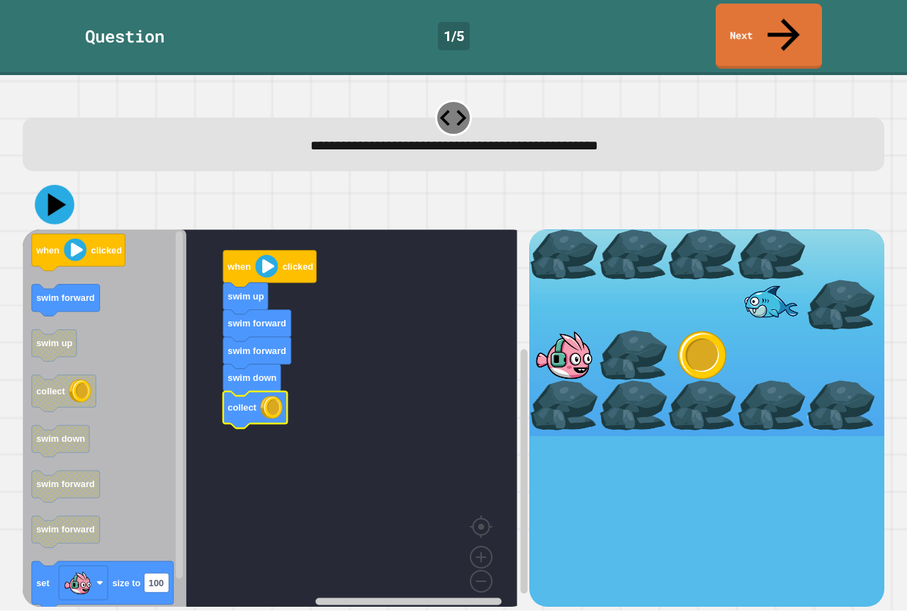
click at [66, 186] on icon at bounding box center [55, 206] width 40 height 40
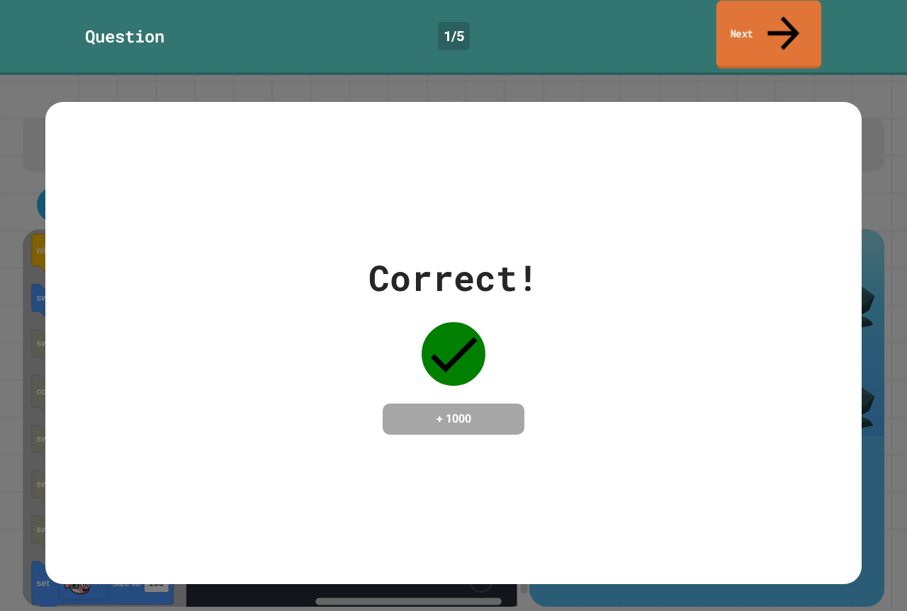
click at [774, 28] on link "Next" at bounding box center [768, 35] width 105 height 69
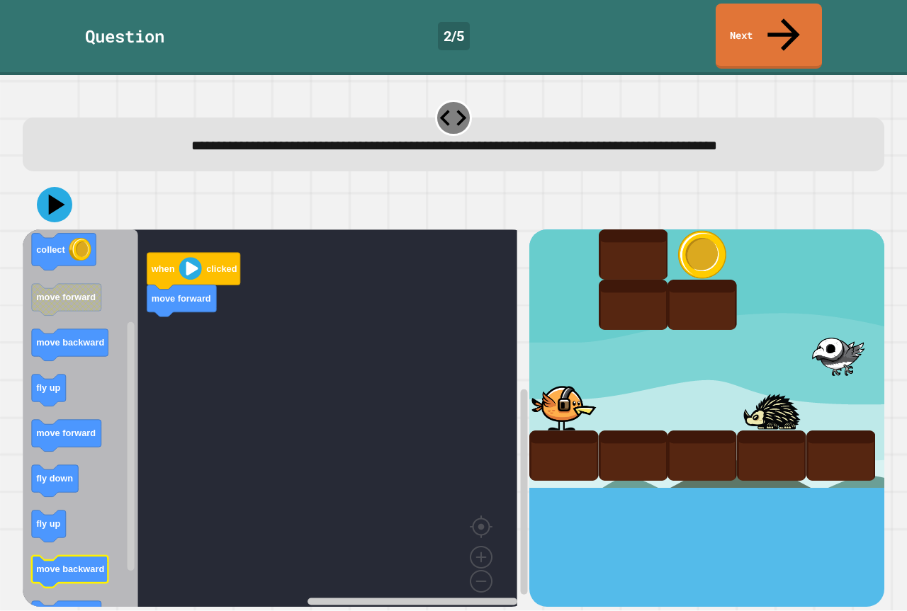
click at [72, 565] on text "move backward" at bounding box center [70, 570] width 68 height 11
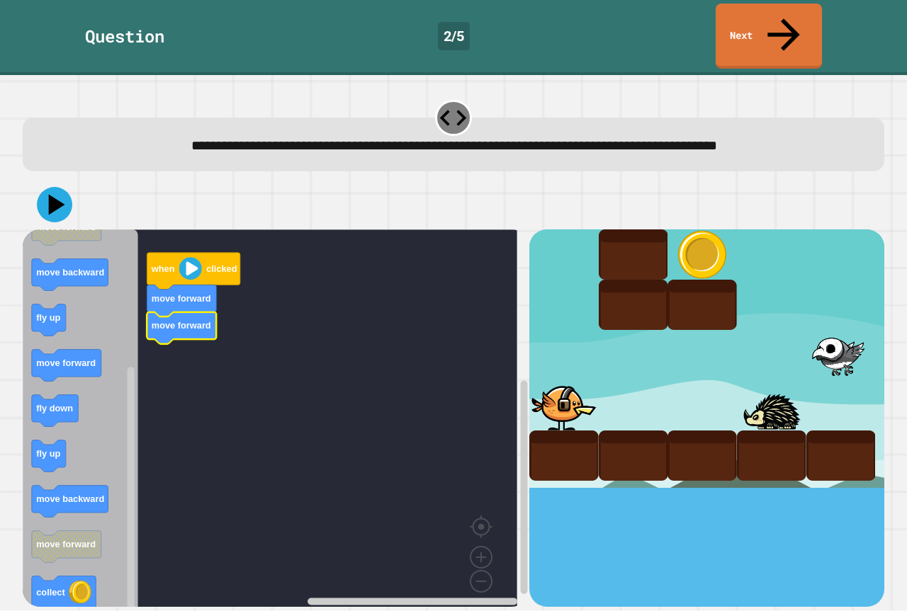
click at [67, 431] on icon "Blockly Workspace" at bounding box center [80, 424] width 115 height 388
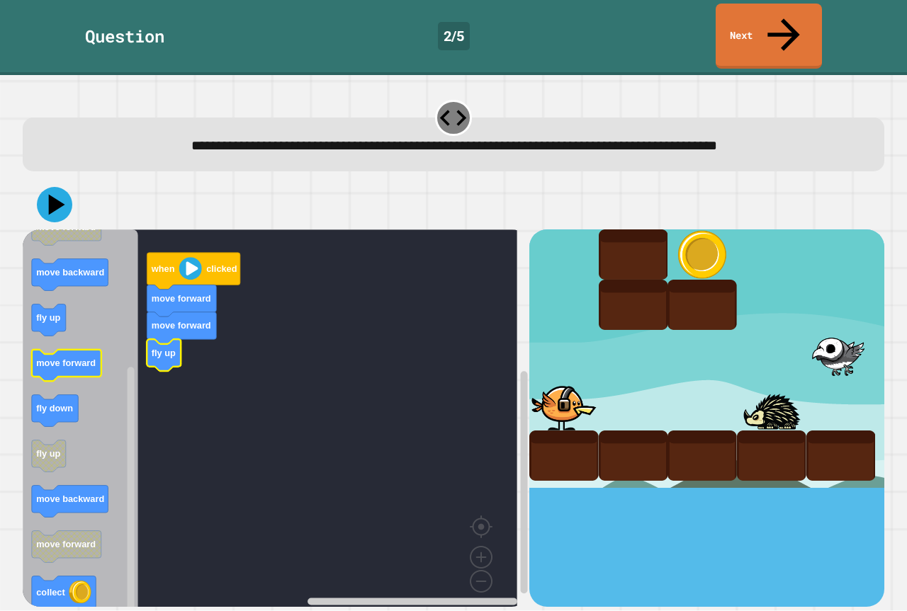
click at [101, 332] on icon "when clicked fly up fly down collect move forward move backward fly up move for…" at bounding box center [80, 424] width 115 height 388
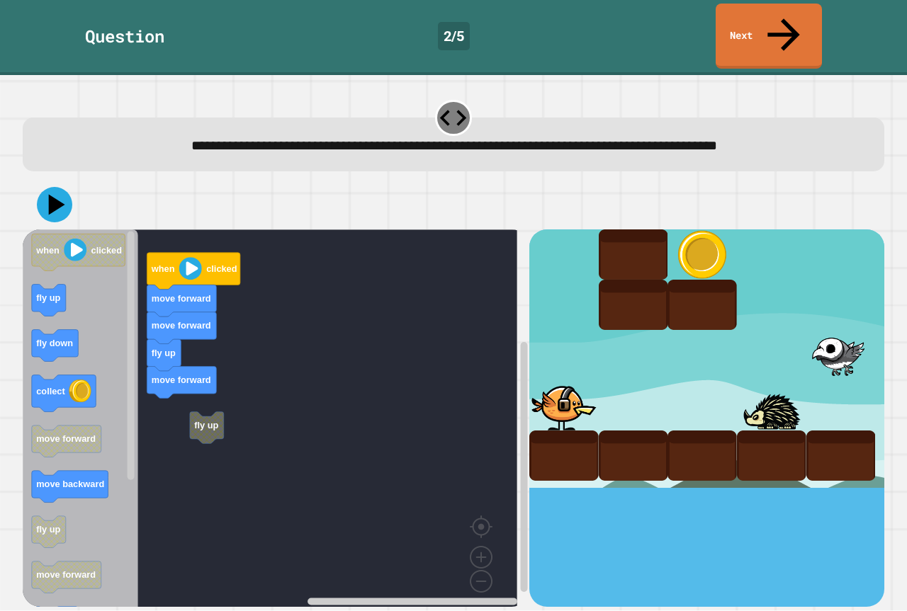
click at [182, 402] on div "when clicked move forward move forward fly up move forward fly up when clicked …" at bounding box center [276, 418] width 507 height 377
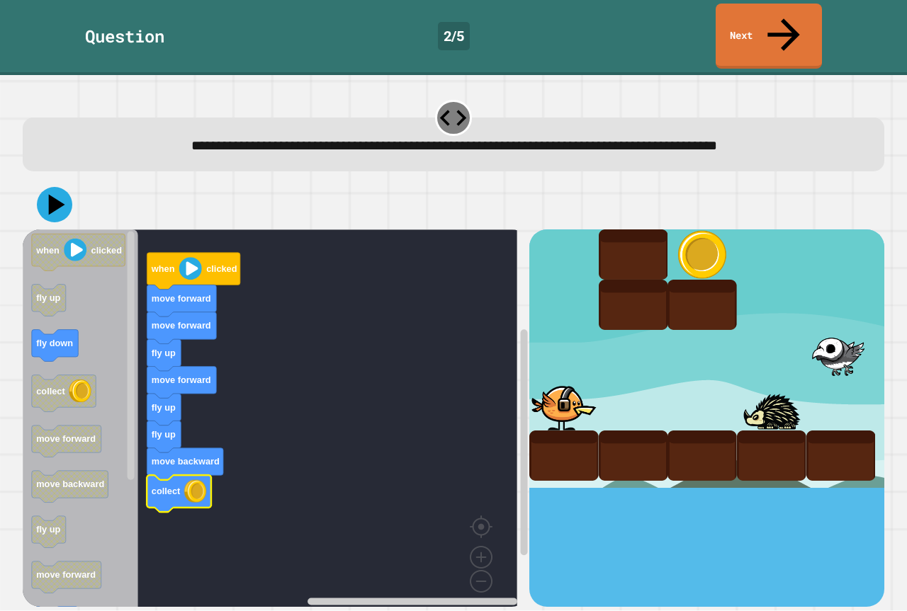
click at [59, 191] on div at bounding box center [453, 205] width 861 height 50
click at [59, 188] on icon at bounding box center [54, 204] width 43 height 43
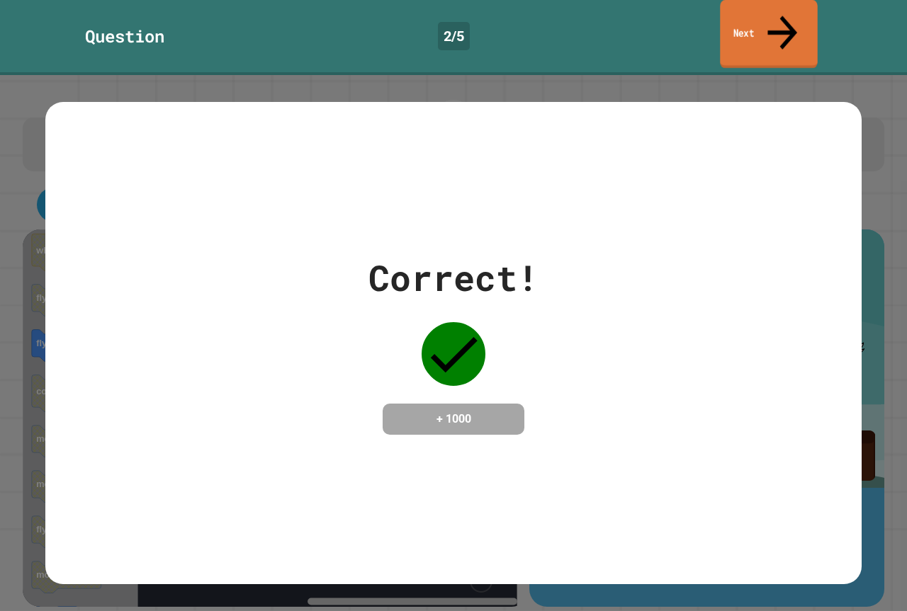
click at [762, 13] on link "Next" at bounding box center [768, 34] width 97 height 69
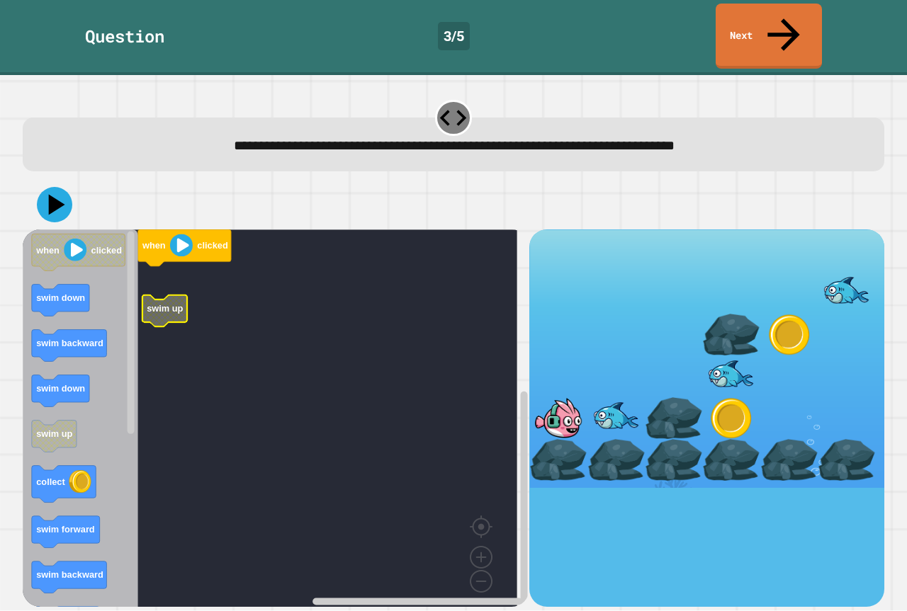
click at [176, 239] on rect "Blockly Workspace" at bounding box center [270, 424] width 494 height 388
click at [163, 230] on g "when clicked swim up" at bounding box center [280, 424] width 515 height 388
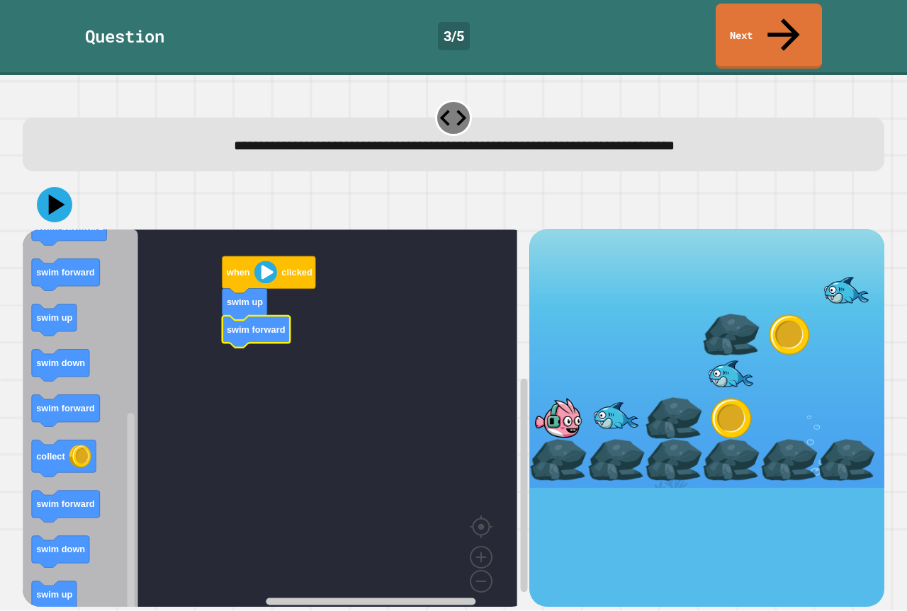
click at [62, 489] on icon "when clicked swim down swim backward swim down swim up collect swim forward swi…" at bounding box center [80, 424] width 115 height 388
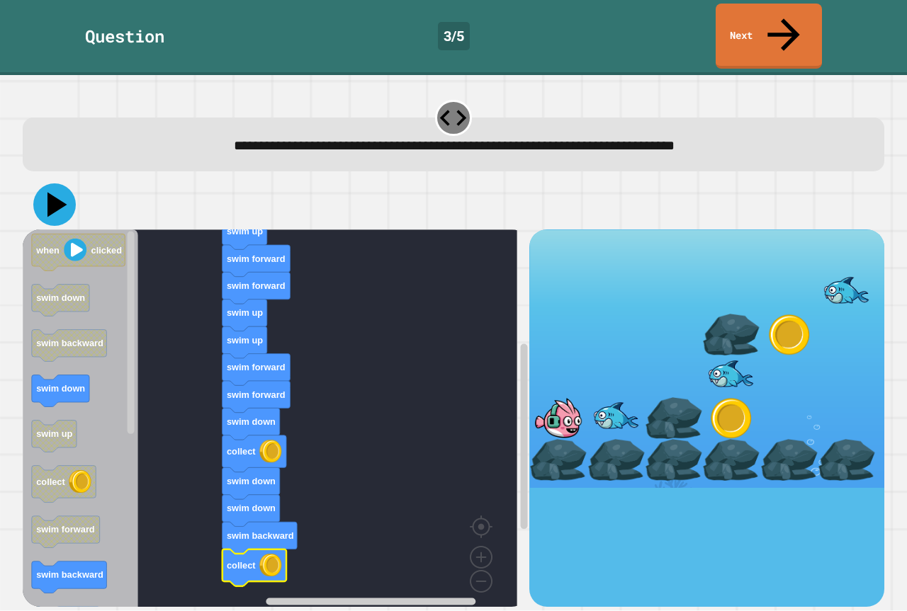
click at [50, 193] on icon at bounding box center [57, 205] width 20 height 25
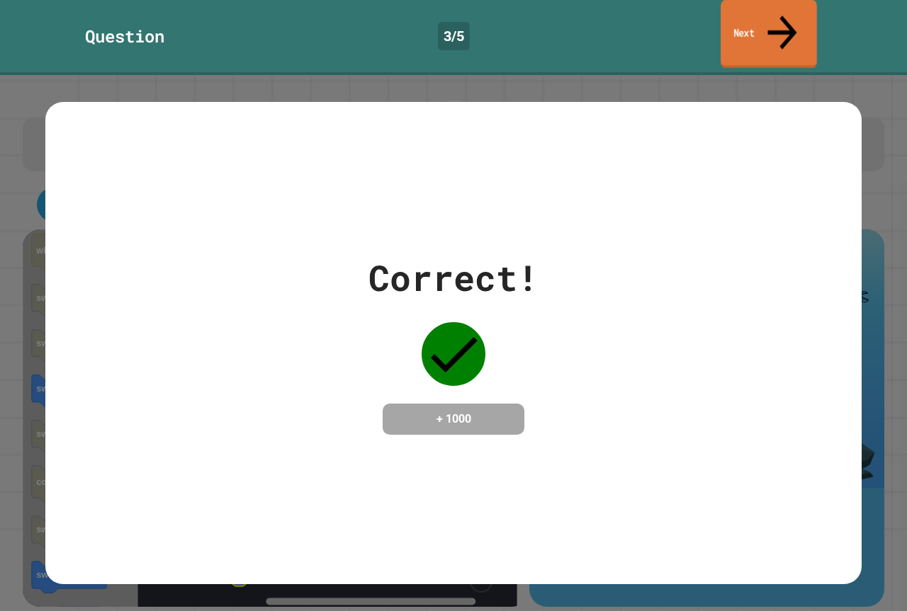
click at [749, 32] on link "Next" at bounding box center [768, 34] width 96 height 69
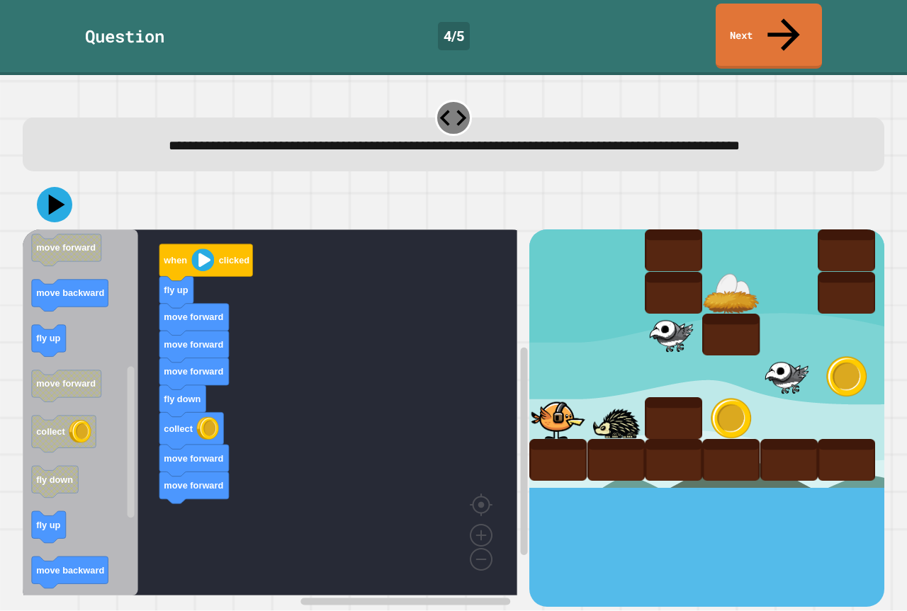
click at [115, 341] on icon "when clicked move forward collect fly up fly up move forward fly down move forw…" at bounding box center [80, 413] width 115 height 366
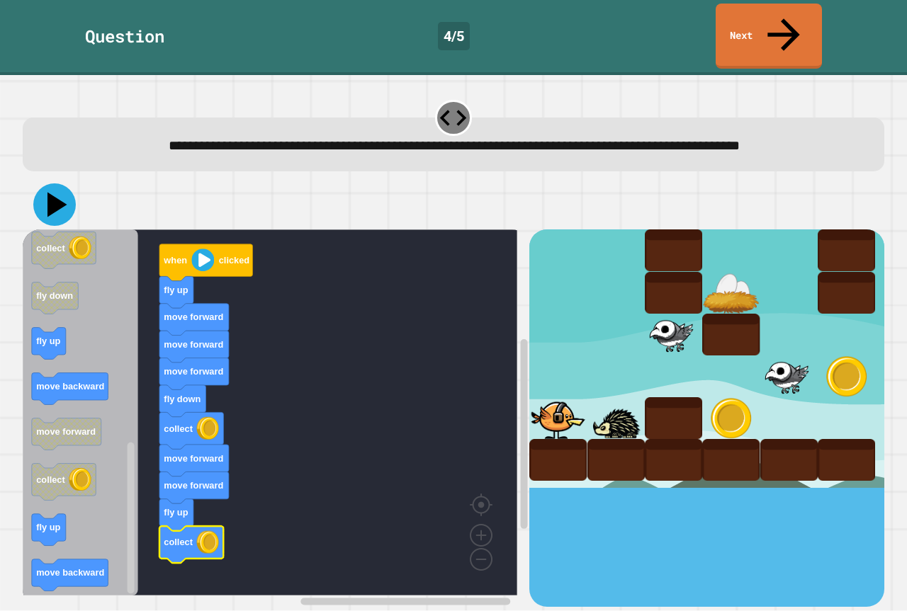
click at [64, 193] on icon at bounding box center [54, 204] width 43 height 43
click at [57, 347] on rect "Blockly Workspace" at bounding box center [49, 344] width 34 height 32
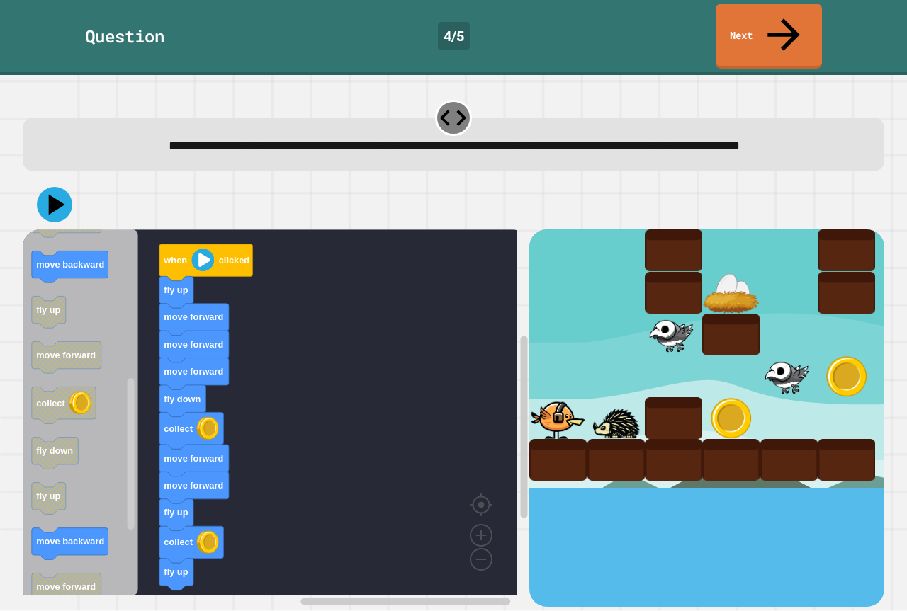
click at [227, 524] on div "when clicked fly up move forward move forward move forward fly down collect mov…" at bounding box center [276, 418] width 507 height 377
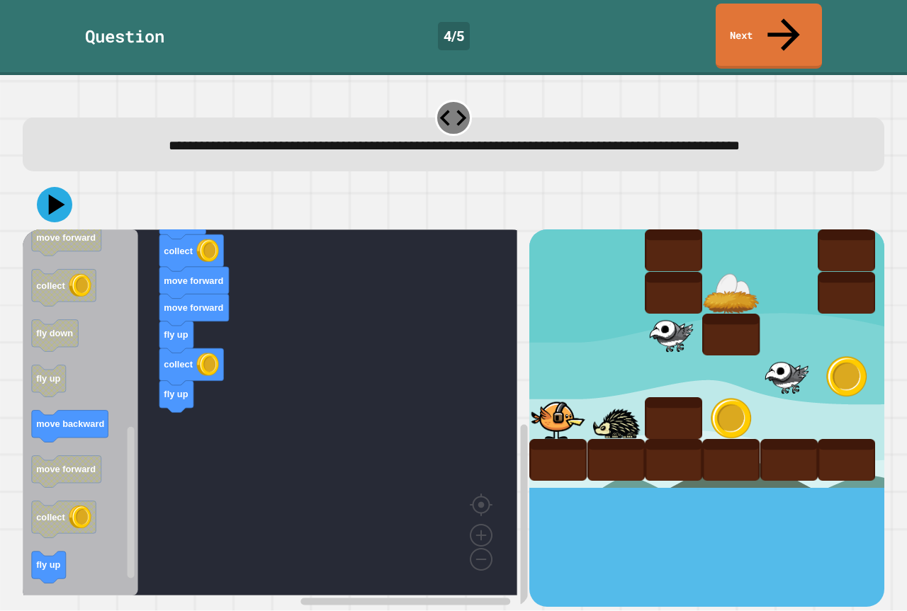
click at [150, 413] on div "when clicked fly up move forward move forward move forward fly down collect mov…" at bounding box center [276, 418] width 507 height 377
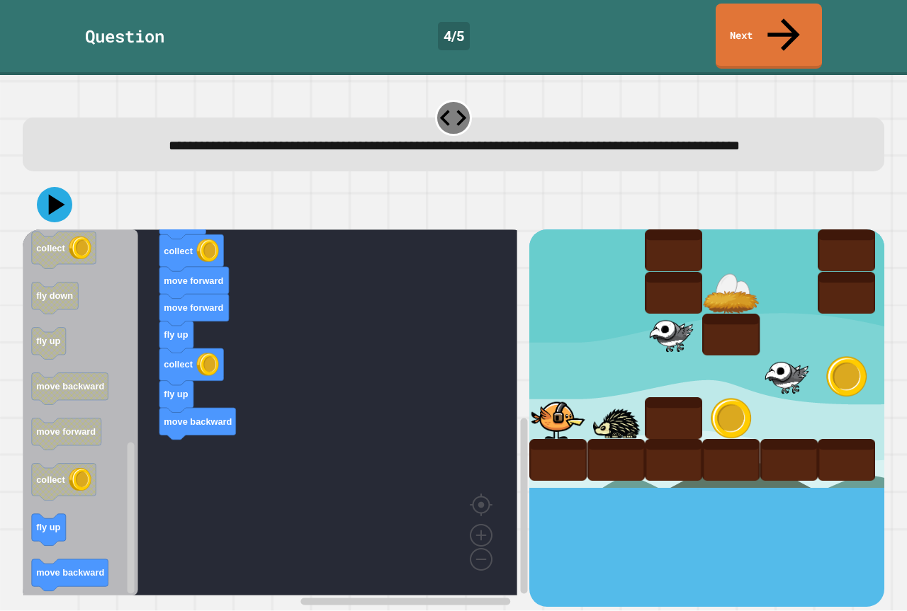
click at [164, 476] on div "when clicked fly up move forward move forward move forward fly down collect mov…" at bounding box center [276, 418] width 507 height 377
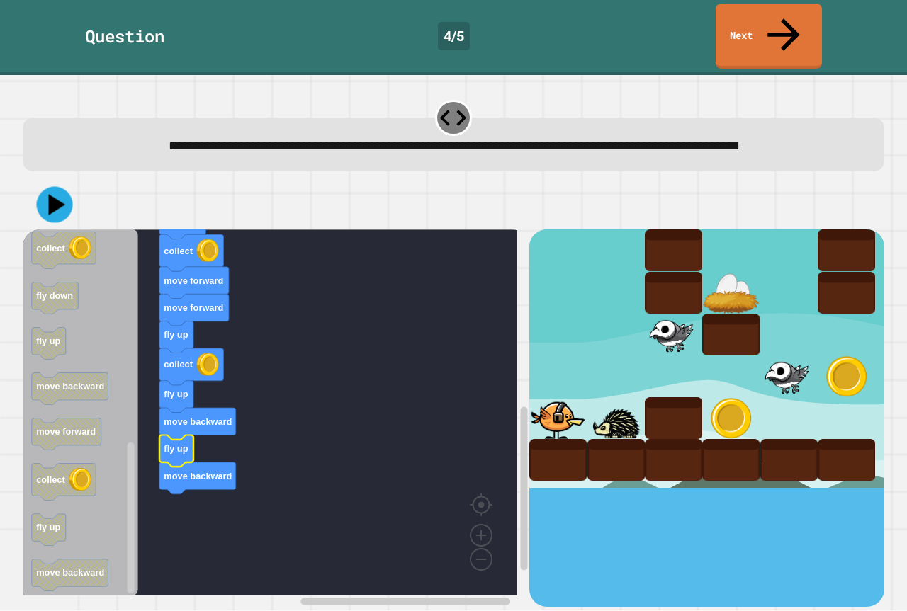
click at [35, 180] on div at bounding box center [453, 205] width 861 height 50
click at [45, 192] on icon at bounding box center [54, 204] width 35 height 35
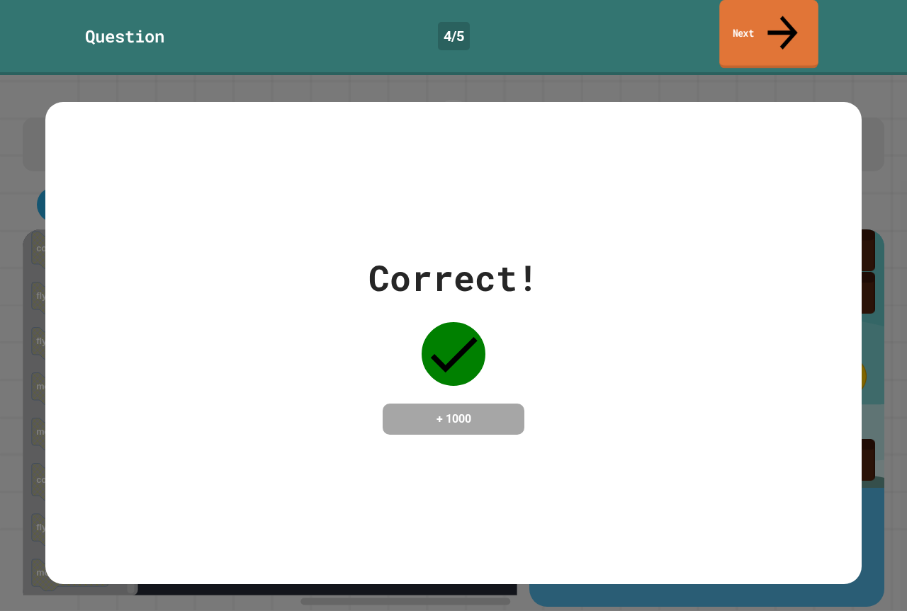
click at [776, 13] on icon at bounding box center [782, 32] width 45 height 50
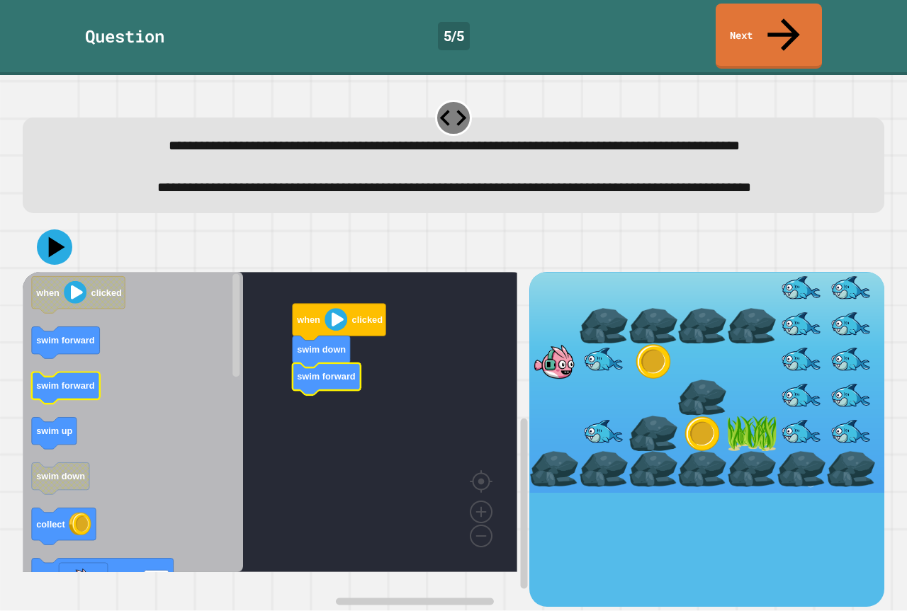
click at [63, 404] on rect "Blockly Workspace" at bounding box center [66, 389] width 68 height 32
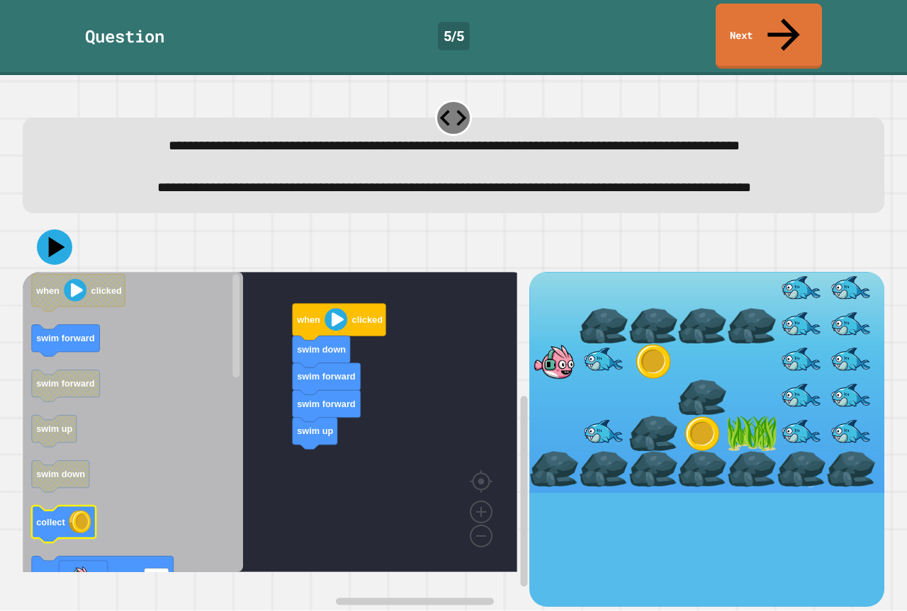
click at [71, 549] on icon "when clicked swim forward swim forward swim up swim down collect set size to 10…" at bounding box center [133, 422] width 220 height 300
click at [327, 484] on rect "Blockly Workspace" at bounding box center [270, 422] width 494 height 300
click at [311, 469] on g "when clicked swim down swim forward swim forward swim up collect" at bounding box center [280, 422] width 515 height 300
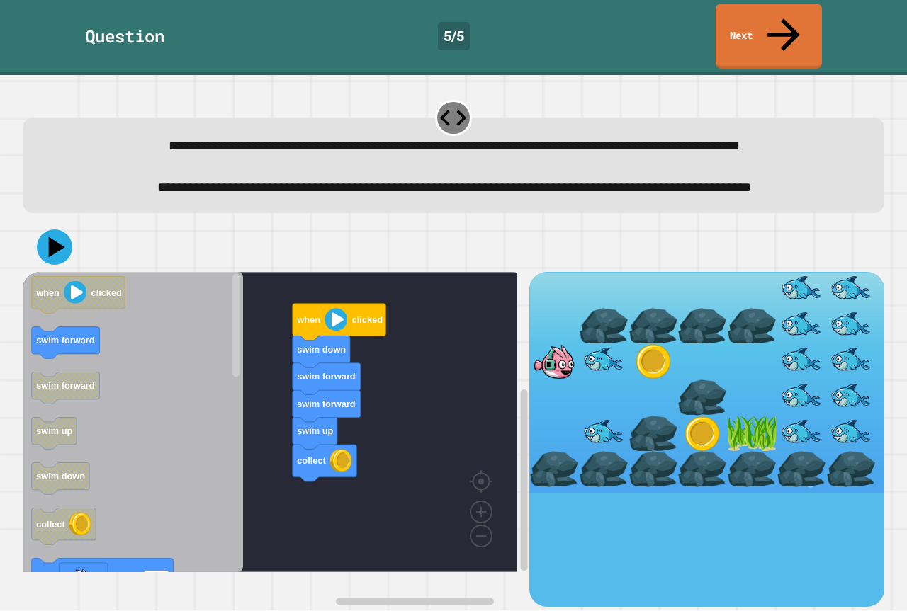
click at [189, 436] on icon "when clicked swim forward swim forward swim up swim down collect set size to 10…" at bounding box center [133, 422] width 220 height 300
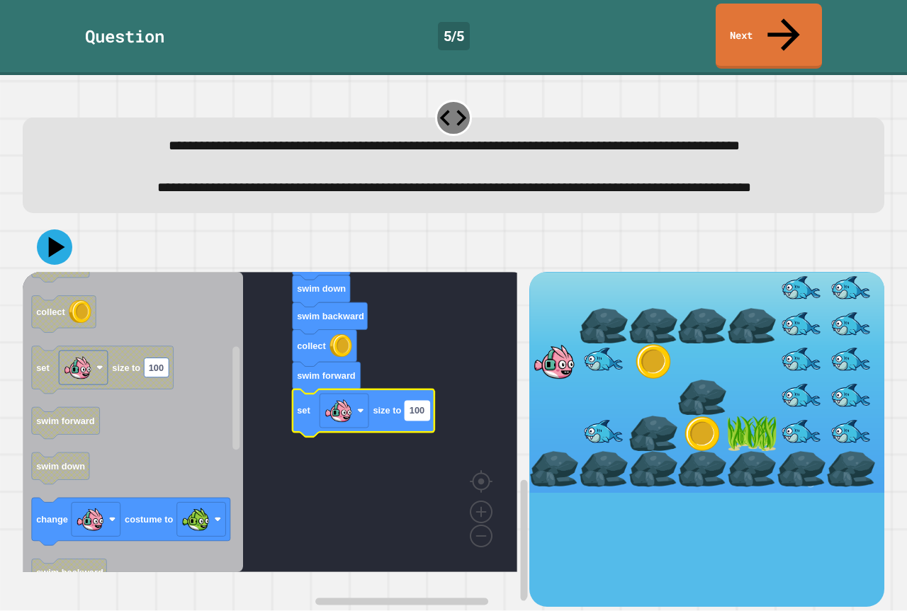
click at [423, 417] on text "100" at bounding box center [416, 411] width 15 height 11
type input "*"
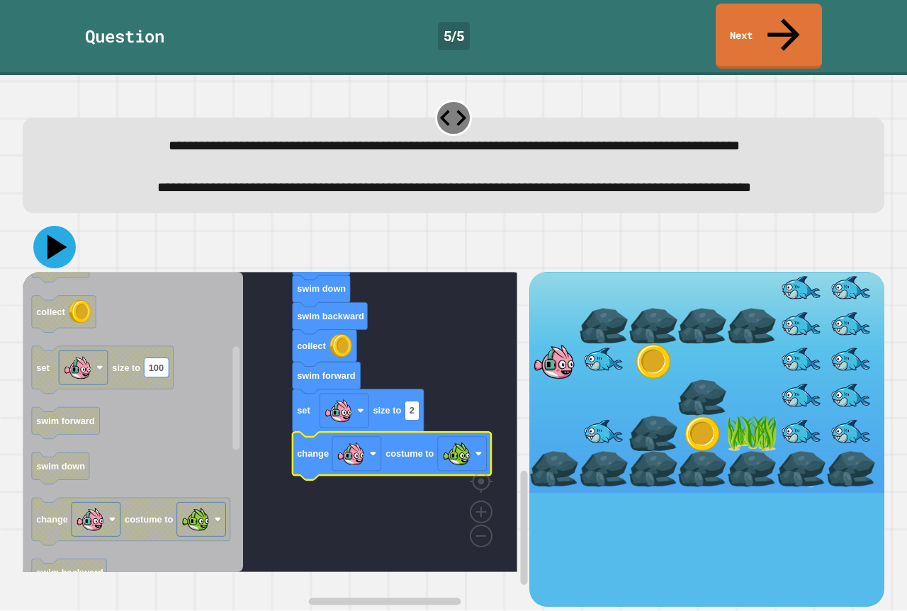
click at [50, 252] on icon at bounding box center [57, 247] width 20 height 25
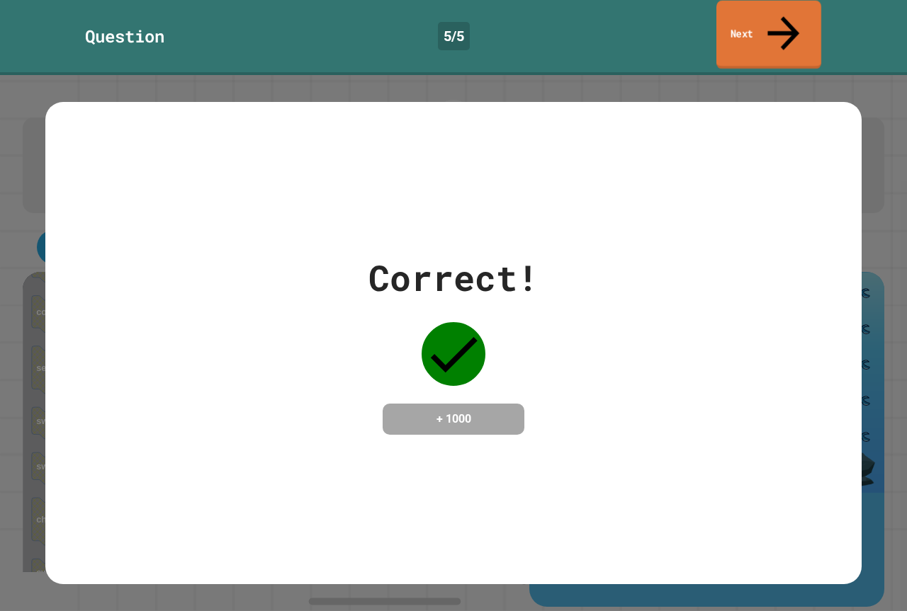
click at [745, 3] on link "Next" at bounding box center [768, 35] width 105 height 69
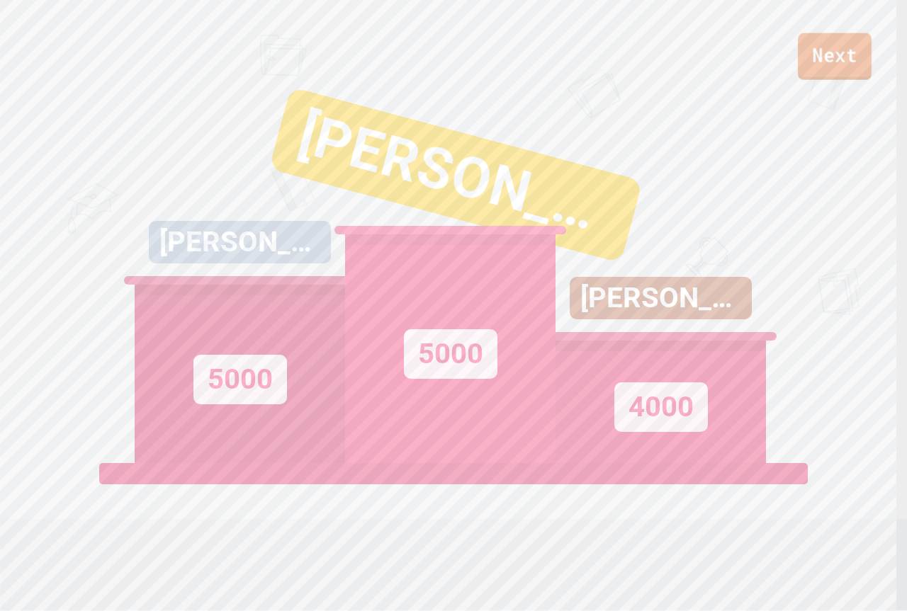
click at [813, 45] on link "Next" at bounding box center [835, 56] width 74 height 47
